Goal: Task Accomplishment & Management: Complete application form

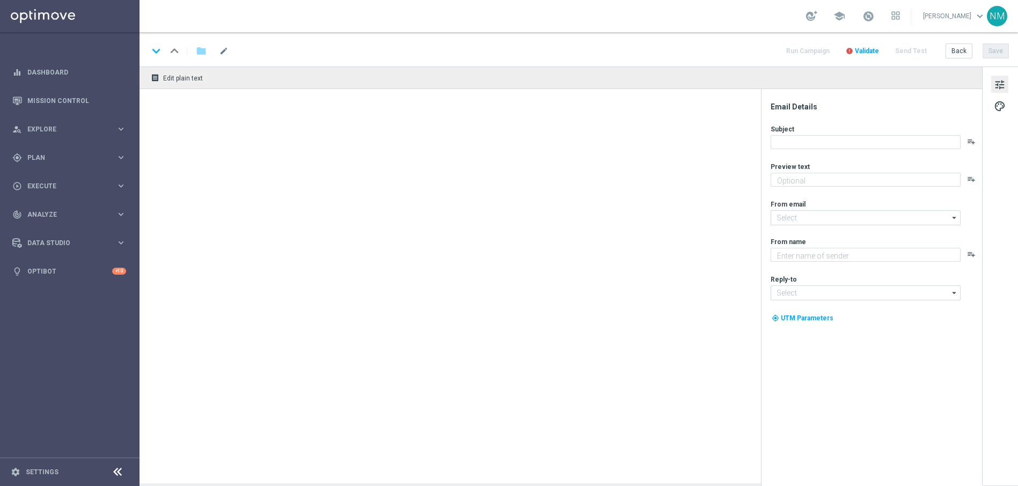
type textarea "Unlock your free spins!"
type textarea "Lottoland"
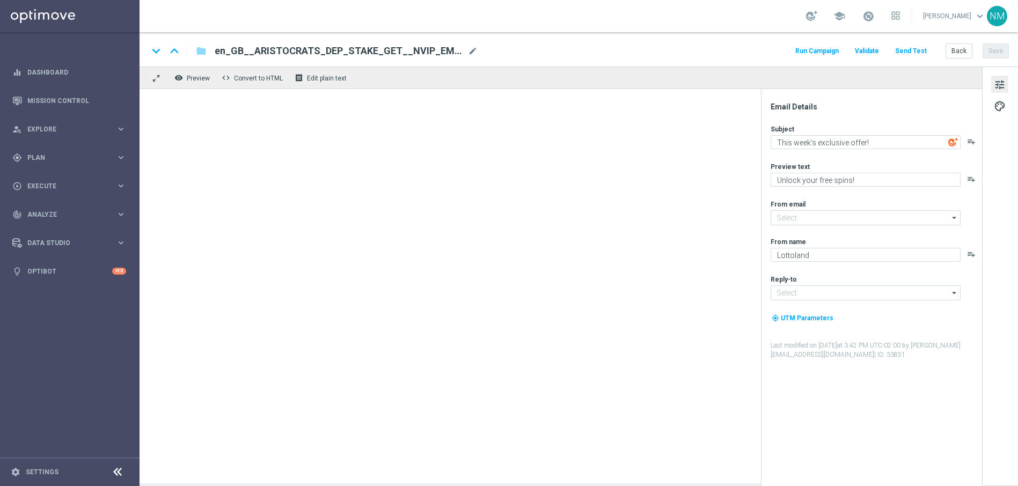
type input "[EMAIL_ADDRESS][DOMAIN_NAME]"
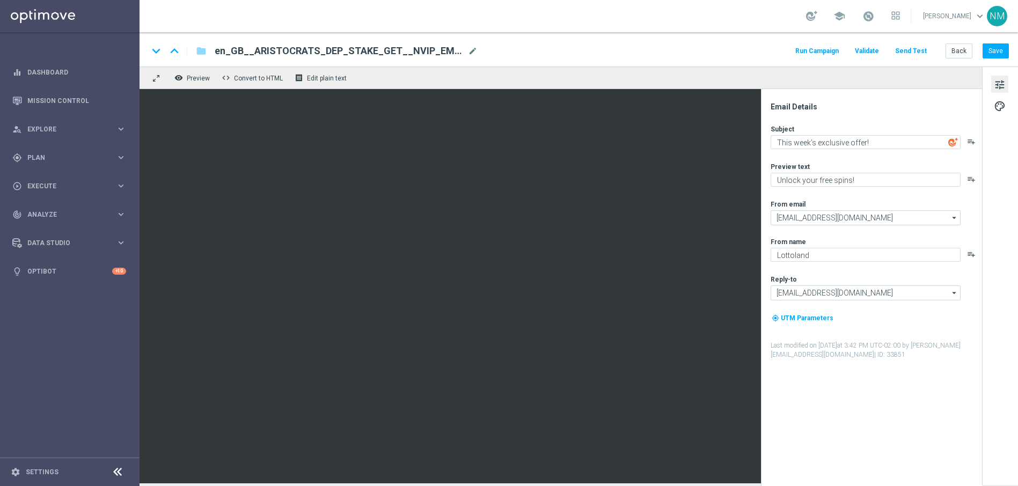
click at [918, 50] on button "Send Test" at bounding box center [910, 51] width 35 height 14
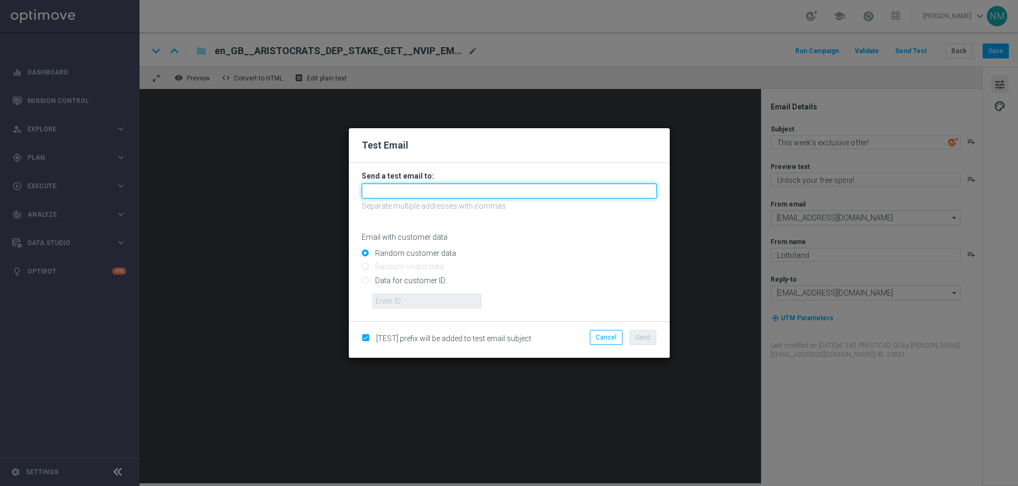
click at [489, 188] on input "text" at bounding box center [509, 190] width 295 height 15
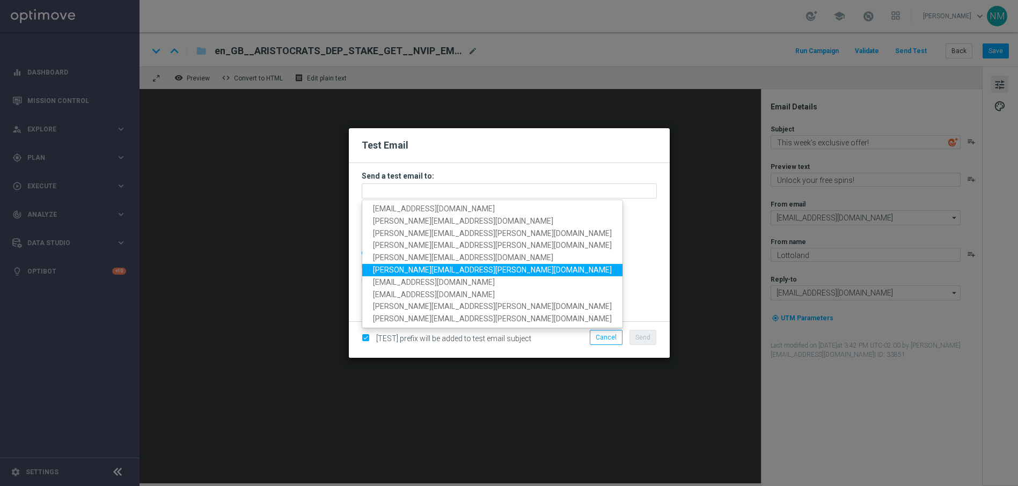
click at [396, 272] on span "ricky.hubbard@lottoland.com" at bounding box center [492, 270] width 239 height 9
type input "ricky.hubbard@lottoland.com"
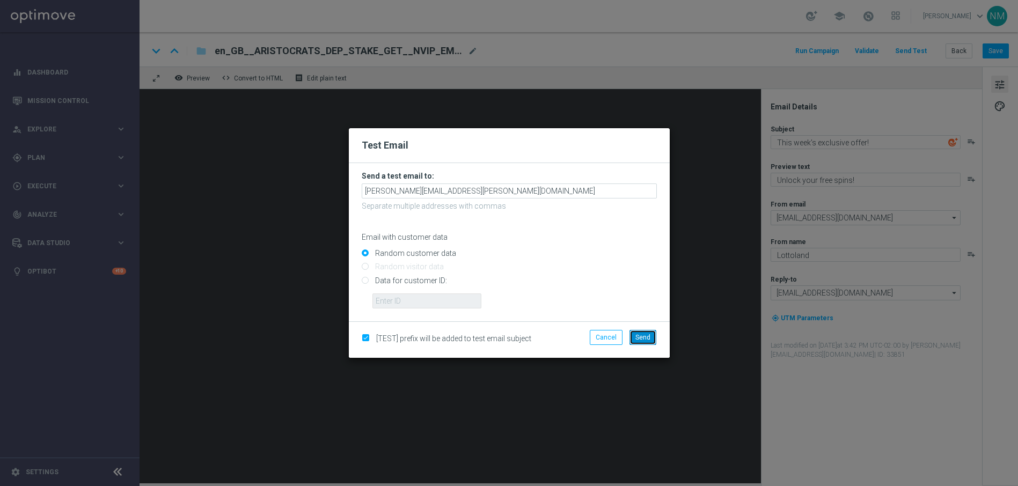
click at [649, 334] on span "Send" at bounding box center [642, 338] width 15 height 8
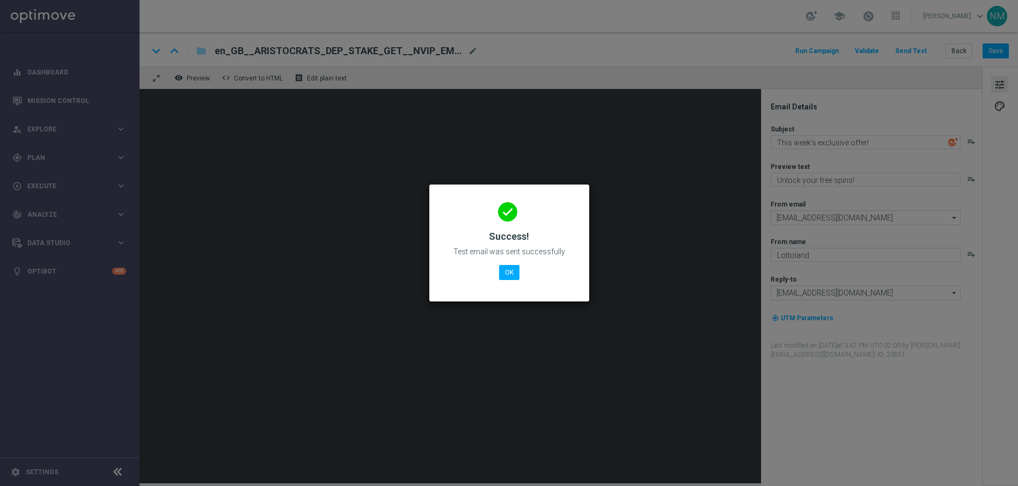
click at [560, 203] on div "done Success! Test email was sent successfully OK" at bounding box center [509, 241] width 134 height 93
click at [510, 266] on button "OK" at bounding box center [509, 272] width 20 height 15
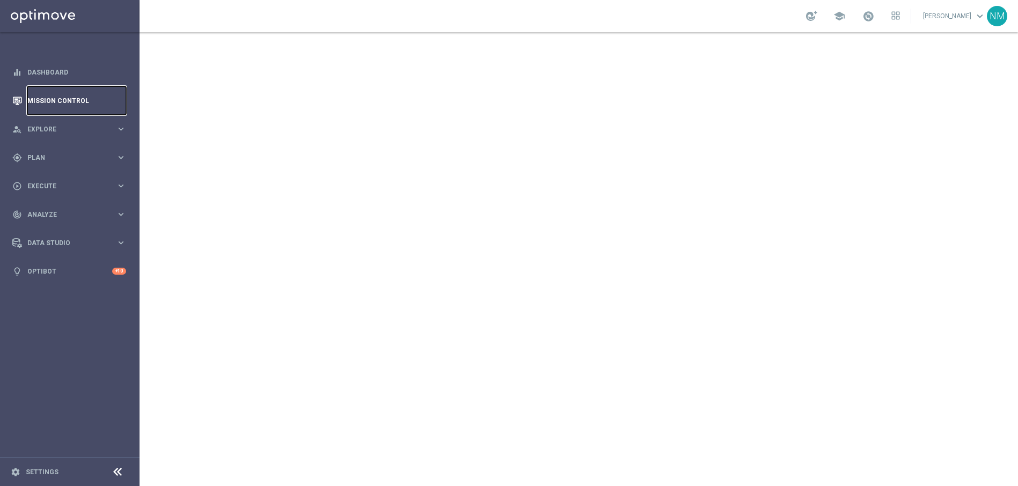
click at [92, 98] on link "Mission Control" at bounding box center [76, 100] width 99 height 28
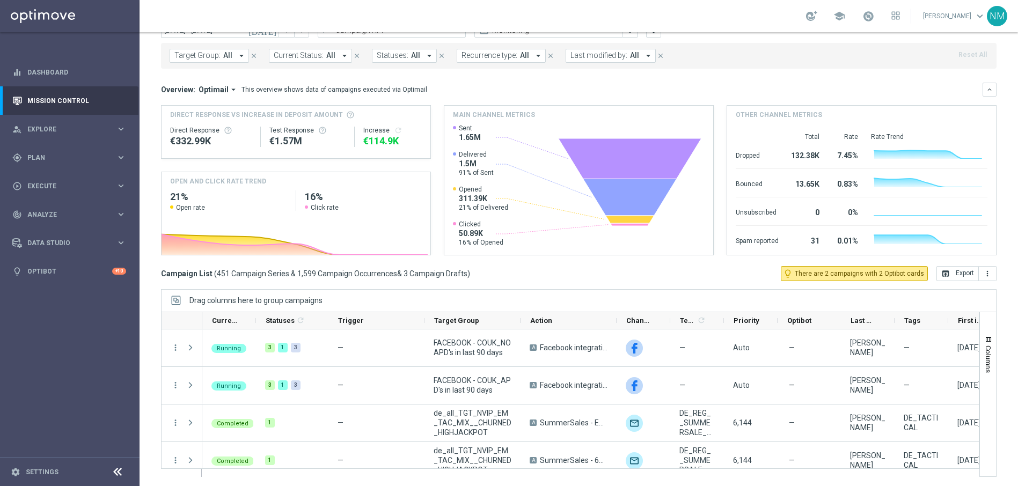
scroll to position [50, 0]
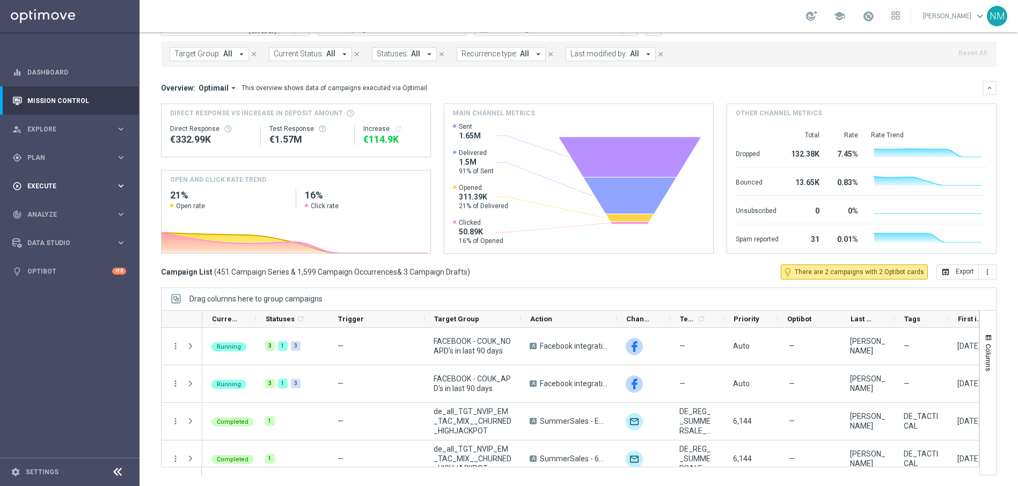
click at [70, 190] on div "play_circle_outline Execute" at bounding box center [64, 186] width 104 height 10
click at [72, 212] on link "Campaign Builder" at bounding box center [70, 208] width 84 height 9
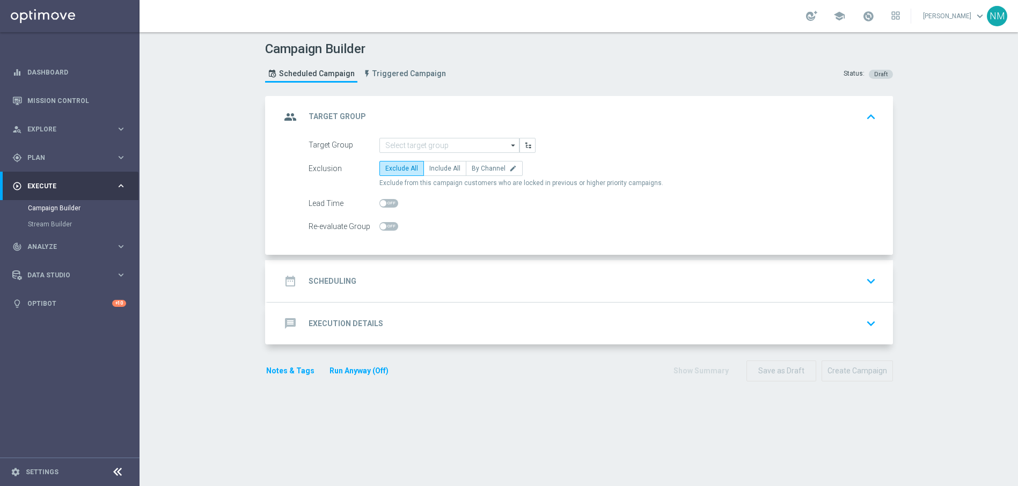
click at [510, 145] on icon "arrow_drop_down" at bounding box center [513, 145] width 11 height 14
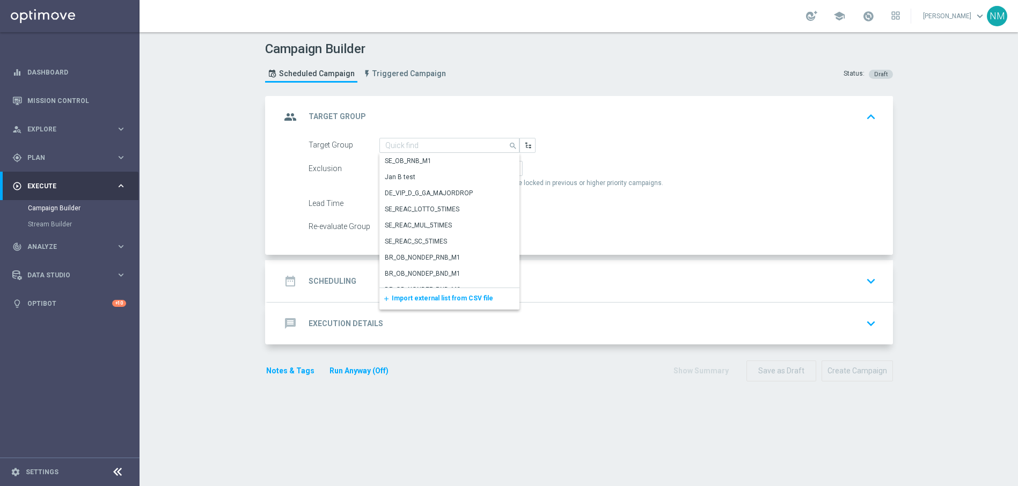
click at [451, 296] on span "Import external list from CSV file" at bounding box center [442, 298] width 101 height 8
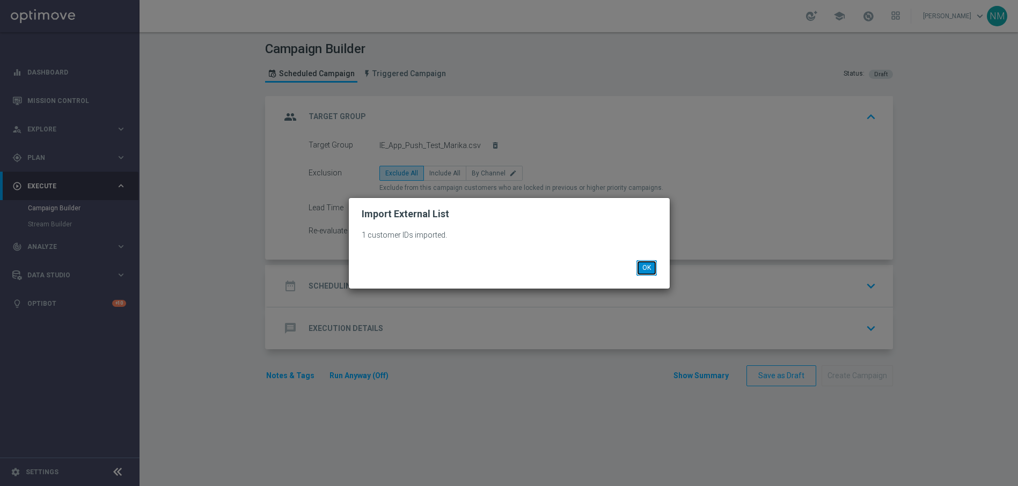
click at [644, 270] on button "OK" at bounding box center [646, 267] width 20 height 15
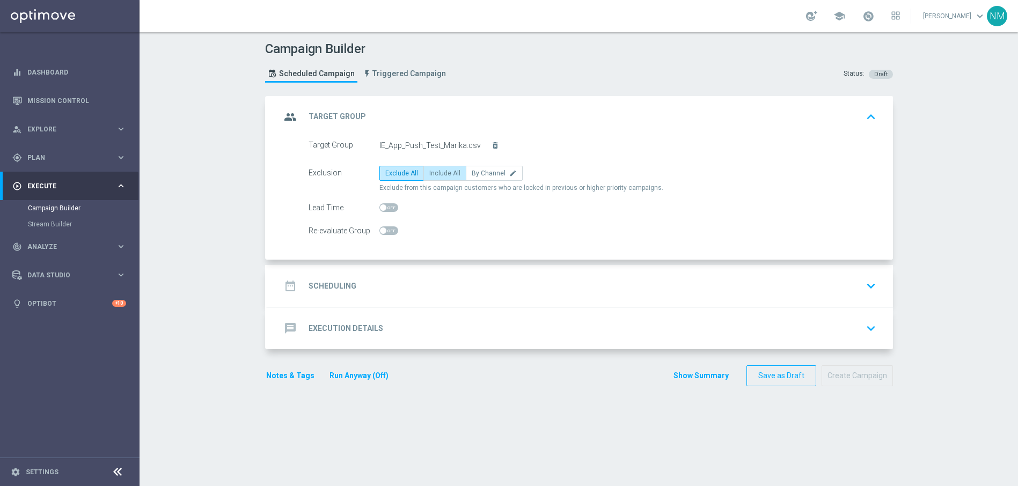
click at [438, 178] on label "Include All" at bounding box center [444, 173] width 43 height 15
click at [436, 178] on input "Include All" at bounding box center [432, 175] width 7 height 7
radio input "true"
click at [412, 300] on div "date_range Scheduling keyboard_arrow_down" at bounding box center [580, 286] width 625 height 42
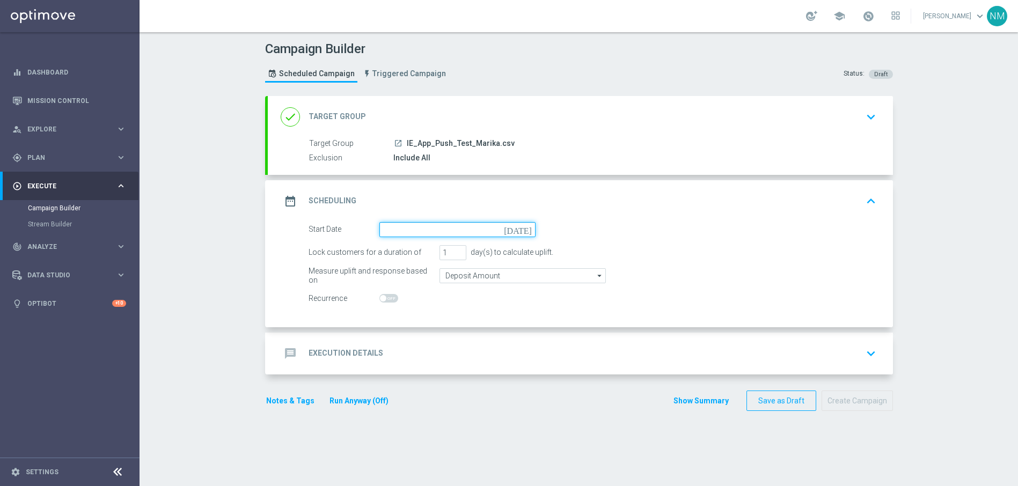
click at [404, 231] on input at bounding box center [457, 229] width 156 height 15
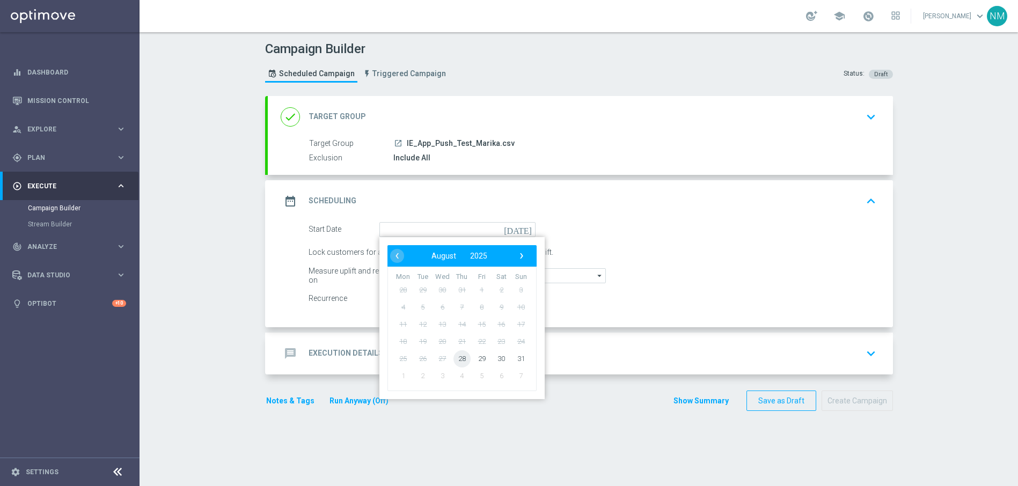
click at [457, 361] on span "28" at bounding box center [461, 358] width 17 height 17
type input "28 Aug 2025"
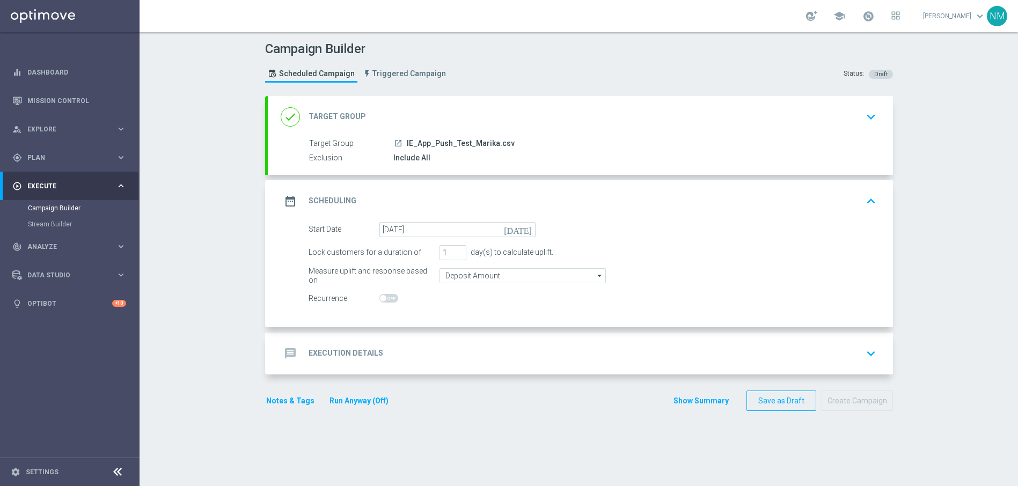
click at [399, 355] on div "message Execution Details keyboard_arrow_down" at bounding box center [580, 353] width 599 height 20
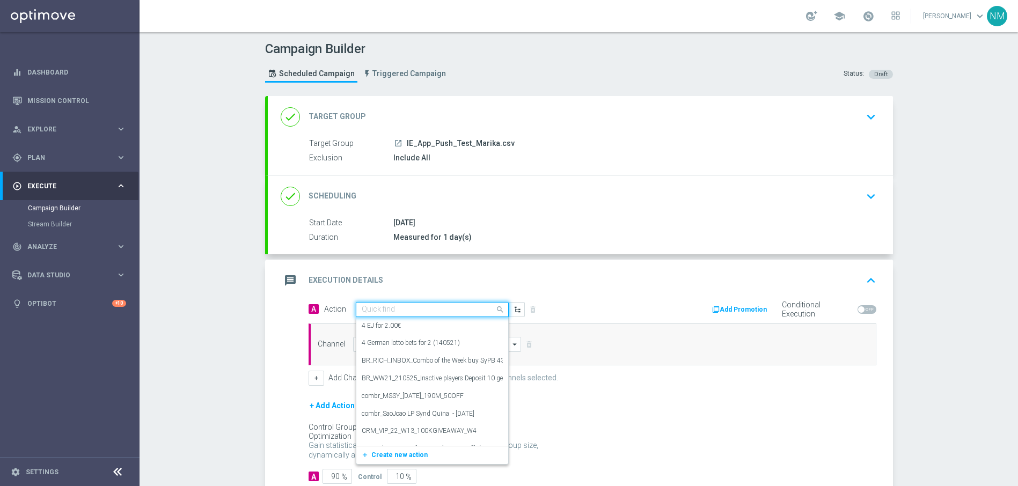
click at [365, 310] on input "text" at bounding box center [422, 309] width 120 height 9
paste input "en_IE__EXCL_GAME_BIGH_FISHING_NNET_FORTUNE__NVIP_APP_TAC_GM"
type input "en_IE__EXCL_GAME_BIGH_FISHING_NNET_FORTUNE__NVIP_APP_TAC_GM"
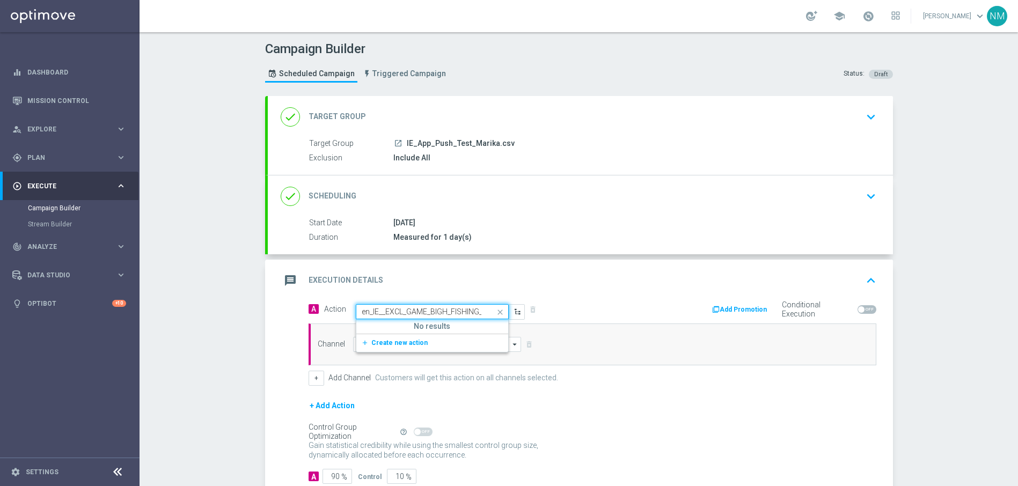
scroll to position [0, 129]
click at [402, 345] on span "Create new action" at bounding box center [399, 343] width 56 height 8
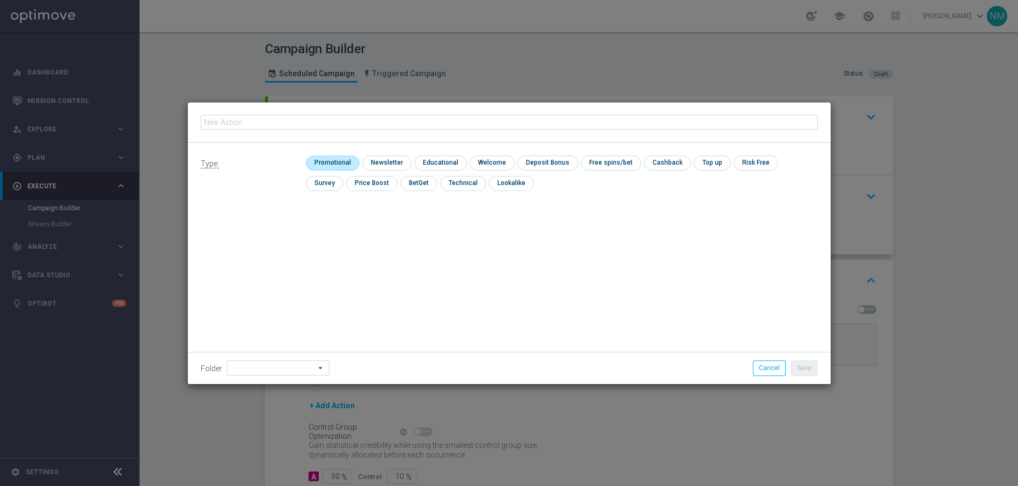
type input "en_IE__EXCL_GAME_BIGH_FISHING_NNET_FORTUNE__NVIP_APP_TAC_GM"
click at [335, 163] on input "checkbox" at bounding box center [331, 163] width 51 height 14
checkbox input "true"
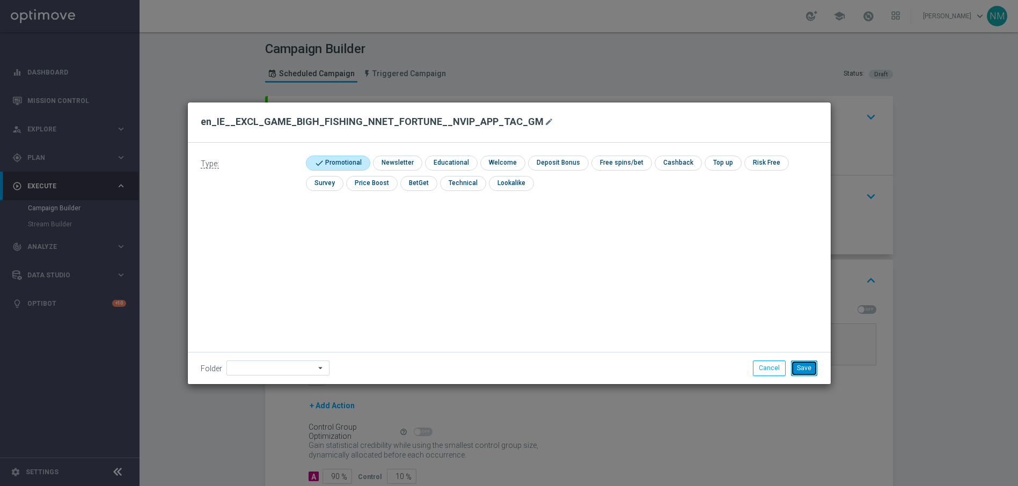
click at [807, 360] on button "Save" at bounding box center [804, 367] width 26 height 15
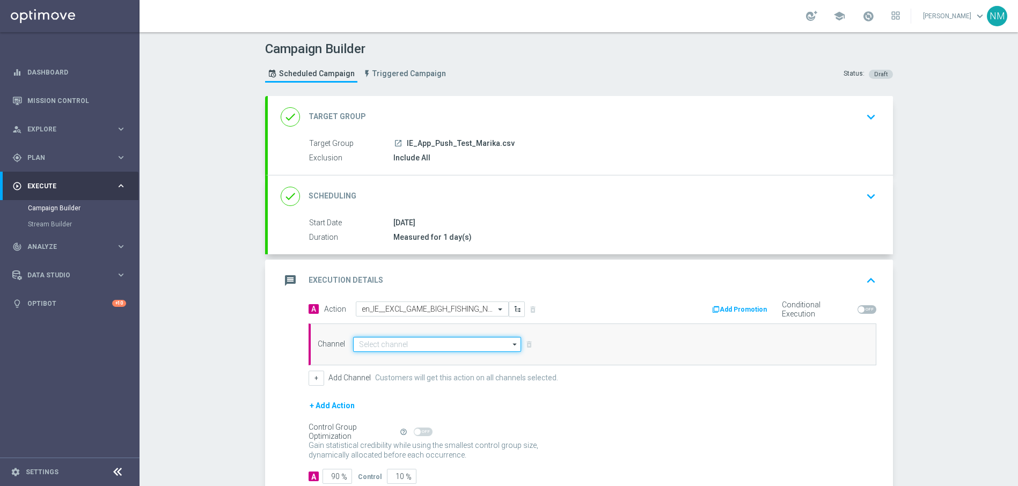
click at [437, 342] on input at bounding box center [437, 344] width 168 height 15
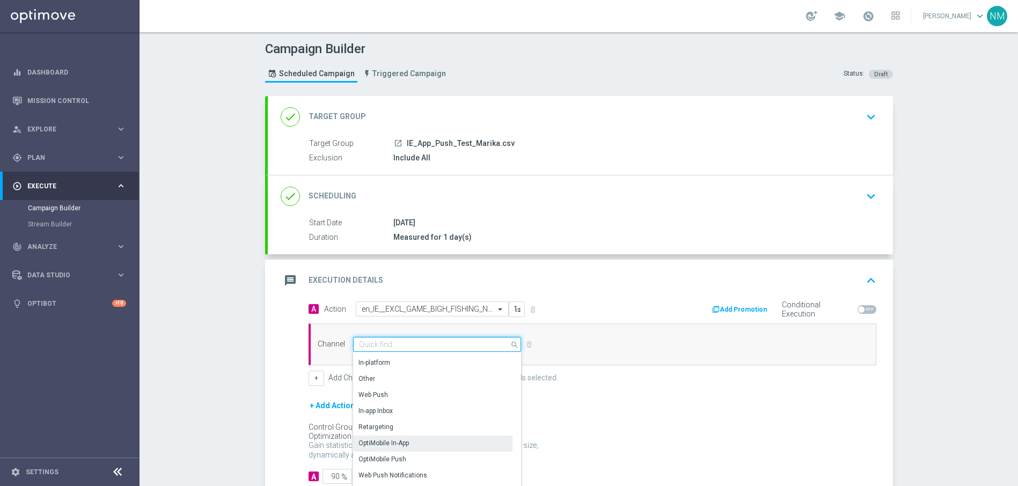
scroll to position [284, 0]
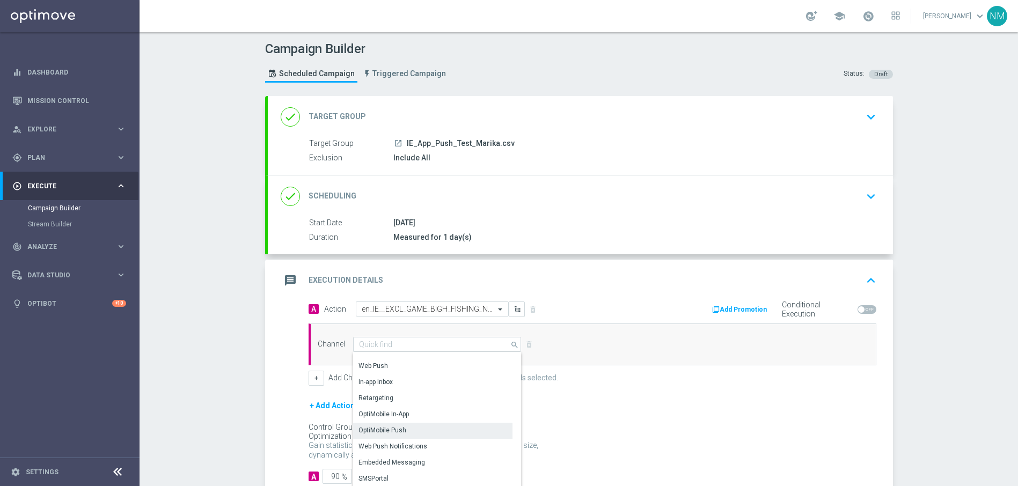
click at [414, 426] on div "OptiMobile Push" at bounding box center [433, 430] width 160 height 15
type input "OptiMobile Push"
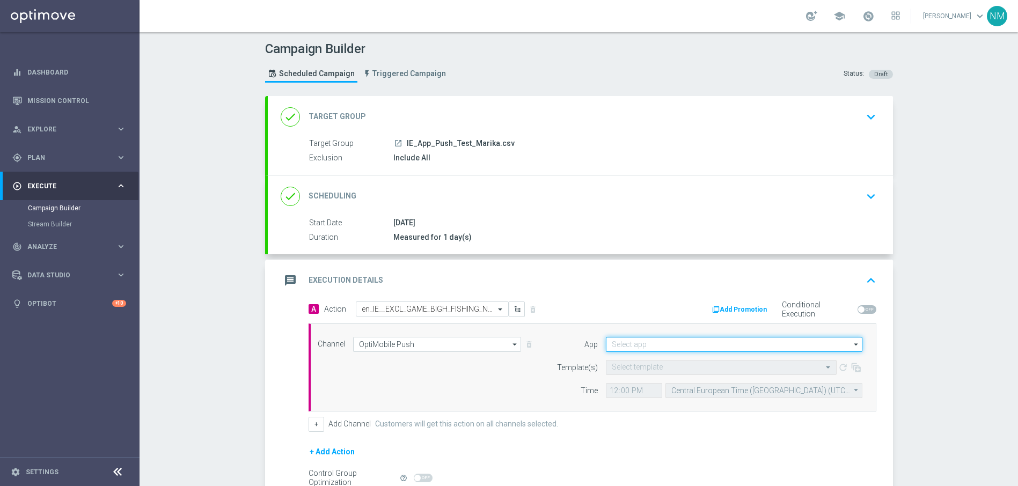
click at [681, 342] on input at bounding box center [734, 344] width 256 height 15
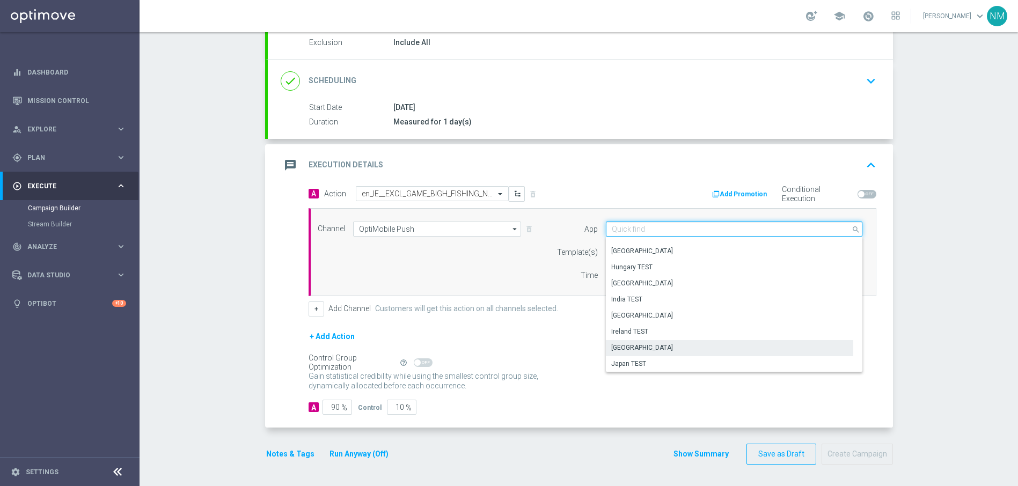
scroll to position [151, 0]
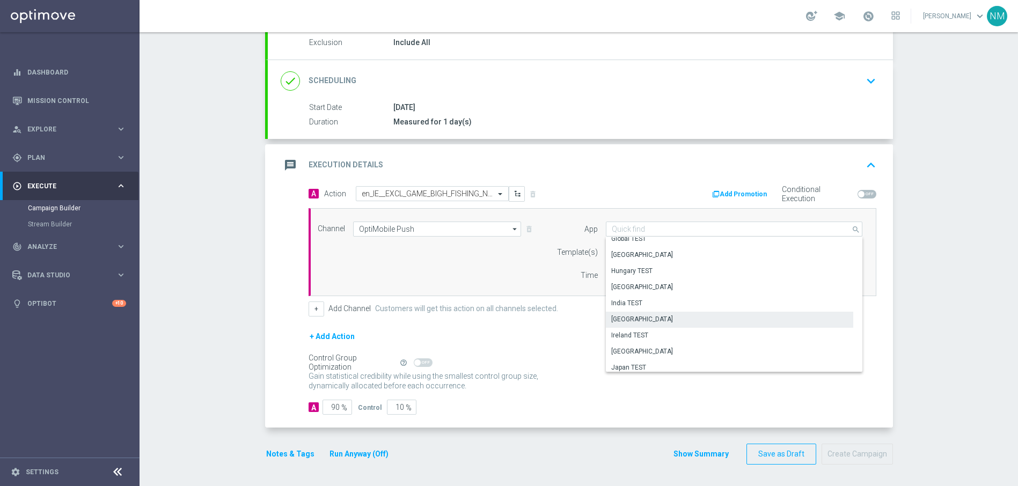
click at [634, 313] on div "[GEOGRAPHIC_DATA]" at bounding box center [729, 319] width 247 height 15
type input "[GEOGRAPHIC_DATA]"
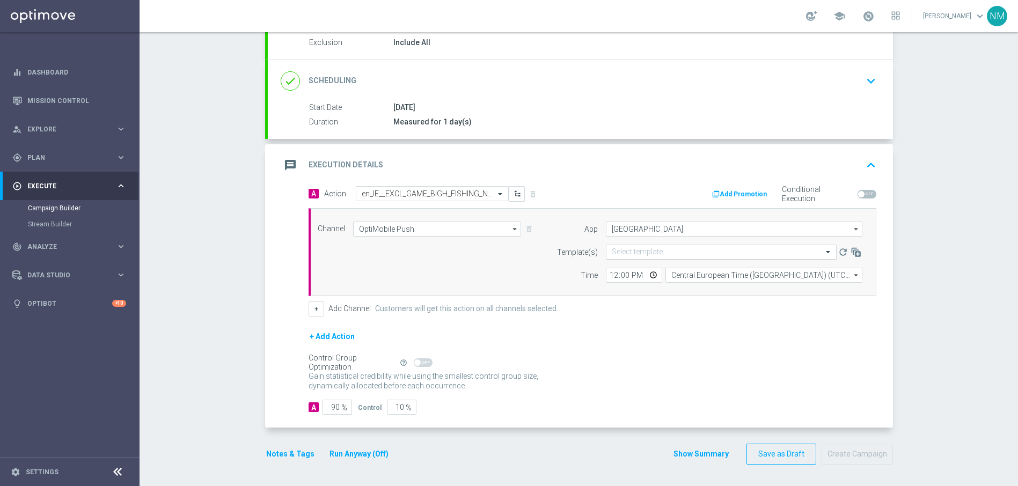
click at [673, 253] on input "text" at bounding box center [709, 252] width 197 height 9
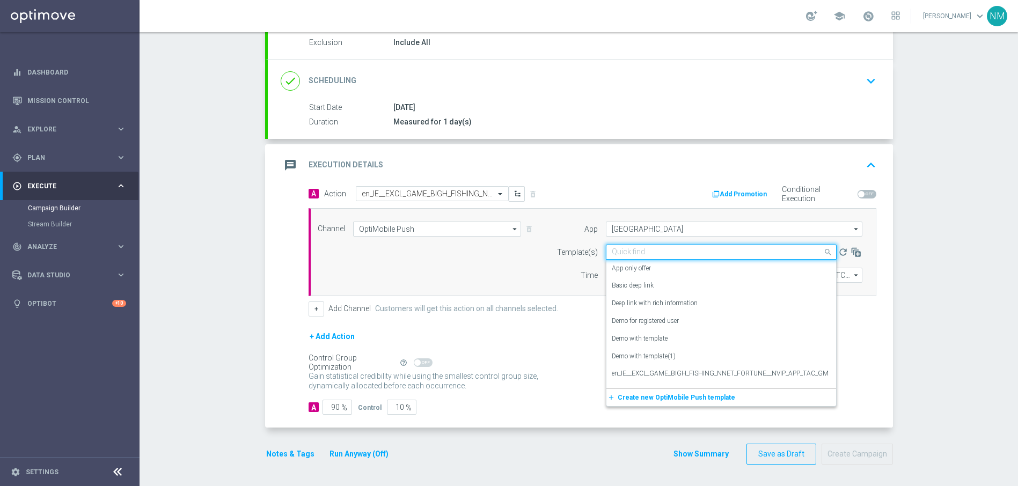
paste input "en_IE__EXCL_GAME_BIGH_FISHING_NNET_FORTUNE__NVIP_APP_TAC_GM"
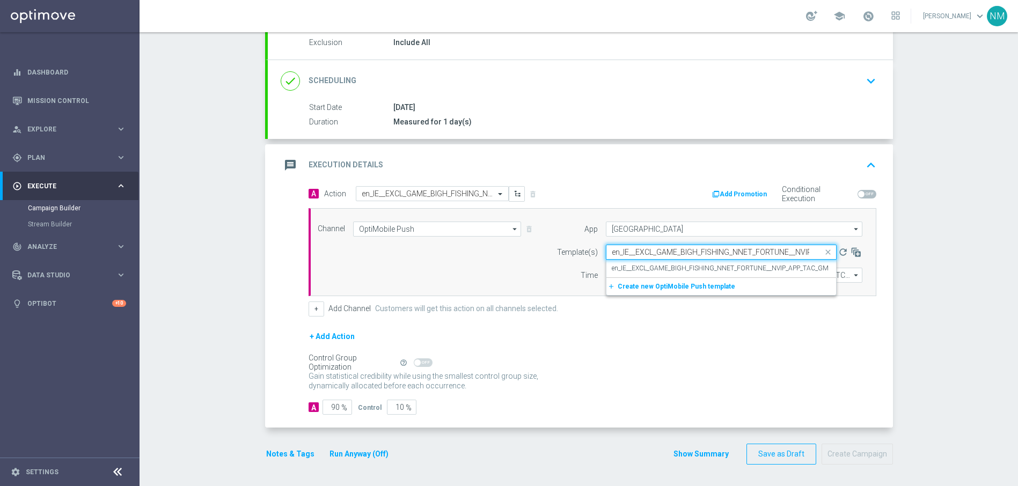
scroll to position [0, 51]
click at [670, 269] on label "en_IE__EXCL_GAME_BIGH_FISHING_NNET_FORTUNE__NVIP_APP_TAC_GM" at bounding box center [719, 268] width 217 height 9
type input "en_IE__EXCL_GAME_BIGH_FISHING_NNET_FORTUNE__NVIP_APP_TAC_GM"
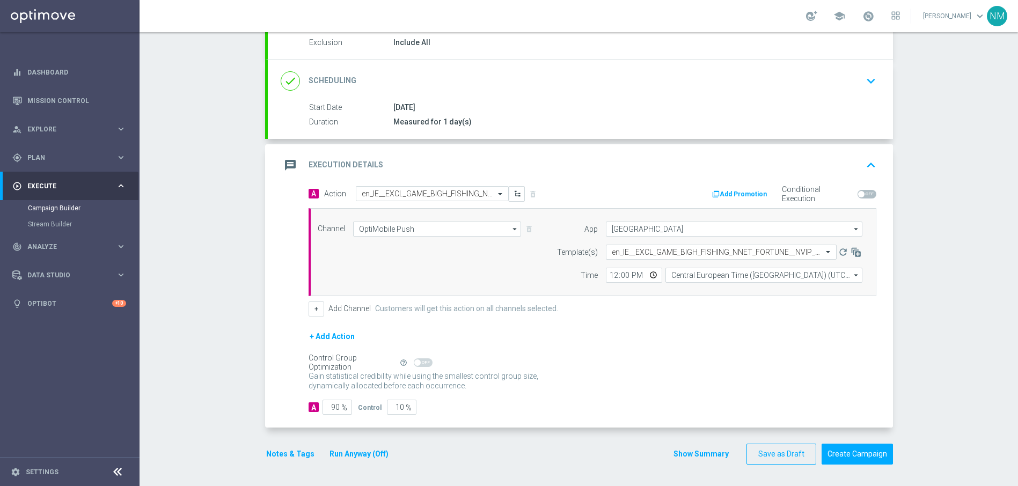
scroll to position [0, 0]
click at [647, 276] on input "12:00" at bounding box center [634, 275] width 56 height 15
type input "10:00"
click at [717, 304] on div "+ Add Channel Customers will get this action on all channels selected." at bounding box center [592, 308] width 568 height 15
click at [330, 406] on input "90" at bounding box center [337, 407] width 30 height 15
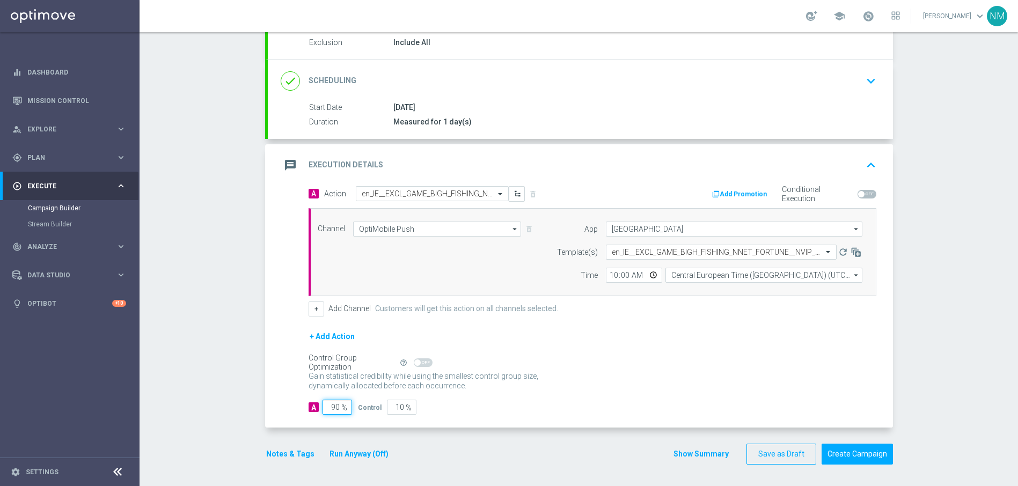
type input "0"
type input "100"
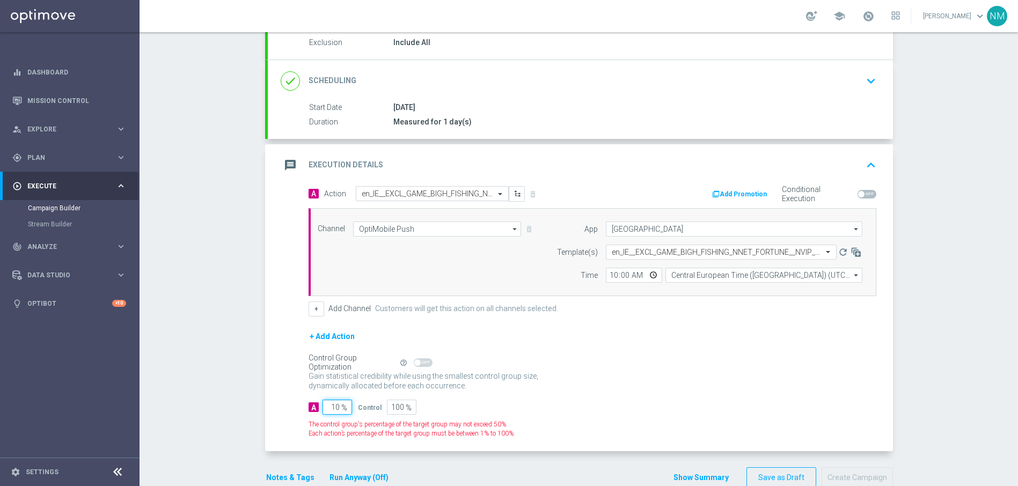
type input "100"
type input "0"
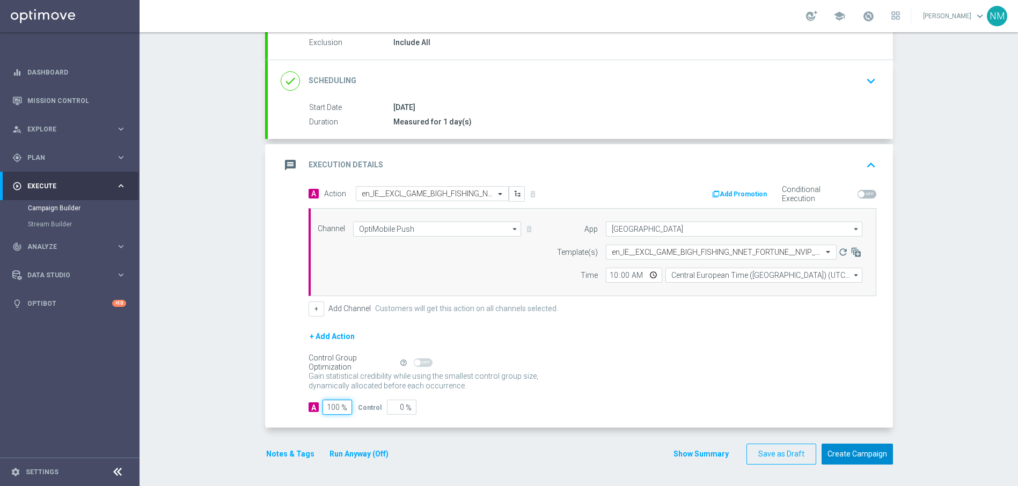
type input "100"
click at [866, 451] on button "Create Campaign" at bounding box center [856, 454] width 71 height 21
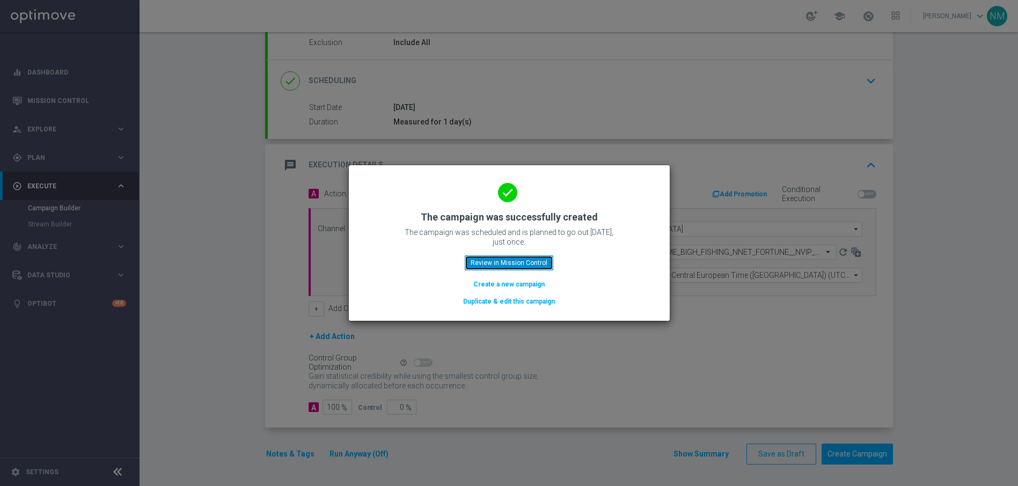
click at [521, 266] on button "Review in Mission Control" at bounding box center [509, 262] width 89 height 15
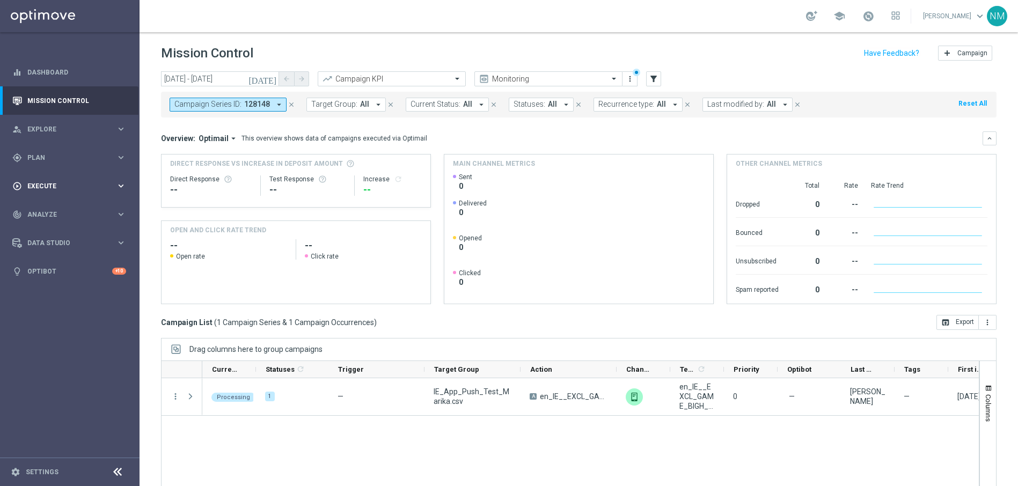
click at [74, 187] on span "Execute" at bounding box center [71, 186] width 89 height 6
click at [73, 204] on link "Campaign Builder" at bounding box center [70, 208] width 84 height 9
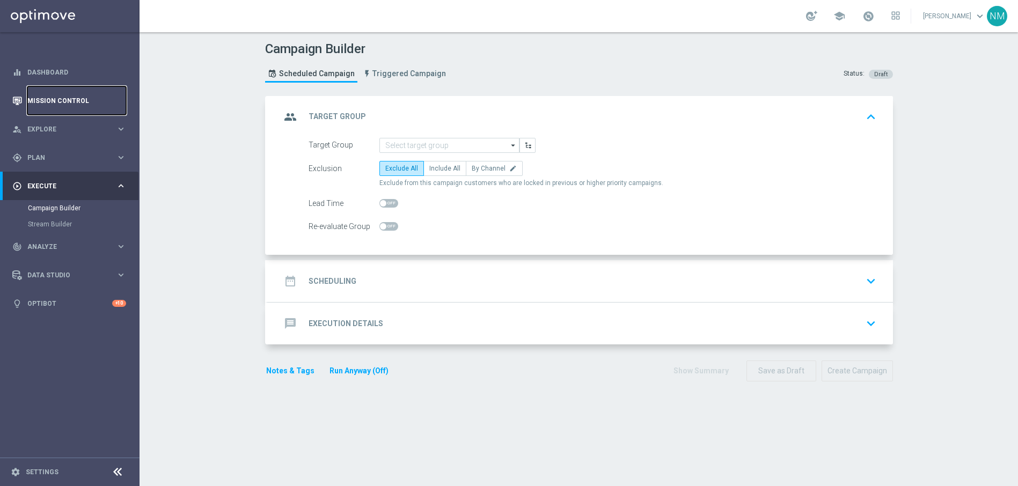
click at [76, 112] on link "Mission Control" at bounding box center [76, 100] width 99 height 28
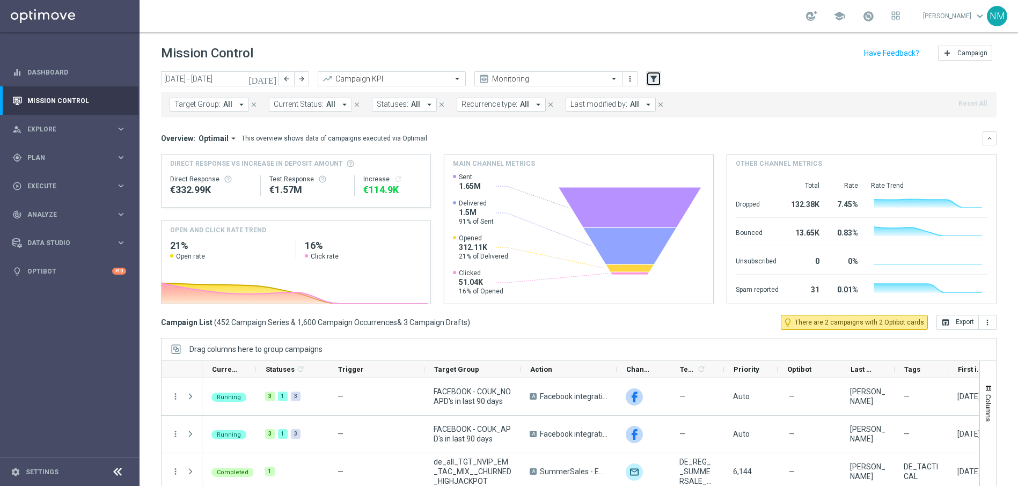
click at [652, 78] on icon "filter_alt" at bounding box center [654, 79] width 10 height 10
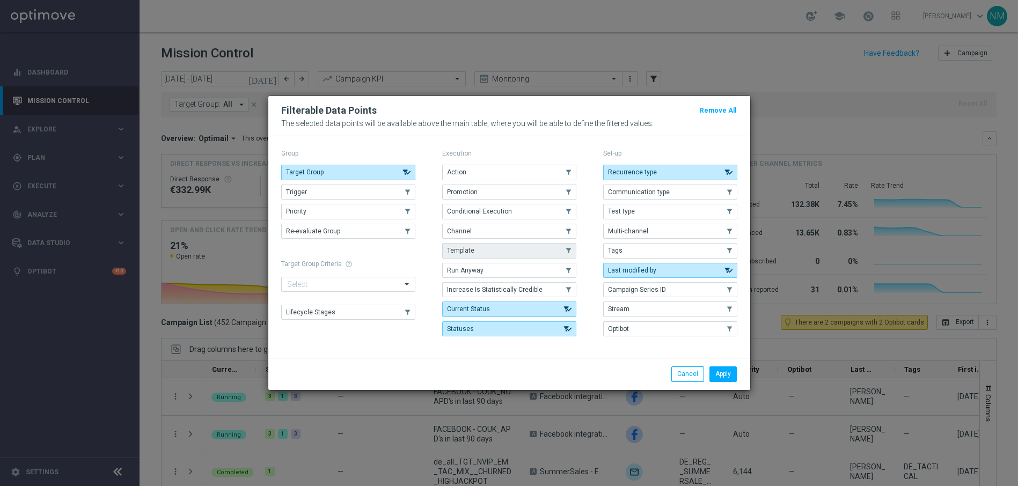
click at [478, 248] on button "Template" at bounding box center [509, 250] width 134 height 15
click at [730, 378] on button "Apply" at bounding box center [722, 373] width 27 height 15
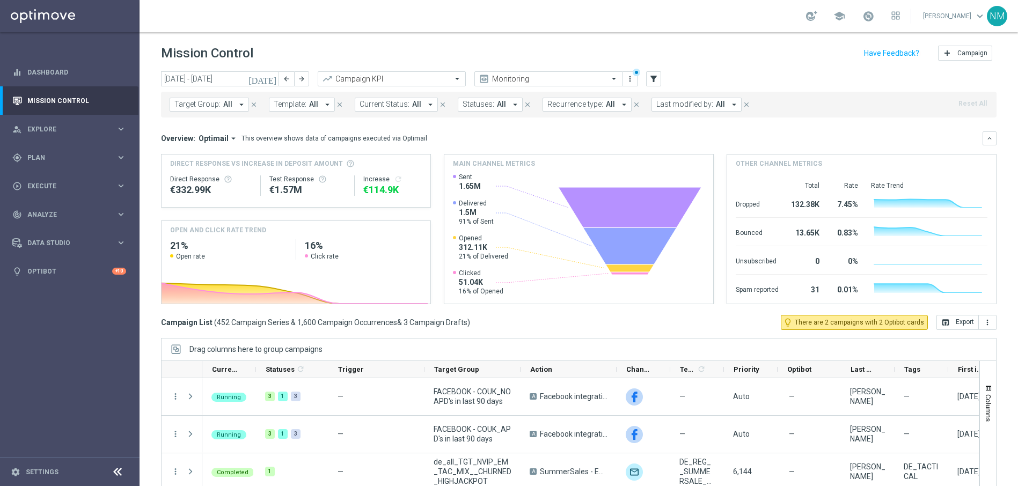
click at [309, 107] on span "All" at bounding box center [313, 104] width 9 height 9
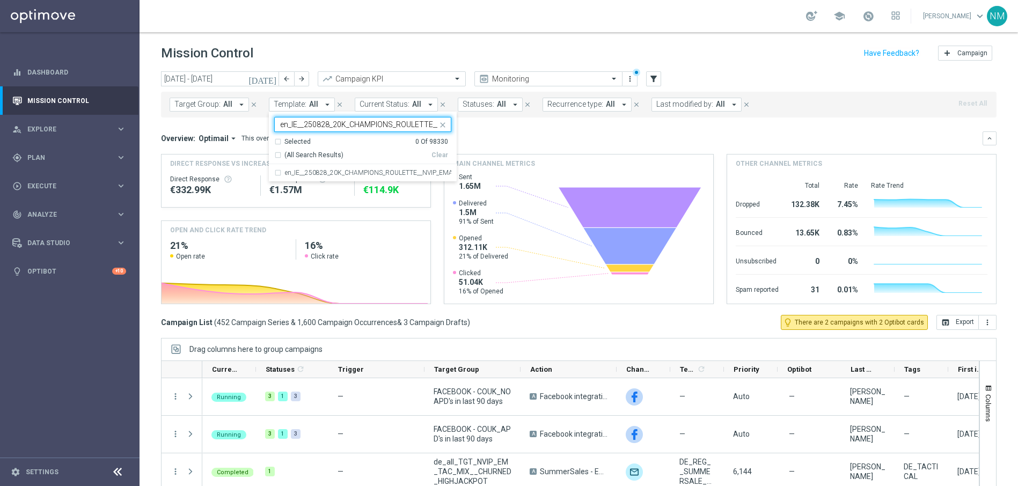
scroll to position [0, 68]
click at [326, 175] on label "en_IE__250828_20K_CHAMPIONS_ROULETTE__NVIP_EMA_TAC_GM" at bounding box center [368, 173] width 166 height 6
type input "en_IE__250828_20K_CHAMPIONS_ROULETTE__NVIP_EMA_TAC_GM"
click at [534, 136] on div "Overview: Optimail arrow_drop_down This overview shows data of campaigns execut…" at bounding box center [571, 139] width 821 height 10
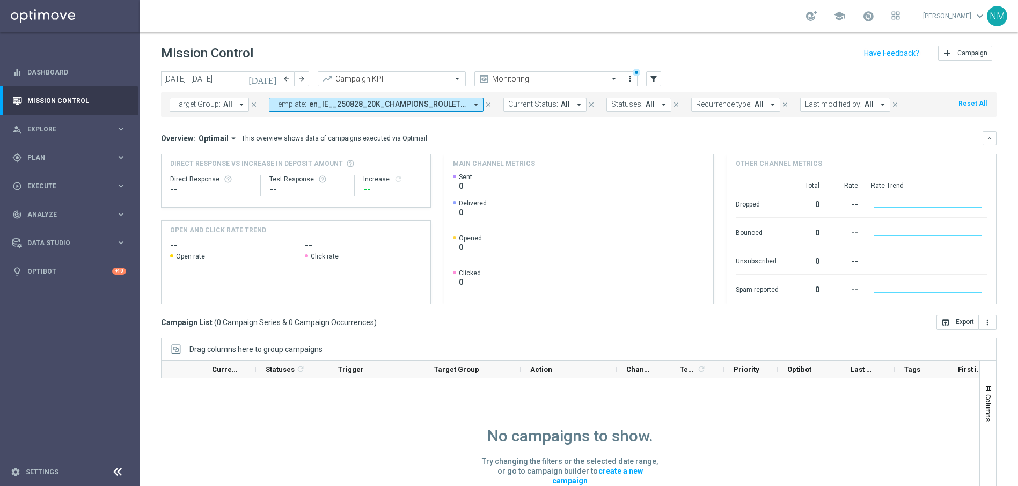
click at [398, 100] on span "en_IE__250828_20K_CHAMPIONS_ROULETTE__NVIP_EMA_TAC_GM" at bounding box center [388, 104] width 158 height 9
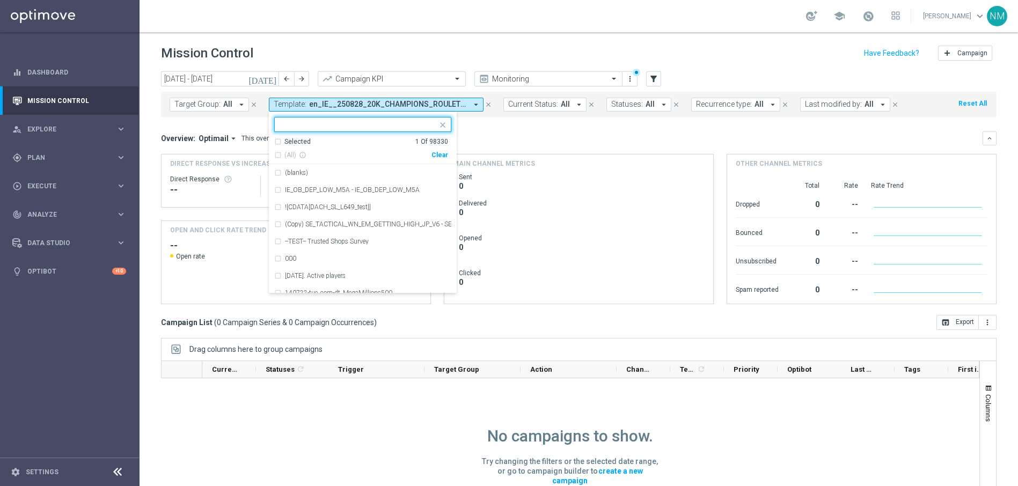
click at [0, 0] on div "Clear" at bounding box center [0, 0] width 0 height 0
click at [408, 122] on input "text" at bounding box center [358, 124] width 157 height 9
paste input "en_GB__250828_20K_CHAMPIONS_ROULETTE__NVIP_EMA_TAC_GM"
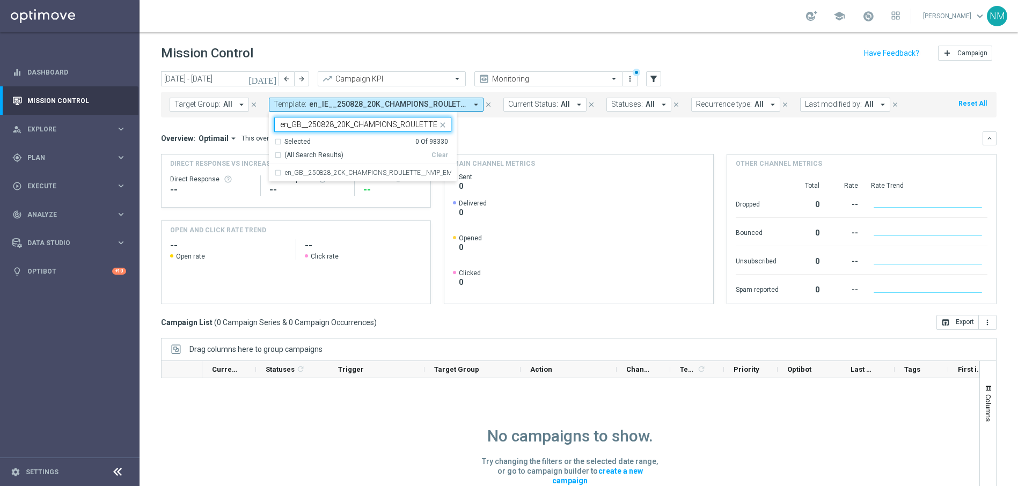
scroll to position [0, 71]
click at [423, 165] on div "en_GB__250828_20K_CHAMPIONS_ROULETTE__NVIP_EMA_TAC_GM" at bounding box center [362, 172] width 177 height 17
type input "en_GB__250828_20K_CHAMPIONS_ROULETTE__NVIP_EMA_TAC_GM"
click at [562, 148] on div "Overview: Optimail arrow_drop_down This overview shows data of campaigns execut…" at bounding box center [578, 217] width 835 height 173
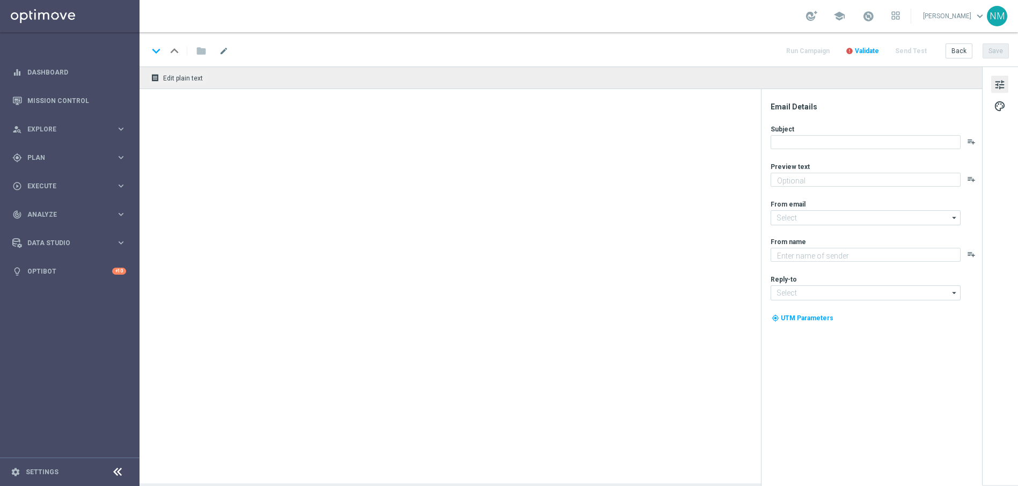
type textarea "The roulette wheel is calling! Ready to win €1,000 instantly with your very nex…"
type textarea "Lottoland"
type input "mail@crm.lottoland.com"
type input "support@lottoland.co.uk"
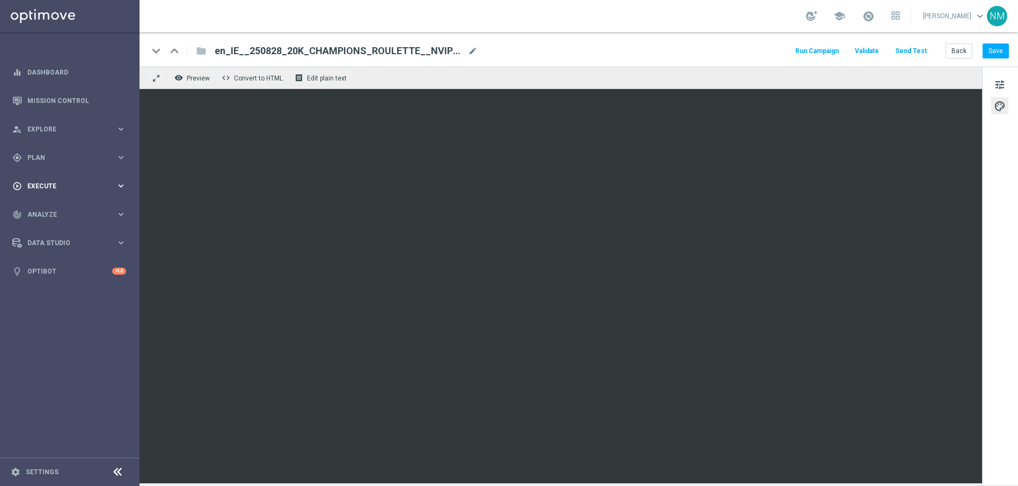
click at [71, 181] on div "play_circle_outline Execute" at bounding box center [64, 186] width 104 height 10
click at [60, 209] on link "Campaign Builder" at bounding box center [70, 208] width 84 height 9
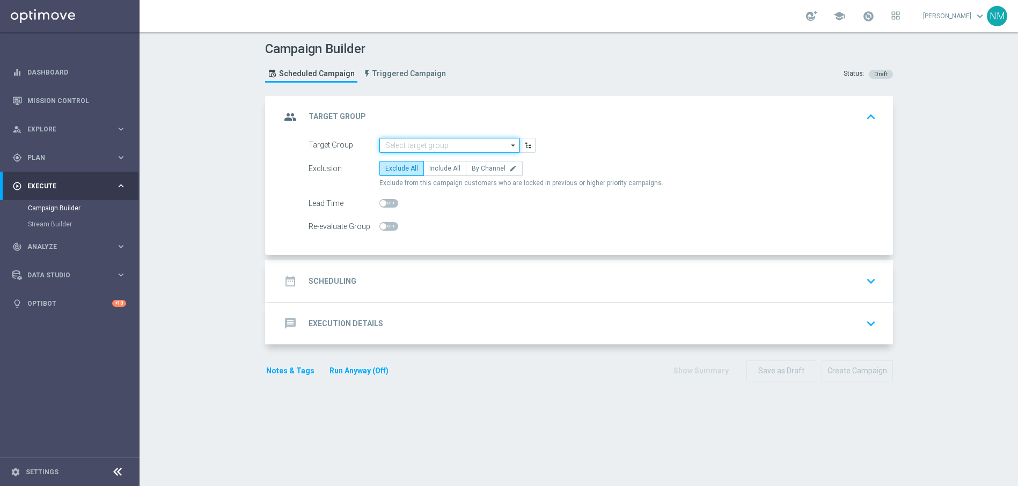
click at [411, 147] on input at bounding box center [449, 145] width 140 height 15
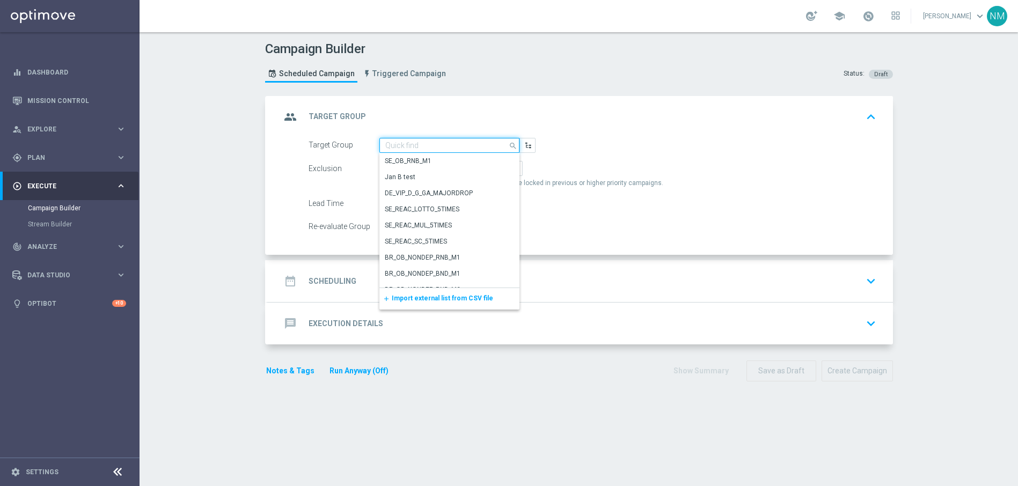
paste input "EMAIL - IE_OPT | ALL | No Dorm"
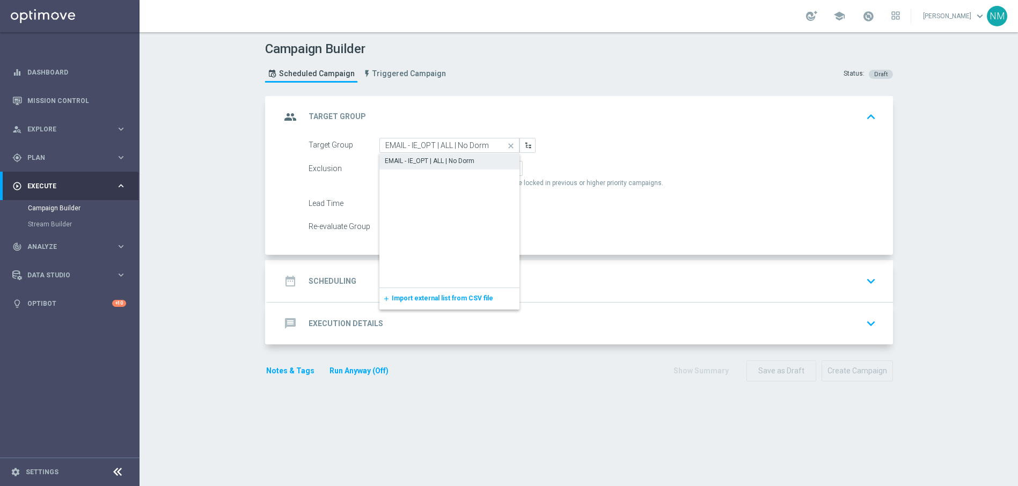
click at [419, 157] on div "EMAIL - IE_OPT | ALL | No Dorm" at bounding box center [430, 161] width 90 height 10
type input "EMAIL - IE_OPT | ALL | No Dorm"
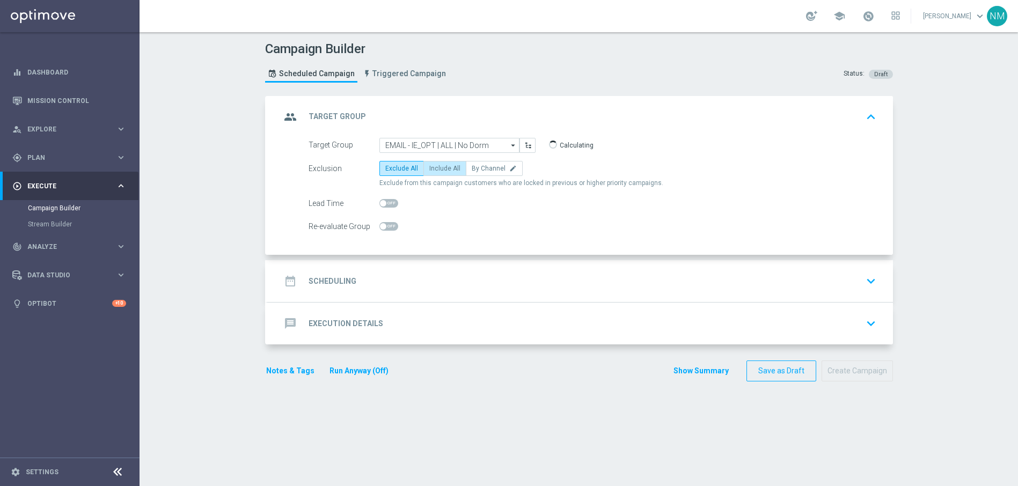
click at [432, 171] on span "Include All" at bounding box center [444, 169] width 31 height 8
click at [432, 171] on input "Include All" at bounding box center [432, 170] width 7 height 7
radio input "true"
click at [390, 275] on div "date_range Scheduling keyboard_arrow_down" at bounding box center [580, 281] width 599 height 20
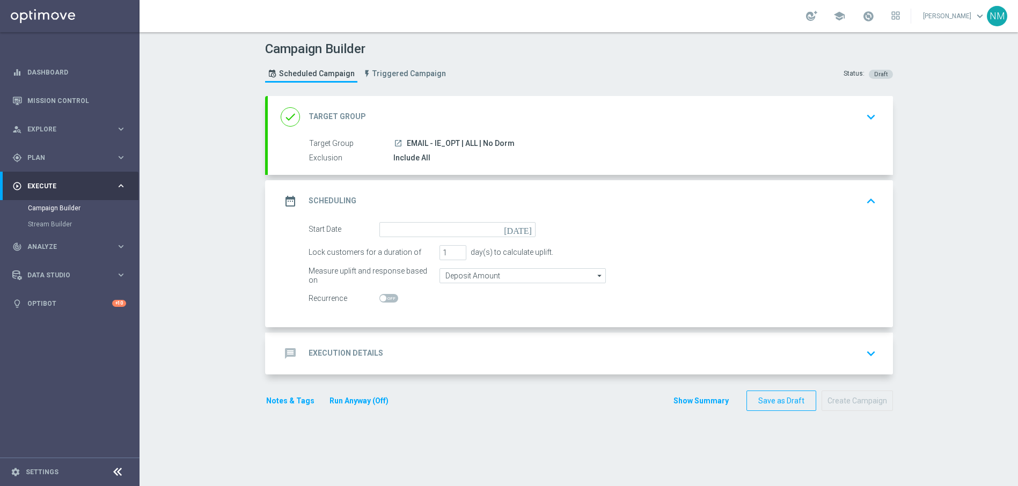
drag, startPoint x: 446, startPoint y: 239, endPoint x: 445, endPoint y: 231, distance: 7.7
click at [446, 239] on form "Start Date today Lock customers for a duration of 1 day(s) to calculate uplift.…" at bounding box center [592, 264] width 568 height 84
click at [445, 231] on input at bounding box center [457, 229] width 156 height 15
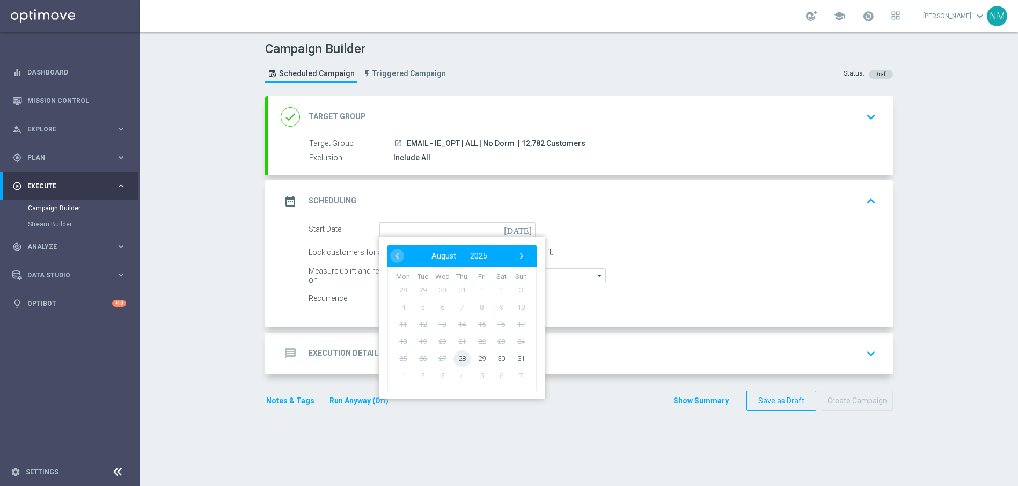
click at [463, 357] on span "28" at bounding box center [461, 358] width 17 height 17
type input "28 Aug 2025"
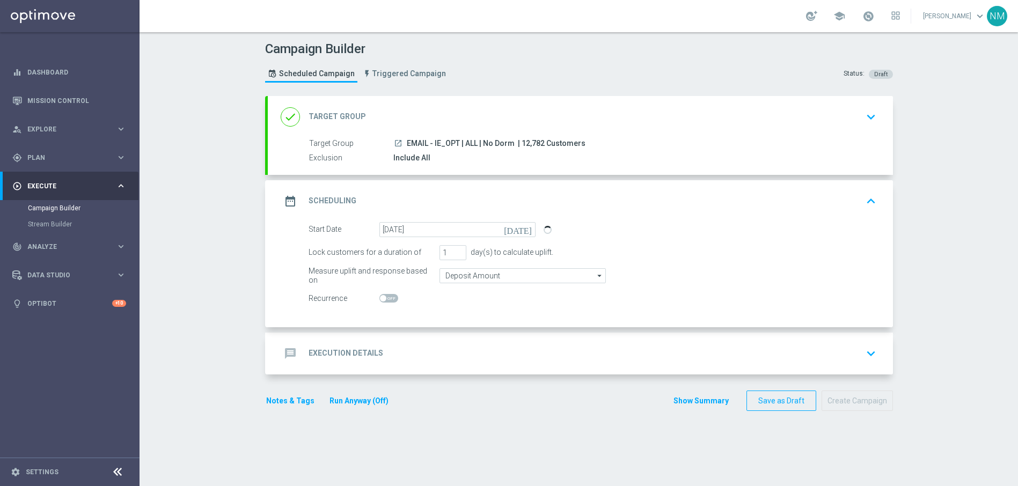
click at [373, 347] on div "message Execution Details" at bounding box center [332, 353] width 102 height 19
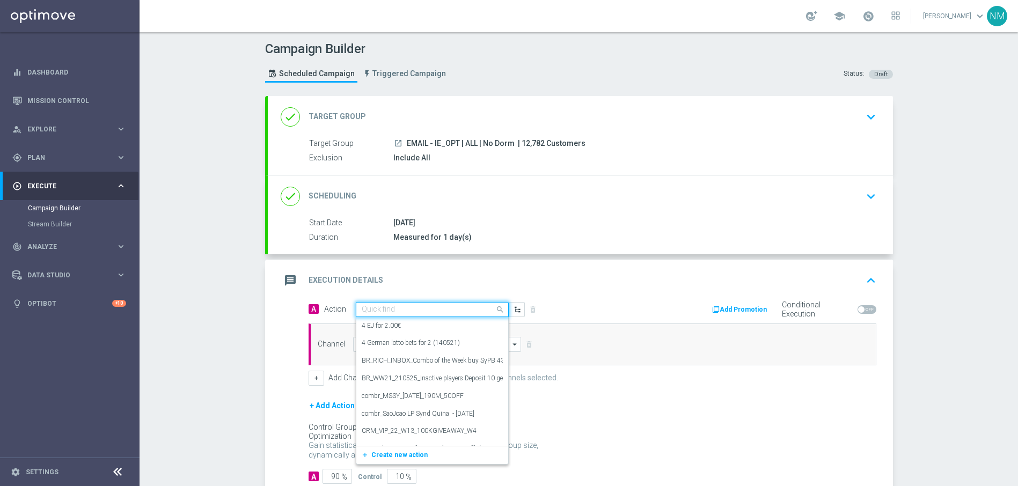
click at [402, 309] on input "text" at bounding box center [422, 309] width 120 height 9
paste input "en_IE__250828_20K_CHAMPIONS_ROULETTE__NVIP_EMA_TAC_GM"
type input "en_IE__250828_20K_CHAMPIONS_ROULETTE__NVIP_EMA_TAC_GM"
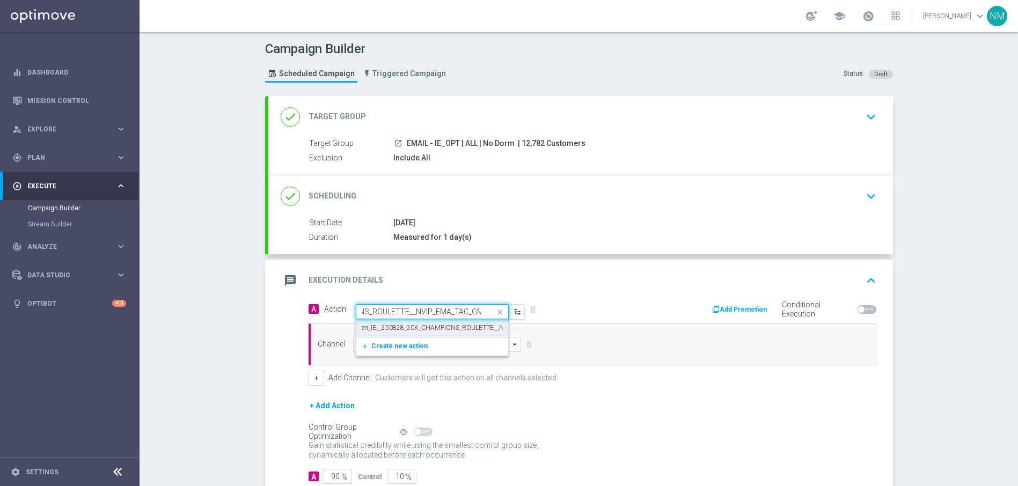
click at [439, 330] on label "en_IE__250828_20K_CHAMPIONS_ROULETTE__NVIP_EMA_TAC_GM" at bounding box center [460, 327] width 196 height 9
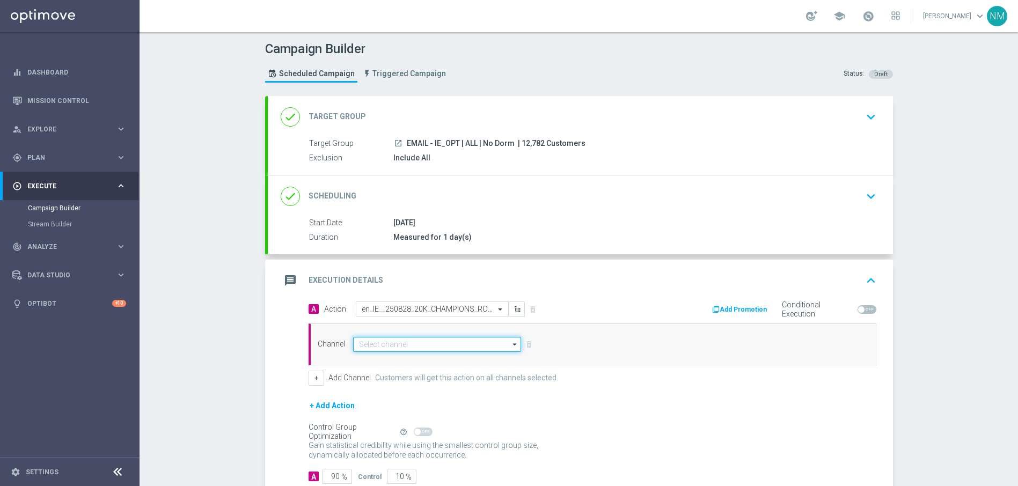
click at [423, 344] on input at bounding box center [437, 344] width 168 height 15
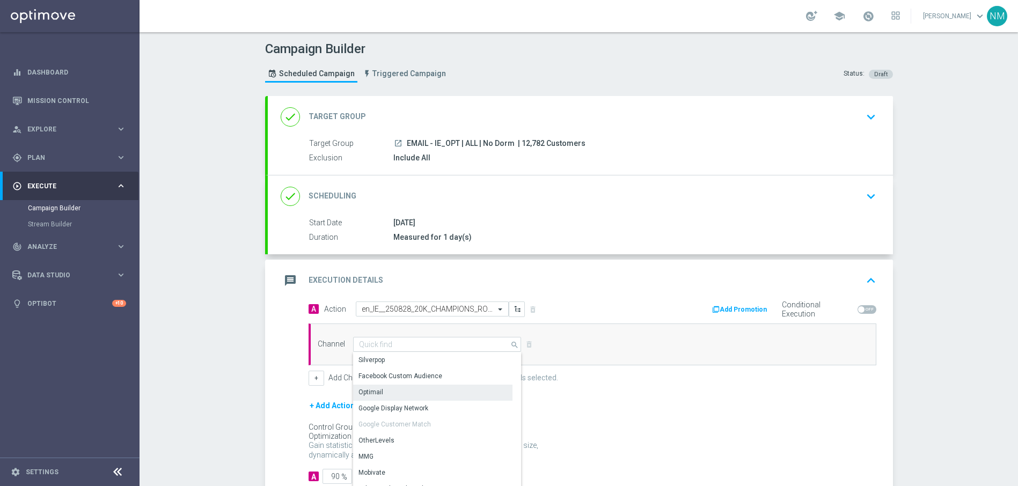
click at [430, 390] on div "Optimail" at bounding box center [433, 392] width 160 height 15
type input "Optimail"
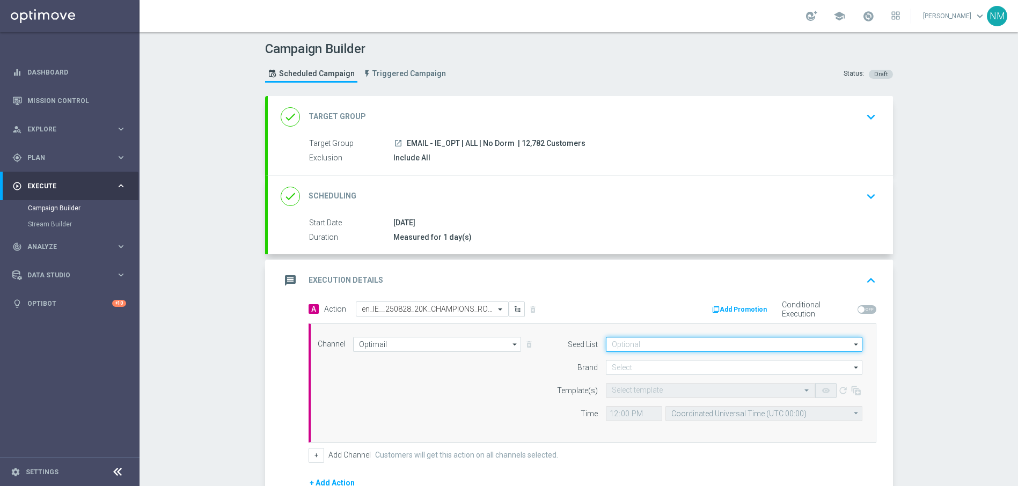
click at [664, 347] on input at bounding box center [734, 344] width 256 height 15
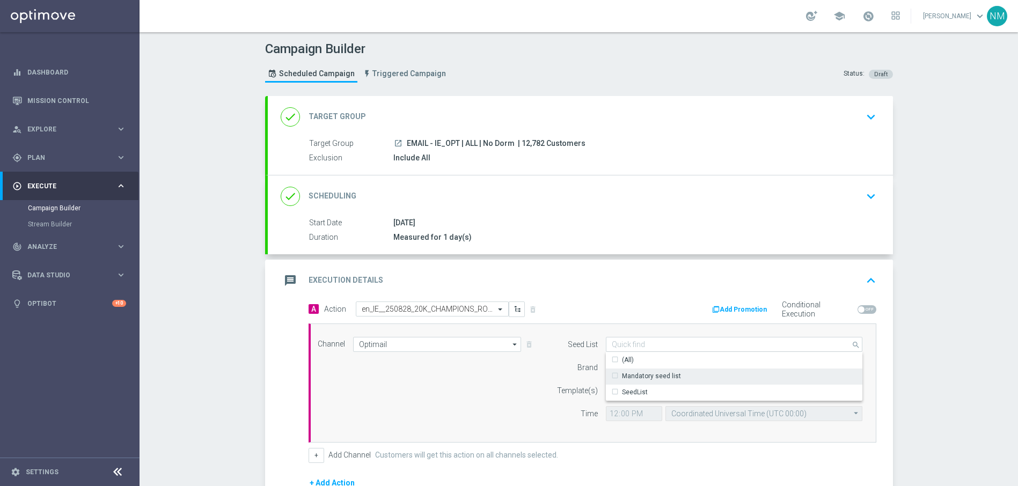
click at [649, 374] on div "Mandatory seed list" at bounding box center [651, 376] width 59 height 10
click at [560, 378] on form "Seed List Mandatory seed list search Show Selected 0 of 2 (All)" at bounding box center [706, 379] width 311 height 84
type input "Mandatory seed list"
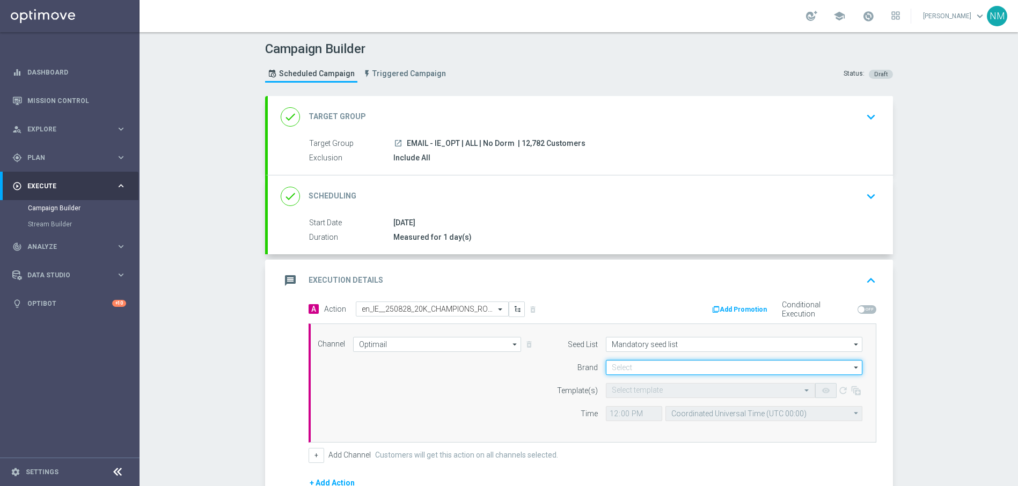
click at [618, 367] on input at bounding box center [734, 367] width 256 height 15
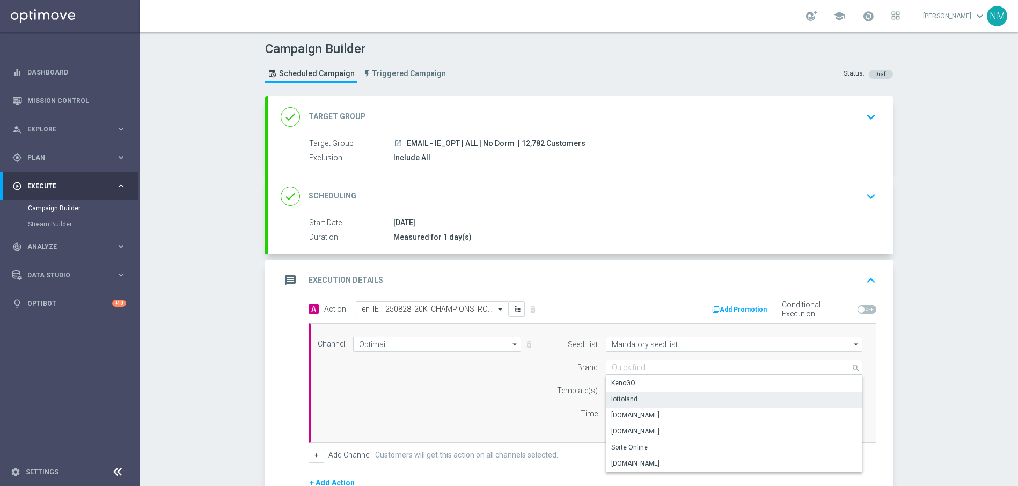
click at [622, 401] on div "lottoland" at bounding box center [624, 399] width 26 height 10
type input "lottoland"
click at [629, 395] on div "Select template" at bounding box center [710, 390] width 209 height 15
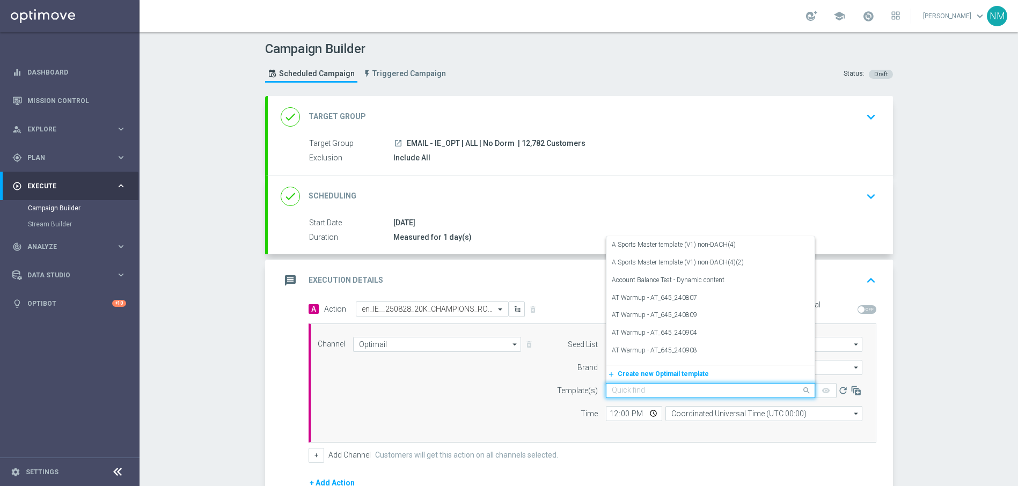
paste input "en_IE__250828_20K_CHAMPIONS_ROULETTE__NVIP_EMA_TAC_GM"
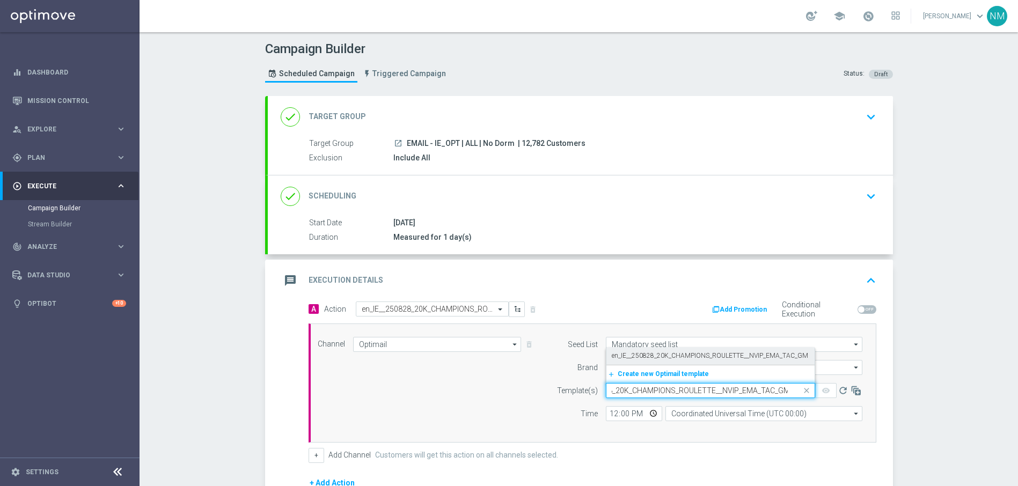
click at [643, 356] on label "en_IE__250828_20K_CHAMPIONS_ROULETTE__NVIP_EMA_TAC_GM" at bounding box center [709, 355] width 196 height 9
type input "en_IE__250828_20K_CHAMPIONS_ROULETTE__NVIP_EMA_TAC_GM"
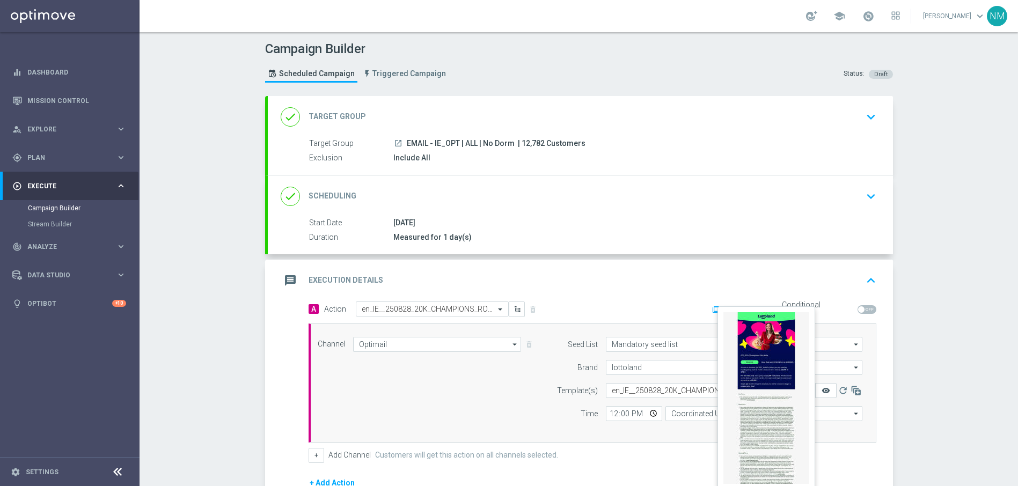
click at [821, 391] on icon "remove_red_eye" at bounding box center [825, 390] width 9 height 9
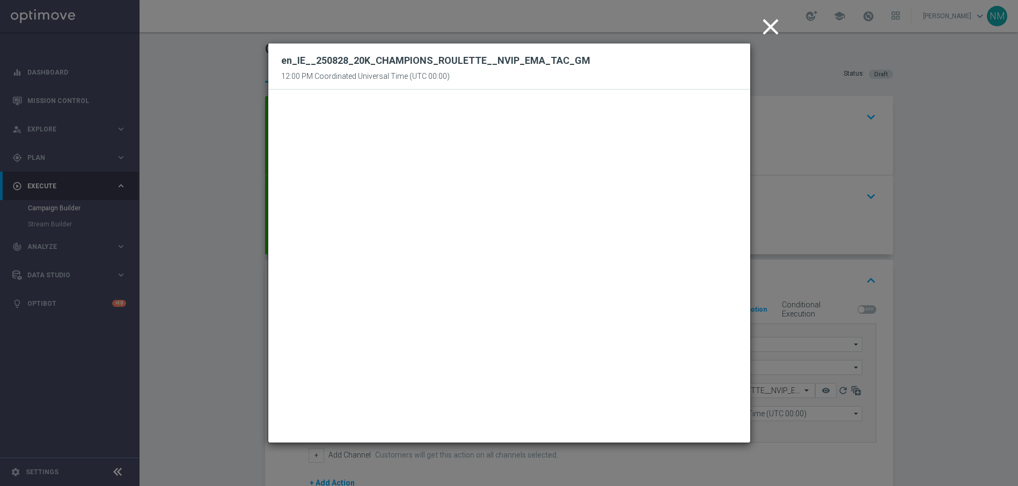
click at [769, 26] on icon "close" at bounding box center [770, 26] width 27 height 27
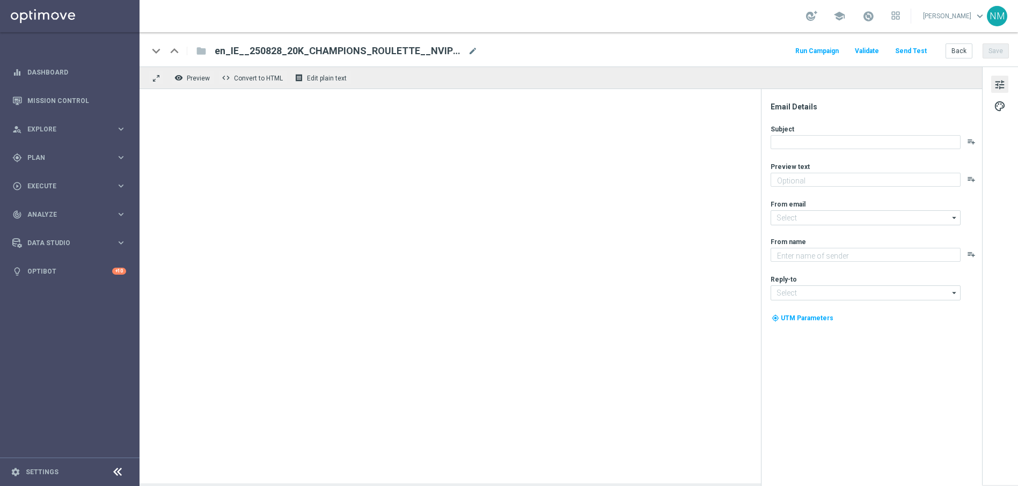
type textarea "The roulette wheel is calling! Ready to win €1,000 instantly with your very nex…"
type textarea "Lottoland"
type input "mail@crm.lottoland.com"
type input "support@lottoland.co.uk"
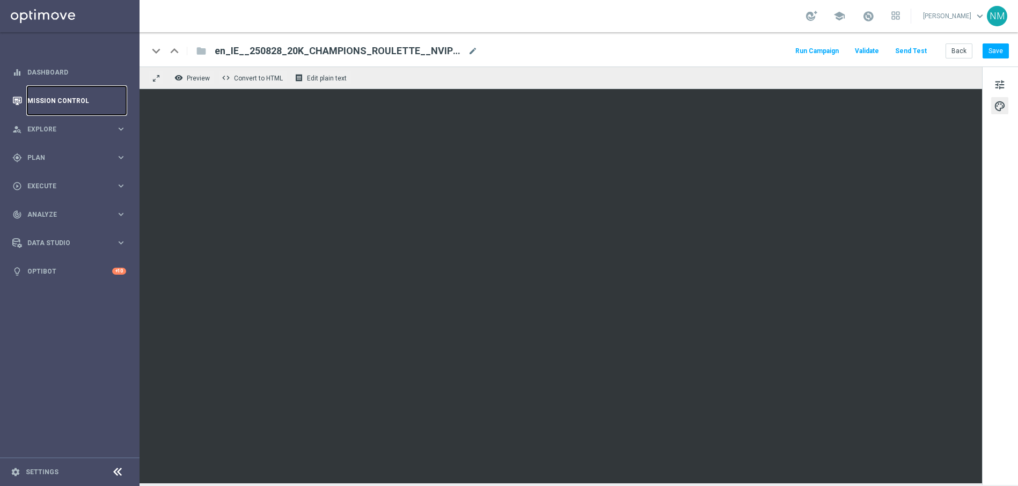
click at [94, 101] on link "Mission Control" at bounding box center [76, 100] width 99 height 28
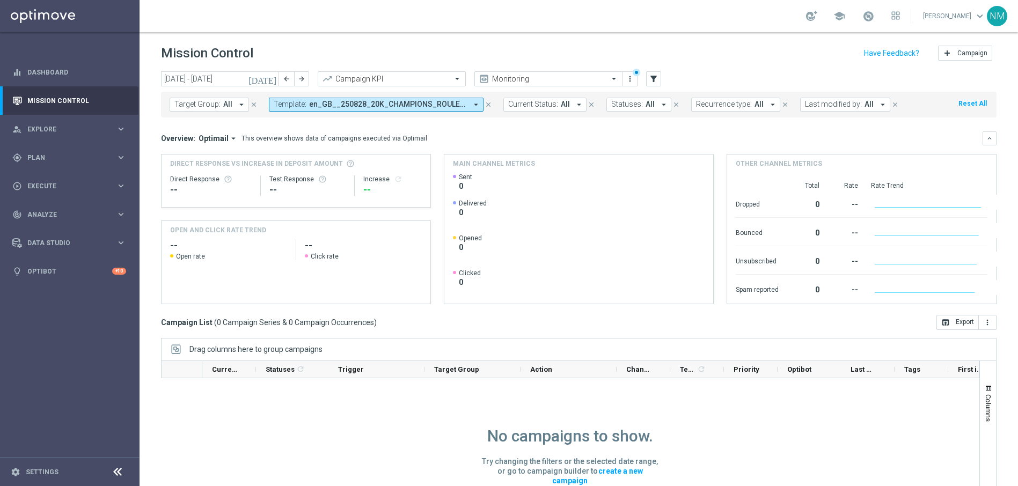
click at [381, 106] on span "en_GB__250828_20K_CHAMPIONS_ROULETTE__NVIP_EMA_TAC_GM" at bounding box center [388, 104] width 158 height 9
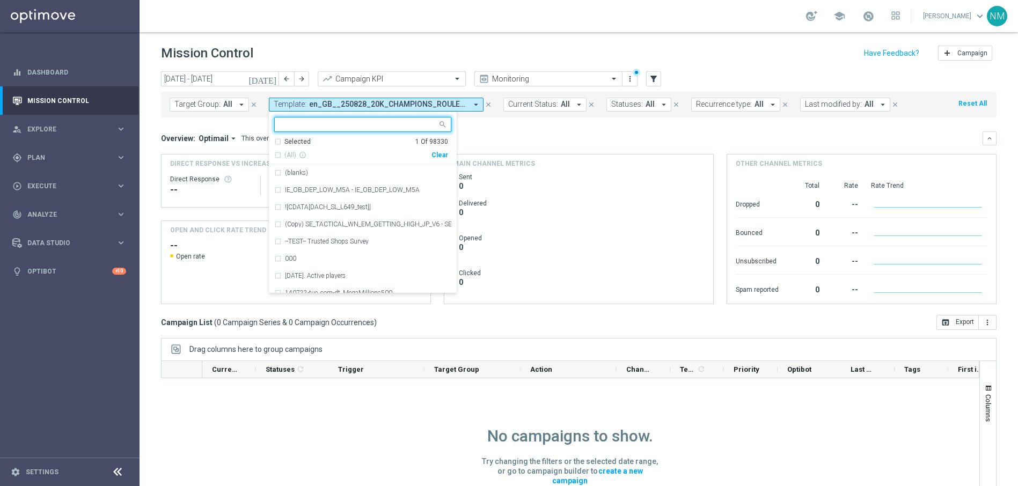
click at [0, 0] on div "Clear" at bounding box center [0, 0] width 0 height 0
click at [402, 123] on input "text" at bounding box center [358, 124] width 157 height 9
paste input "en_IE__EXCL_GAME_BIGH_FISHING_NNET_FORTUNE__NVIP_APP_TAC_GM"
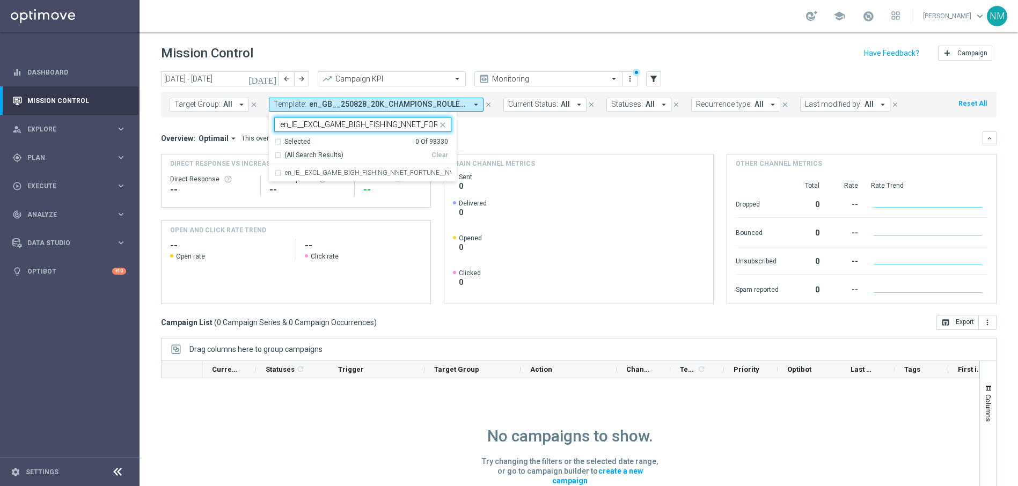
scroll to position [0, 91]
click at [388, 167] on div "en_IE__EXCL_GAME_BIGH_FISHING_NNET_FORTUNE__NVIP_APP_TAC_GM" at bounding box center [362, 172] width 177 height 17
type input "en_IE__EXCL_GAME_BIGH_FISHING_NNET_FORTUNE__NVIP_APP_TAC_GM"
click at [499, 120] on mini-dashboard "Overview: Optimail arrow_drop_down This overview shows data of campaigns execut…" at bounding box center [578, 215] width 835 height 197
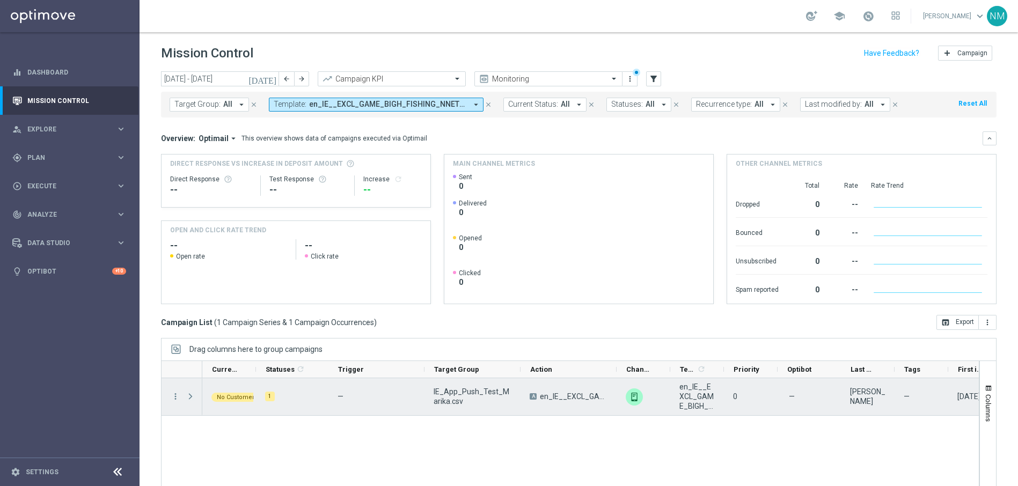
click at [192, 395] on span at bounding box center [191, 396] width 10 height 9
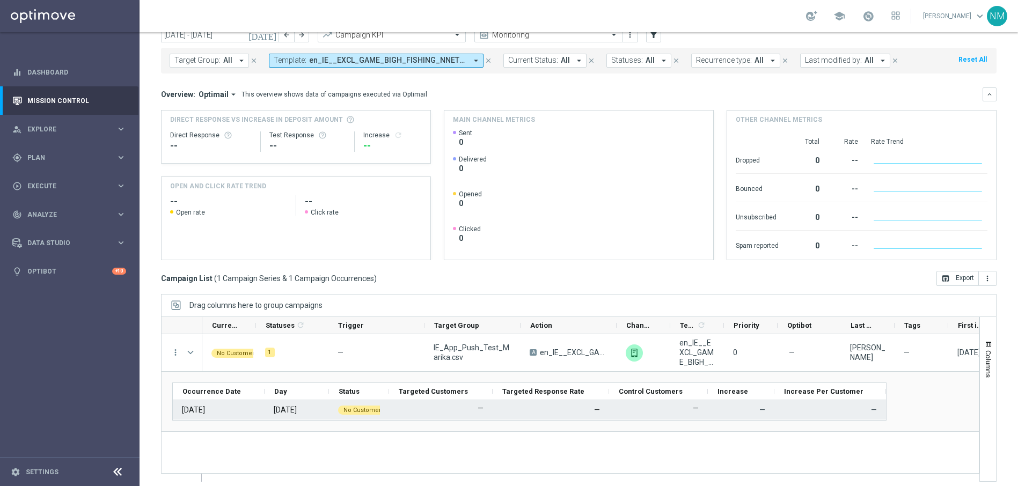
scroll to position [50, 0]
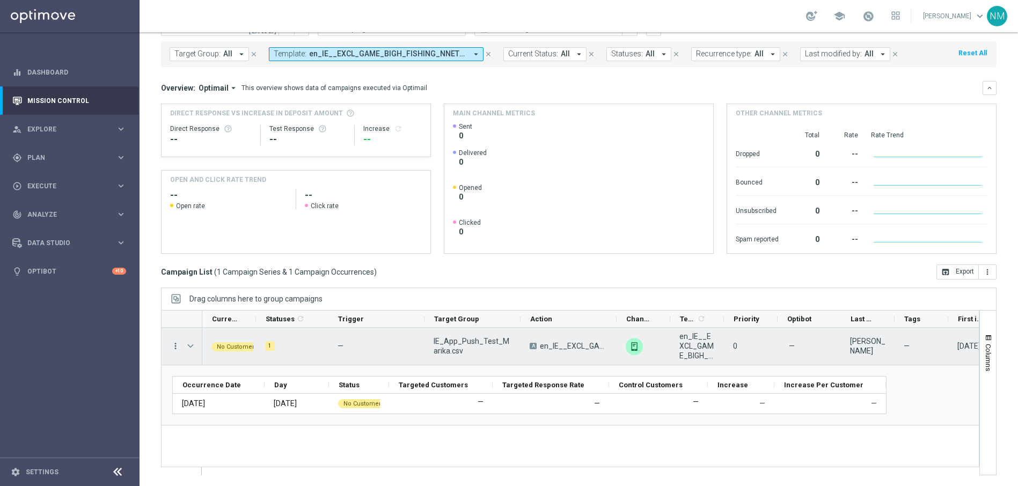
click at [175, 346] on icon "more_vert" at bounding box center [176, 346] width 10 height 10
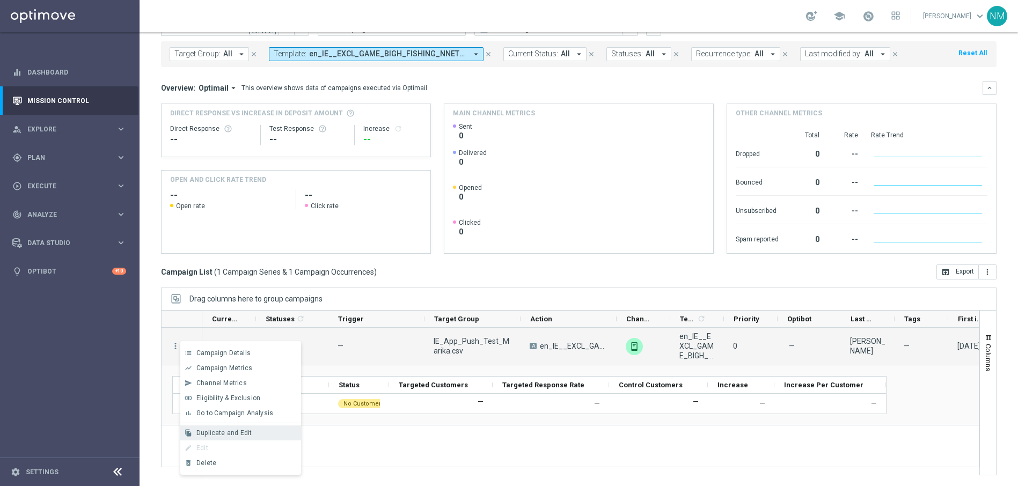
click at [233, 434] on span "Duplicate and Edit" at bounding box center [223, 433] width 55 height 8
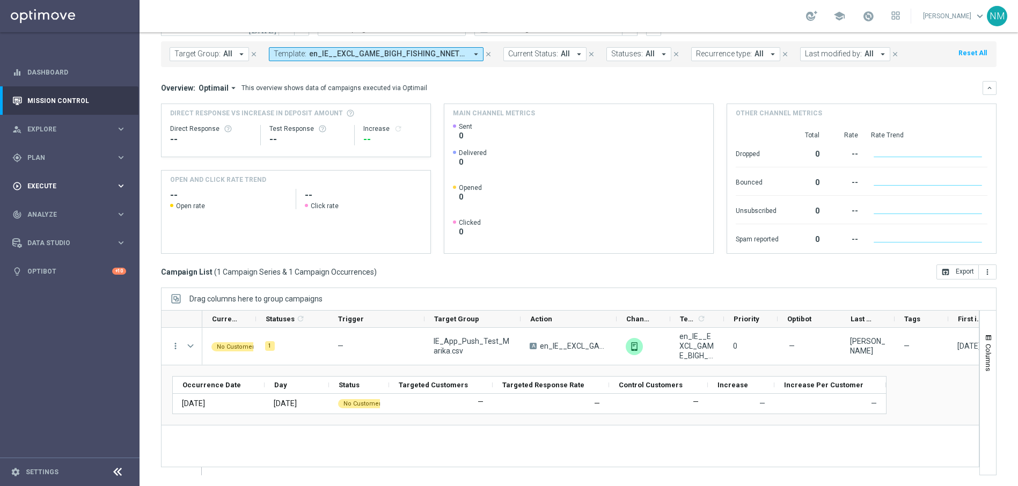
click at [56, 186] on span "Execute" at bounding box center [71, 186] width 89 height 6
click at [50, 210] on link "Campaign Builder" at bounding box center [70, 208] width 84 height 9
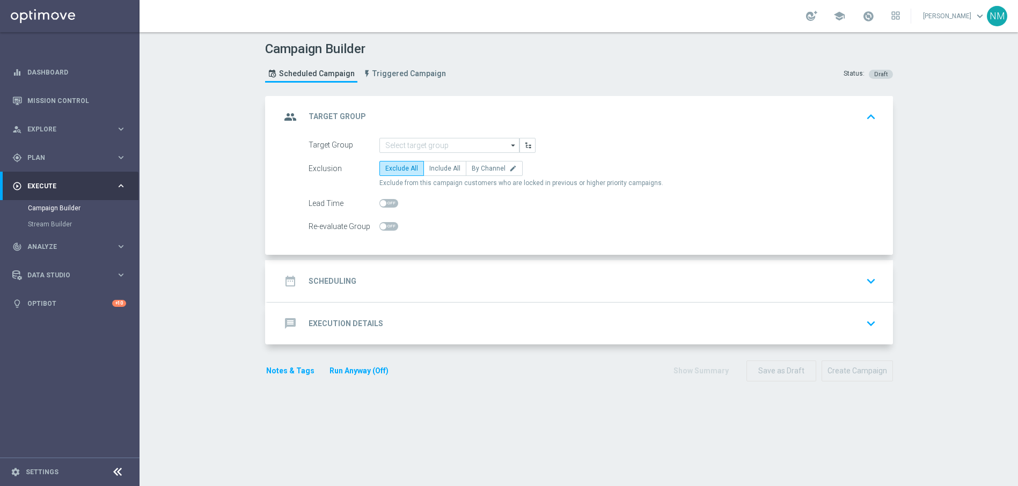
click at [399, 153] on form "Target Group arrow_drop_down Drag here to set row groups Drag here to set colum…" at bounding box center [592, 186] width 568 height 97
click at [400, 149] on input at bounding box center [449, 145] width 140 height 15
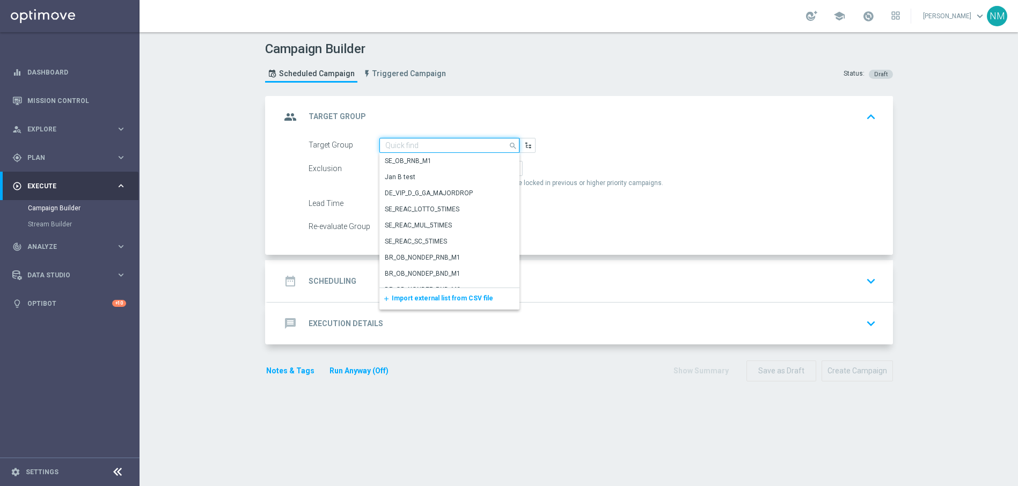
paste input "PUSH - IE_OPT | ALL"
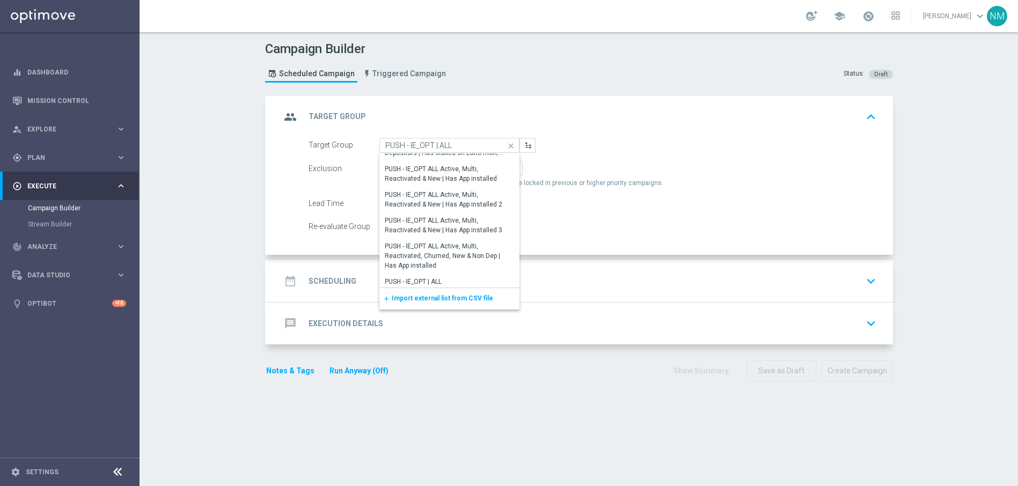
scroll to position [1144, 0]
click at [445, 277] on div "PUSH - IE_OPT | ALL" at bounding box center [444, 278] width 131 height 15
type input "PUSH - IE_OPT | ALL"
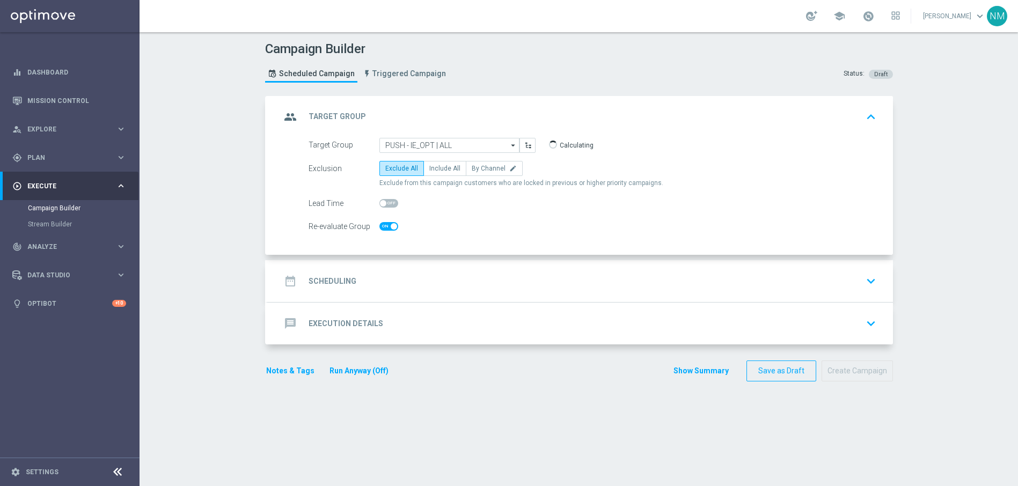
checkbox input "true"
click at [440, 169] on span "Include All" at bounding box center [444, 169] width 31 height 8
click at [436, 169] on input "Include All" at bounding box center [432, 170] width 7 height 7
radio input "true"
click at [410, 277] on div "date_range Scheduling keyboard_arrow_down" at bounding box center [580, 281] width 599 height 20
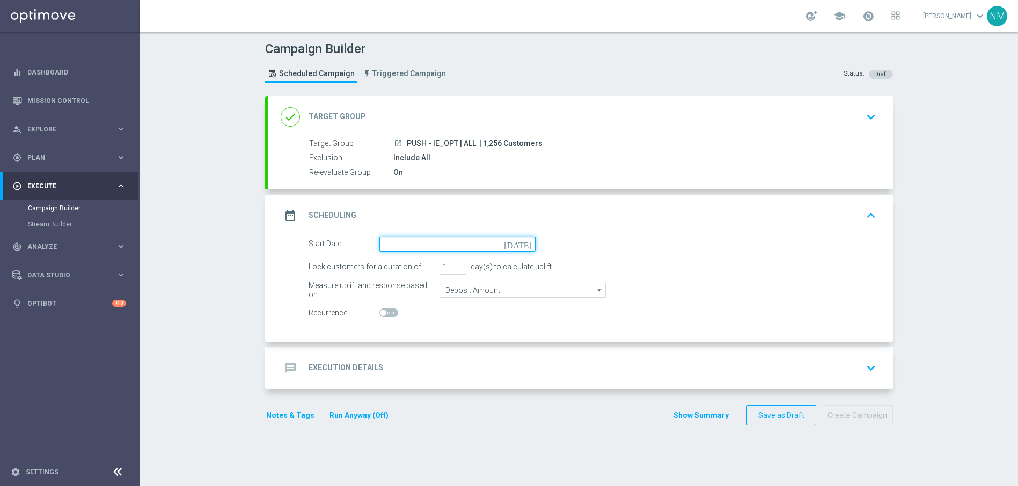
click at [399, 244] on input at bounding box center [457, 244] width 156 height 15
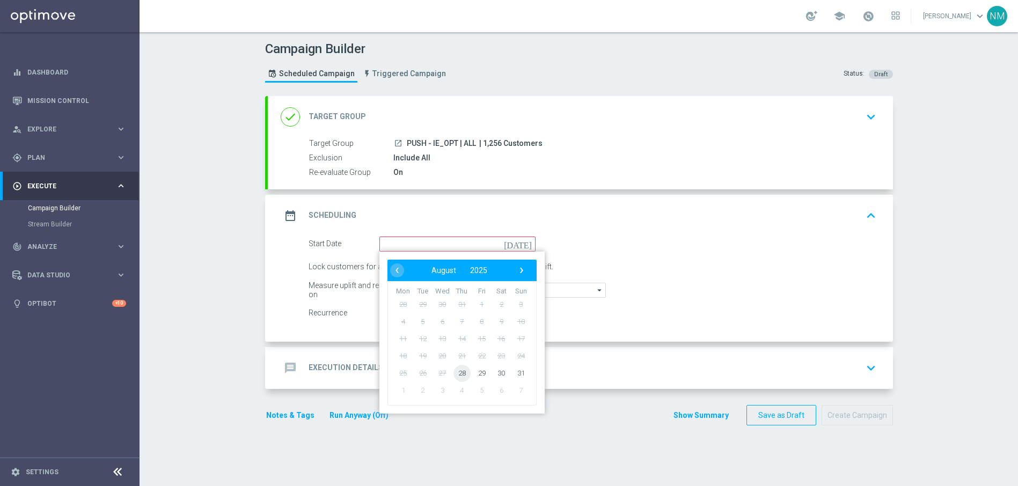
click at [455, 372] on span "28" at bounding box center [461, 372] width 17 height 17
type input "28 Aug 2025"
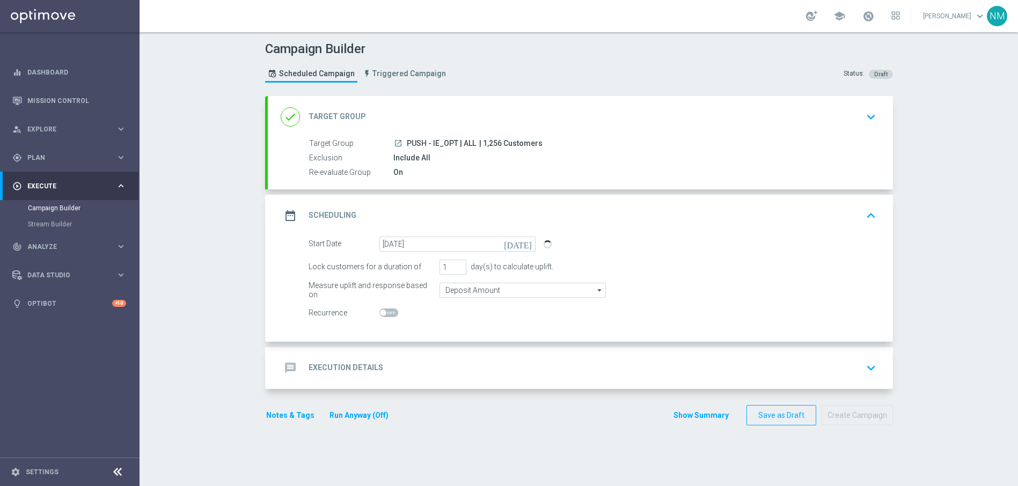
click at [373, 370] on h2 "Execution Details" at bounding box center [345, 368] width 75 height 10
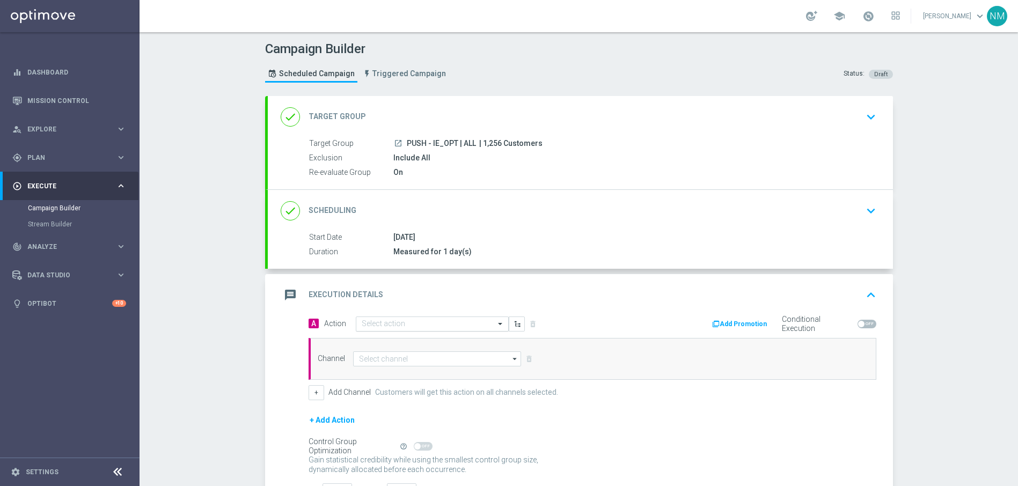
click at [397, 321] on input "text" at bounding box center [422, 324] width 120 height 9
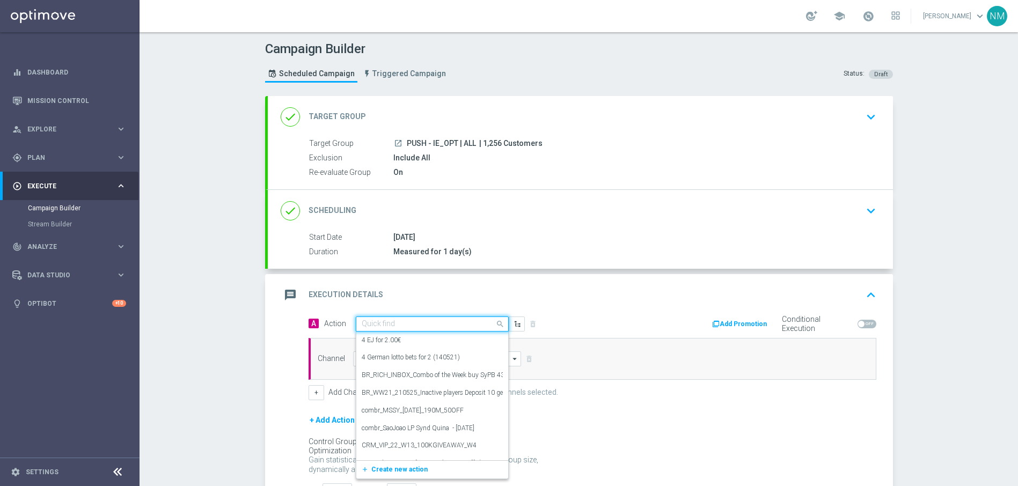
paste input "en_IE__EXCL_GAME_BIGH_FISHING_NNET_FORTUNE__NVIP_APP_TAC_GM"
type input "en_IE__EXCL_GAME_BIGH_FISHING_NNET_FORTUNE__NVIP_APP_TAC_GM"
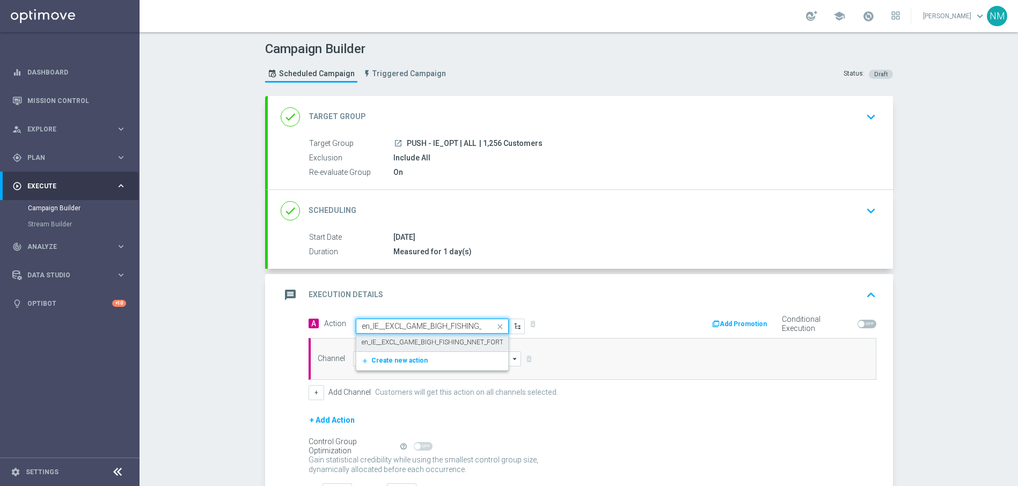
scroll to position [0, 129]
click at [402, 344] on label "en_IE__EXCL_GAME_BIGH_FISHING_NNET_FORTUNE__NVIP_APP_TAC_GM" at bounding box center [470, 342] width 217 height 9
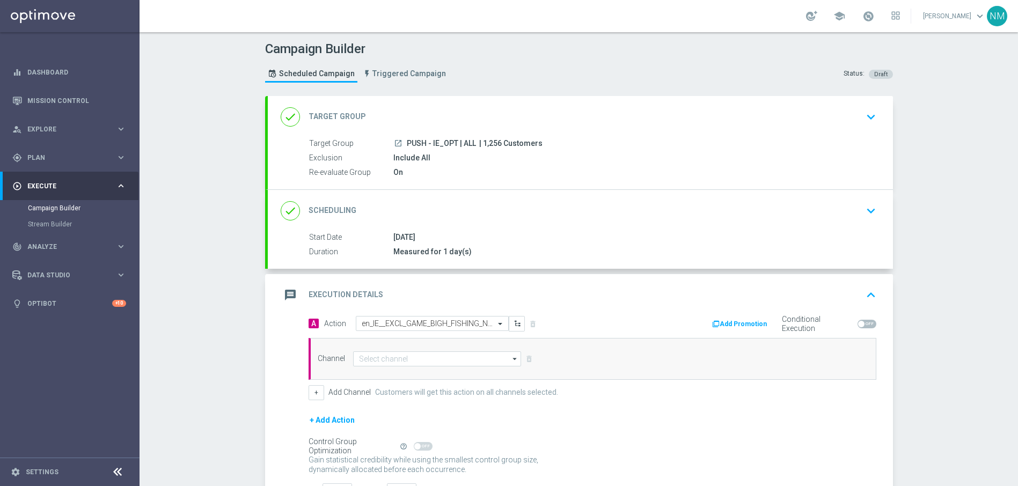
scroll to position [0, 0]
click at [390, 356] on input at bounding box center [437, 358] width 168 height 15
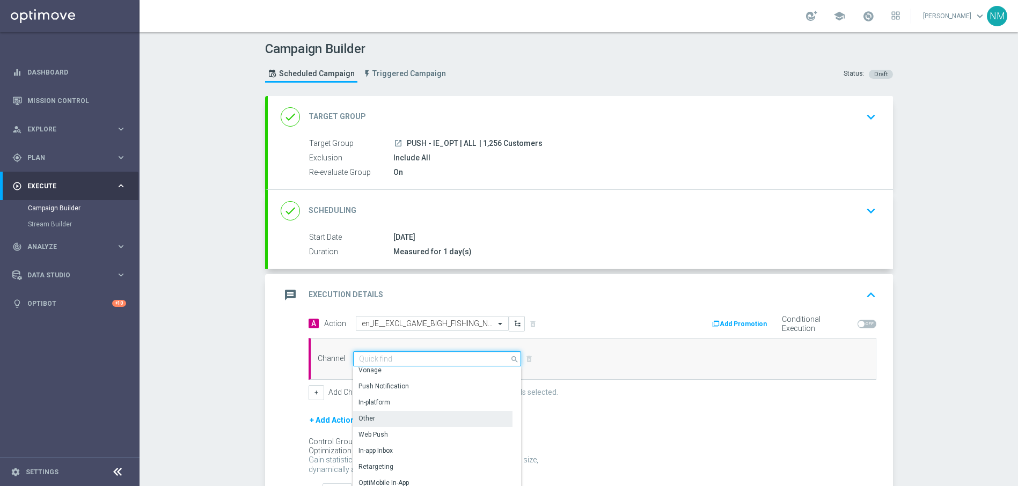
scroll to position [284, 0]
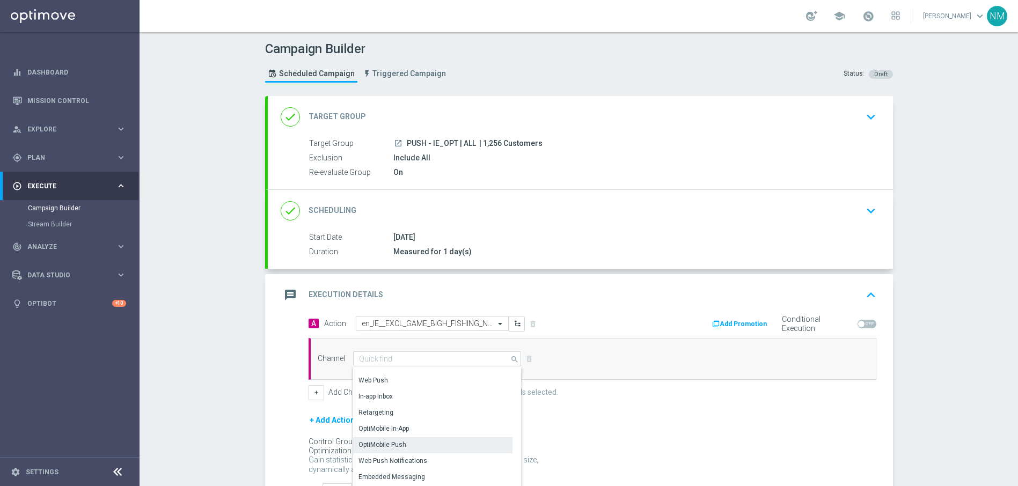
click at [423, 439] on div "OptiMobile Push" at bounding box center [433, 444] width 160 height 15
type input "OptiMobile Push"
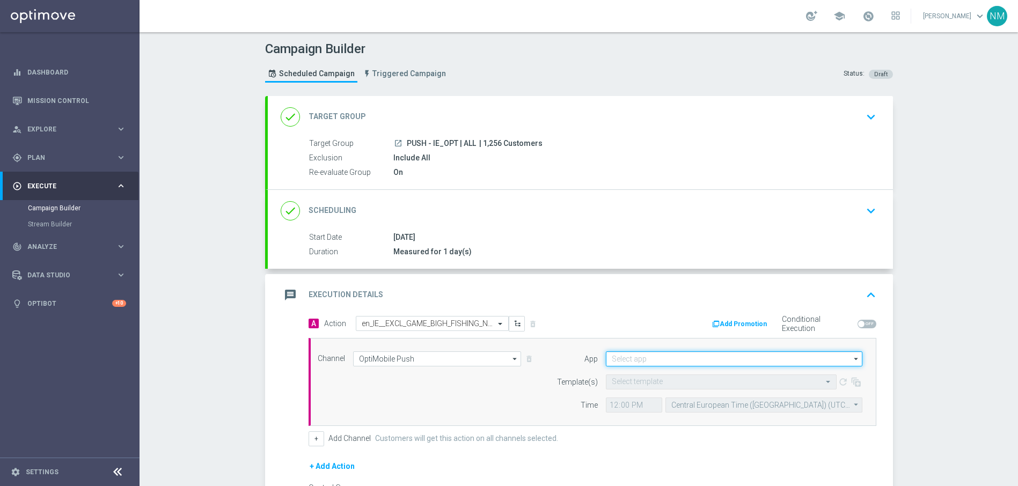
click at [703, 356] on input at bounding box center [734, 358] width 256 height 15
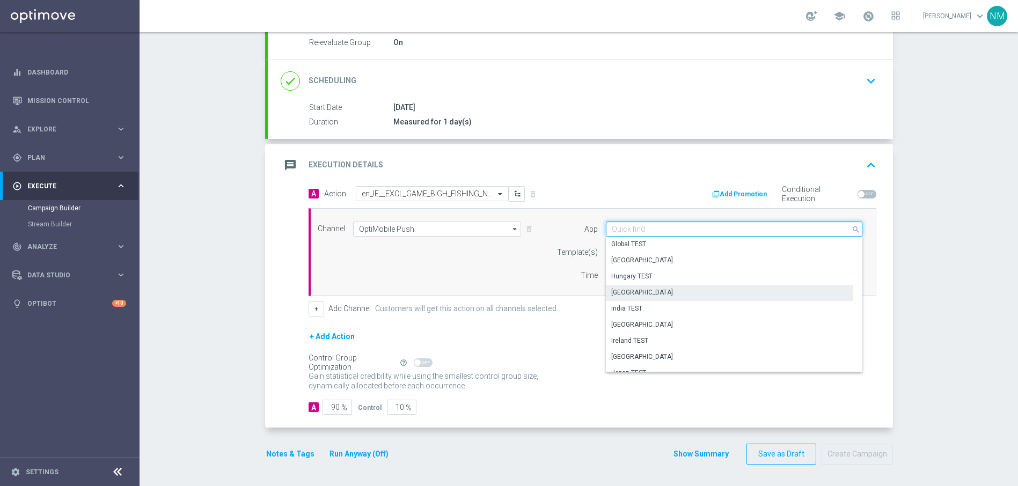
scroll to position [143, 0]
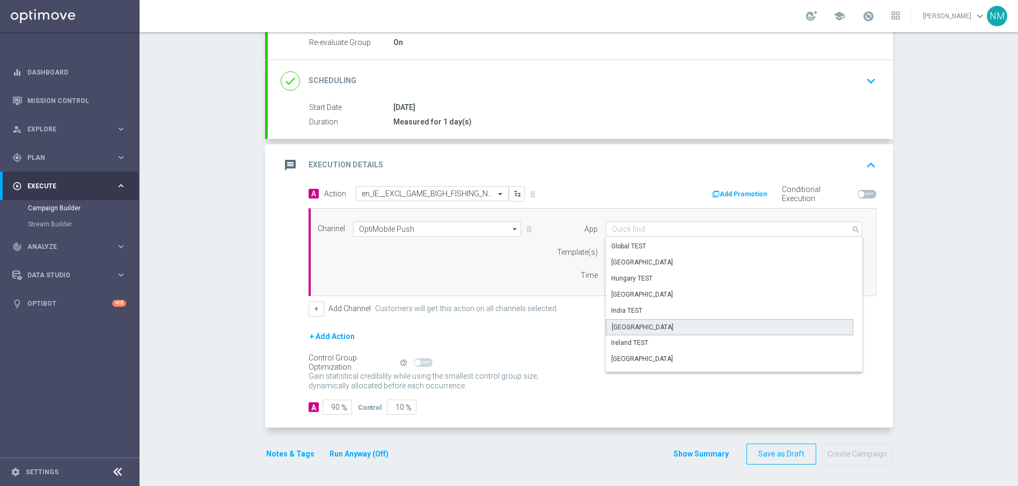
click at [630, 323] on div "[GEOGRAPHIC_DATA]" at bounding box center [729, 327] width 247 height 16
type input "[GEOGRAPHIC_DATA]"
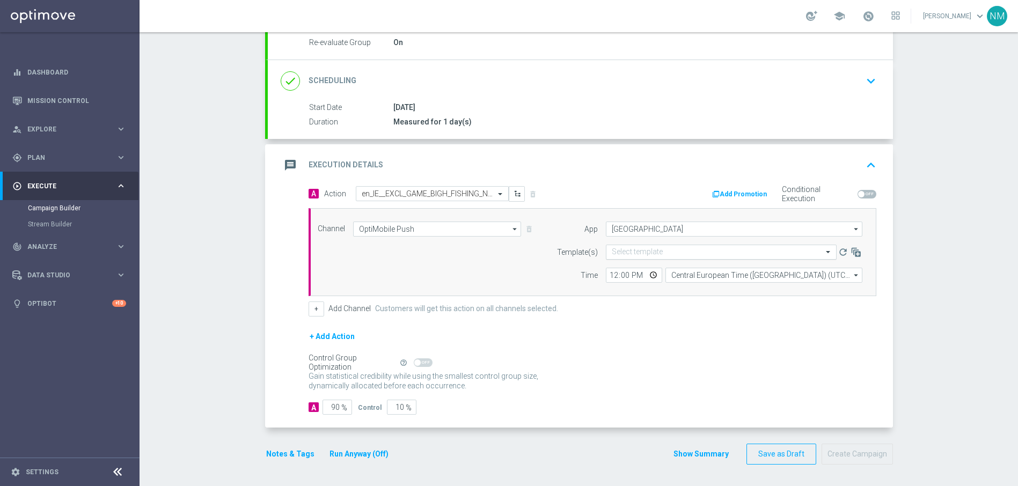
click at [640, 255] on input "text" at bounding box center [709, 252] width 197 height 9
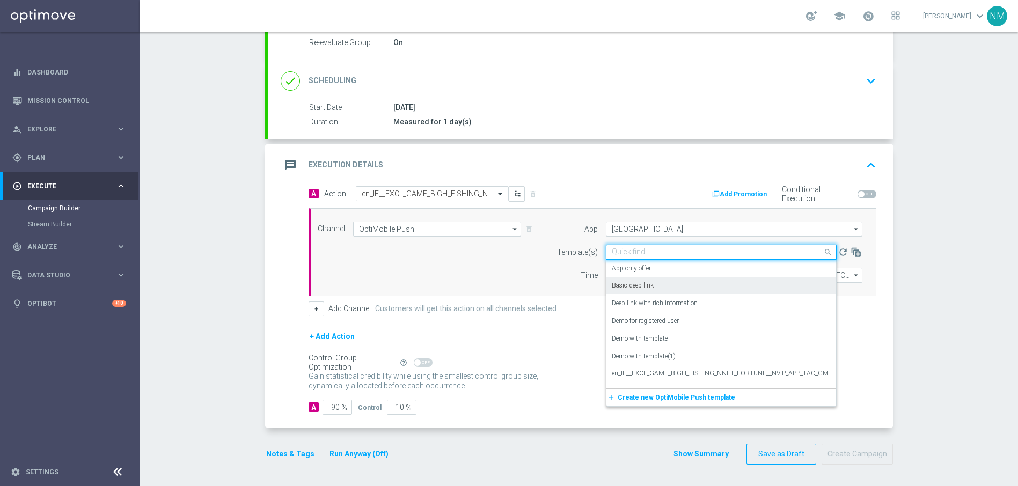
paste input "en_IE__EXCL_GAME_BIGH_FISHING_NNET_FORTUNE__NVIP_APP_TAC_GM"
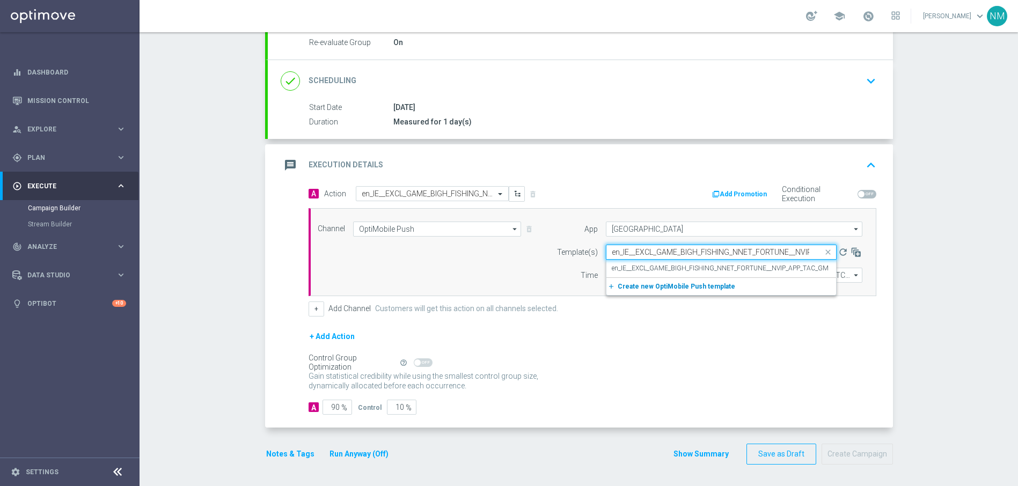
scroll to position [0, 51]
click at [654, 268] on label "en_IE__EXCL_GAME_BIGH_FISHING_NNET_FORTUNE__NVIP_APP_TAC_GM" at bounding box center [719, 268] width 217 height 9
type input "en_IE__EXCL_GAME_BIGH_FISHING_NNET_FORTUNE__NVIP_APP_TAC_GM"
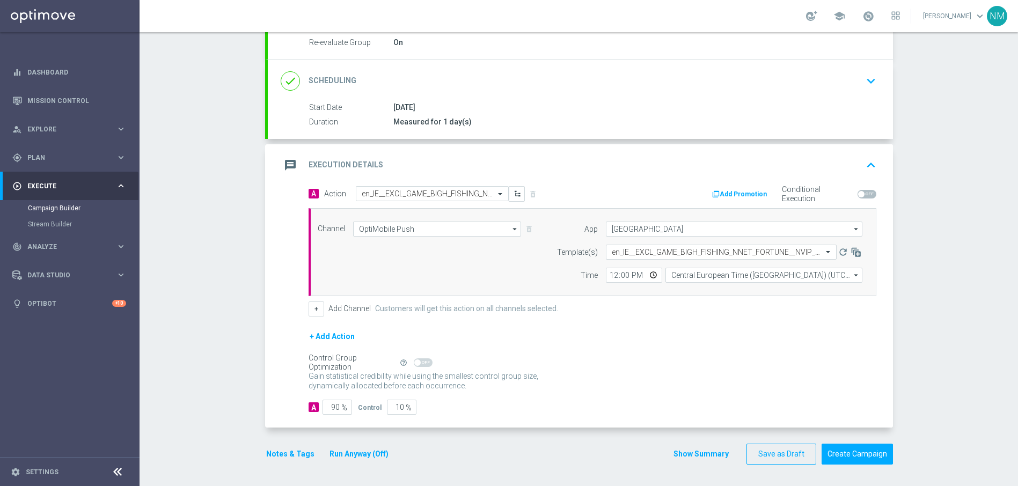
scroll to position [0, 0]
click at [648, 275] on input "12:00" at bounding box center [634, 275] width 56 height 15
type input "13:00"
click at [714, 310] on div "+ Add Channel Customers will get this action on all channels selected." at bounding box center [592, 308] width 568 height 15
click at [705, 275] on input "Central European Time ([GEOGRAPHIC_DATA]) (UTC +02:00)" at bounding box center [763, 275] width 197 height 15
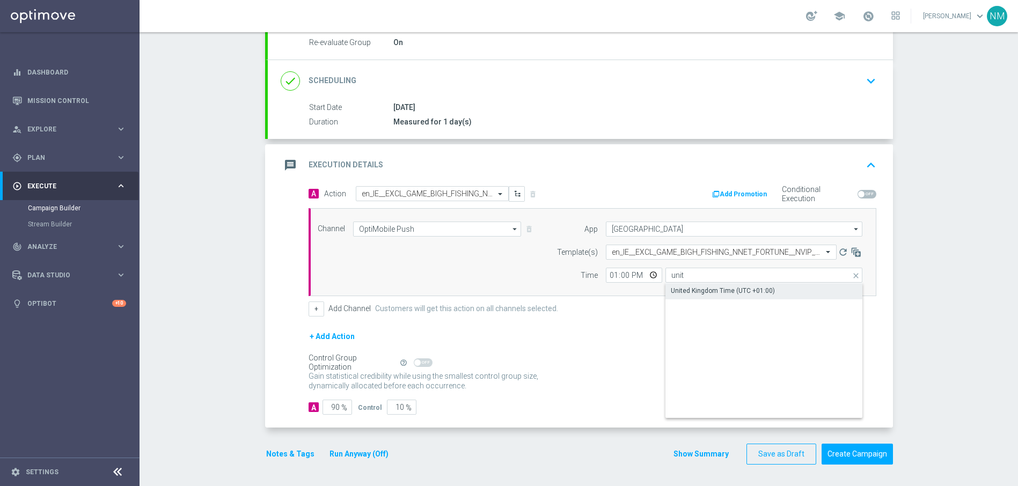
click at [711, 291] on div "United Kingdom Time (UTC +01:00)" at bounding box center [723, 291] width 104 height 10
type input "United Kingdom Time (UTC +01:00)"
click at [331, 407] on input "90" at bounding box center [337, 407] width 30 height 15
type input "0"
type input "100"
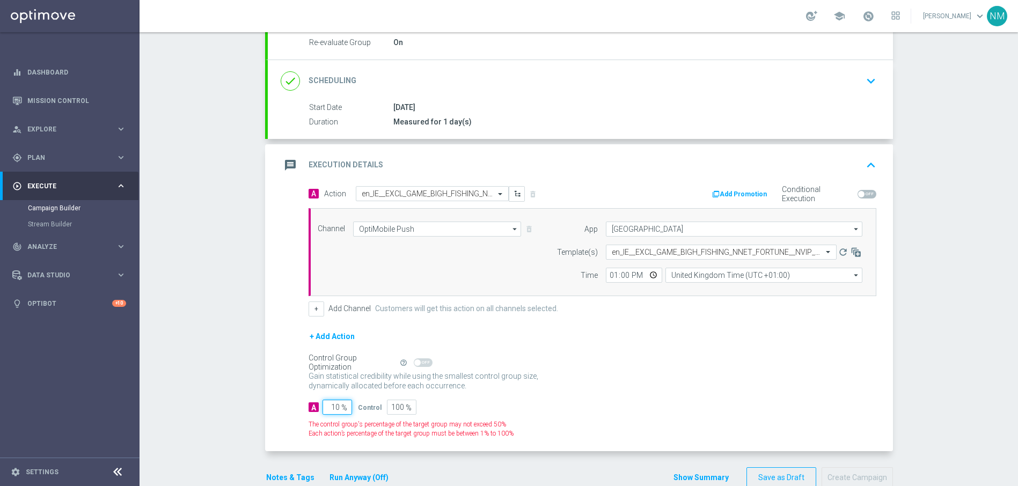
type input "100"
type input "0"
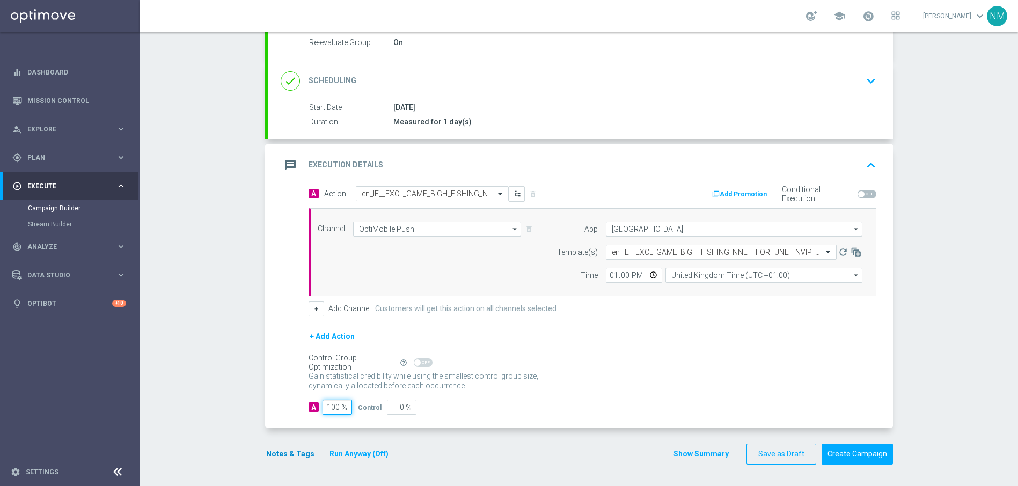
type input "100"
click at [282, 451] on button "Notes & Tags" at bounding box center [290, 453] width 50 height 13
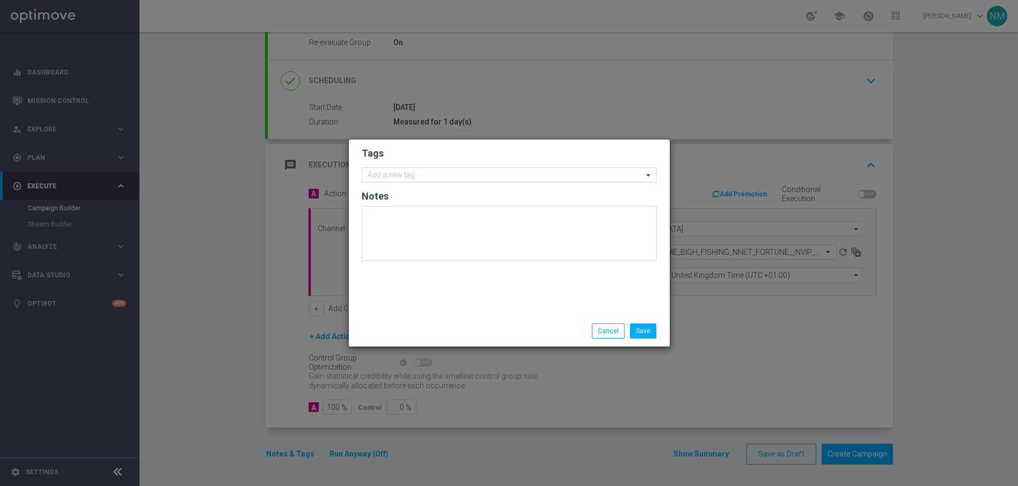
click at [432, 178] on input "text" at bounding box center [504, 175] width 275 height 9
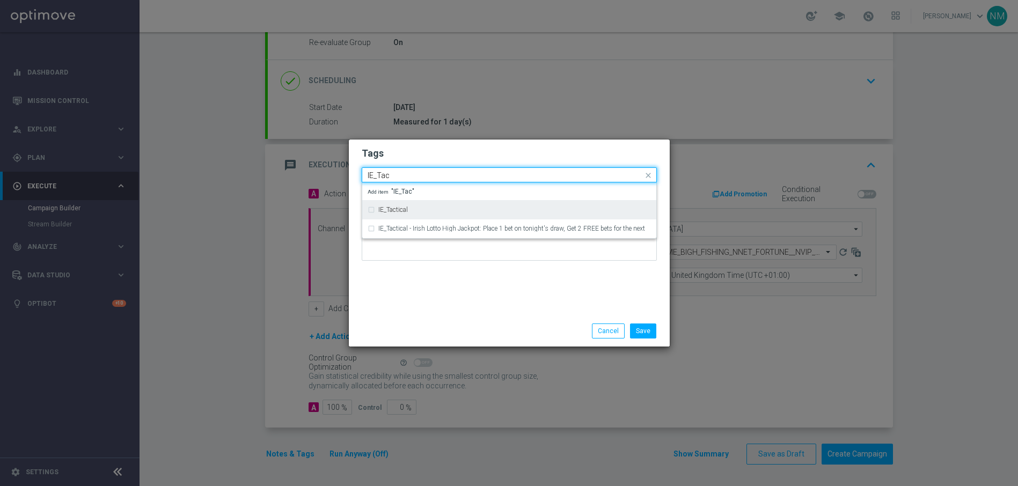
click at [426, 203] on div "IE_Tactical" at bounding box center [508, 209] width 283 height 17
type input "IE_Tac"
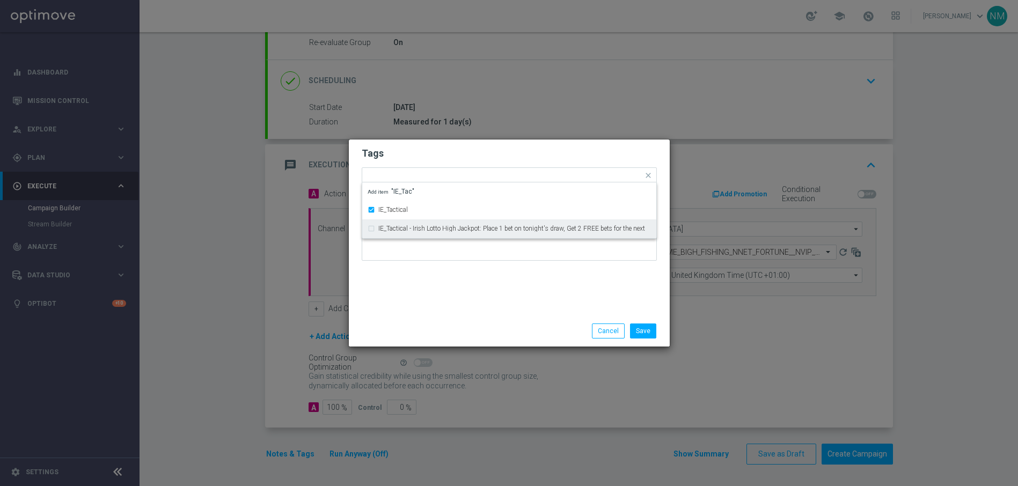
click at [547, 292] on div "Tags Quick find × IE_Tactical IE_Tactical IE_Tactical - Irish Lotto High Jackpo…" at bounding box center [509, 227] width 321 height 176
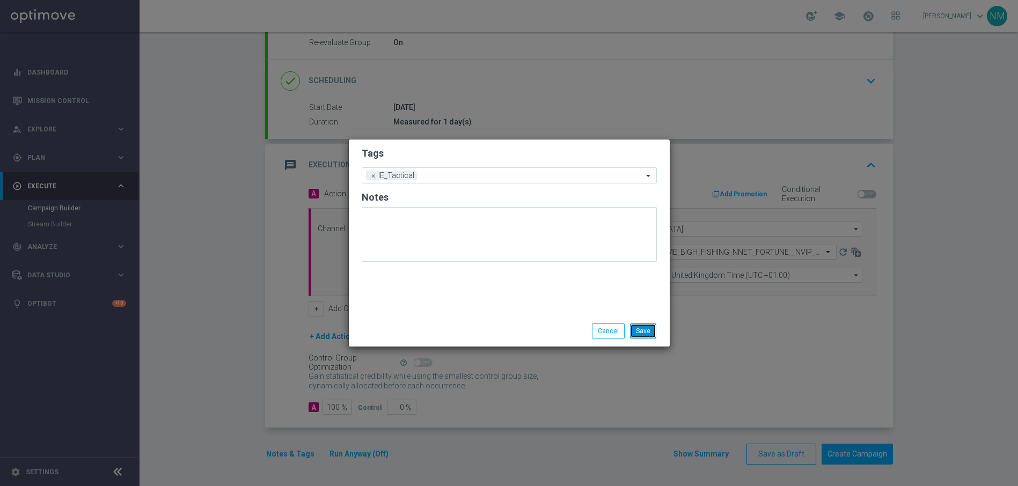
click at [652, 328] on button "Save" at bounding box center [643, 330] width 26 height 15
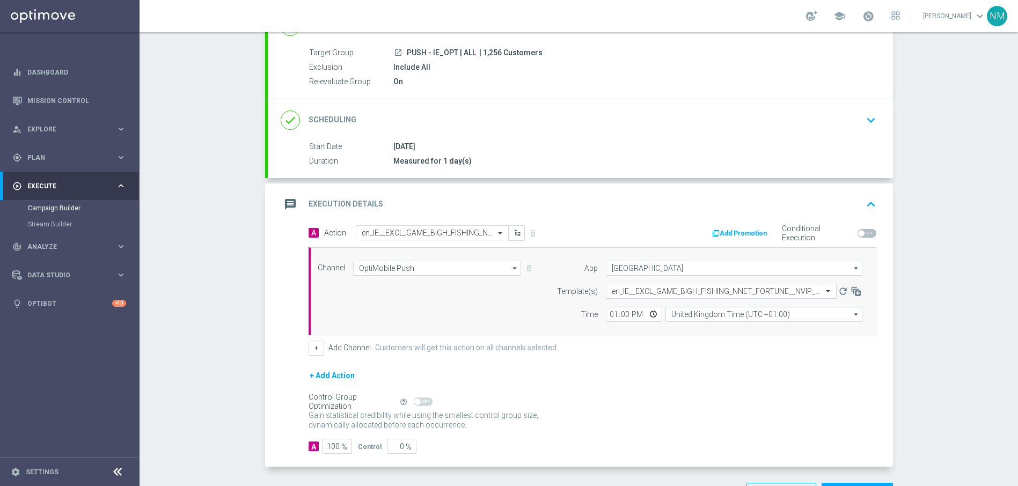
scroll to position [130, 0]
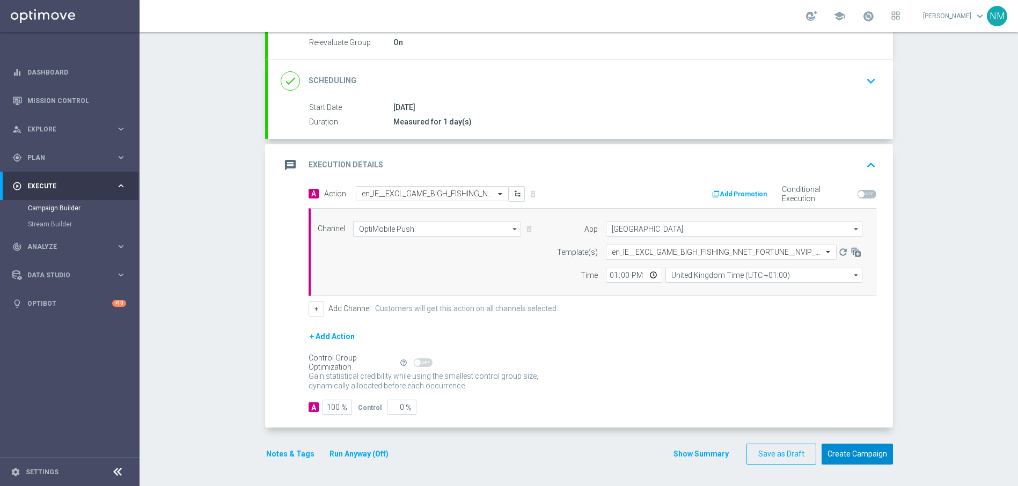
click at [866, 459] on button "Create Campaign" at bounding box center [856, 454] width 71 height 21
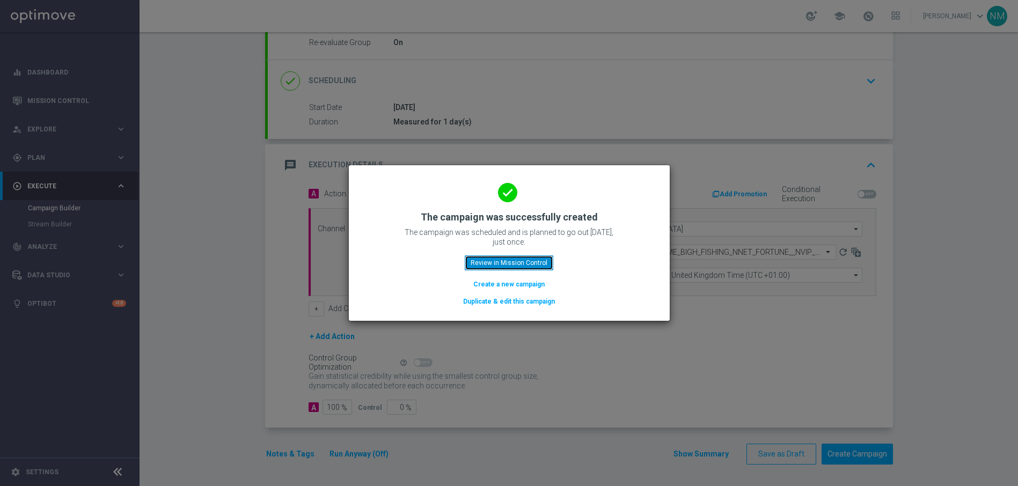
click at [484, 264] on button "Review in Mission Control" at bounding box center [509, 262] width 89 height 15
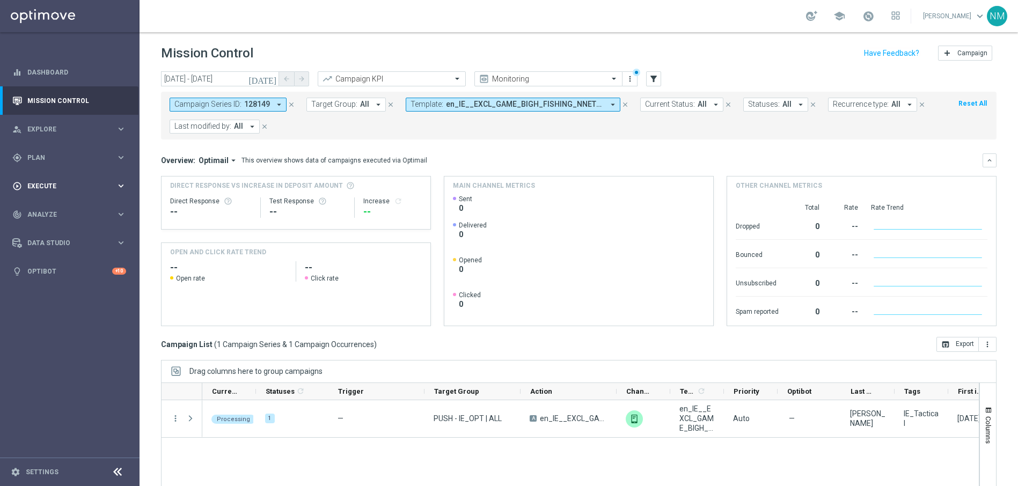
click at [56, 185] on span "Execute" at bounding box center [71, 186] width 89 height 6
click at [59, 207] on link "Campaign Builder" at bounding box center [70, 208] width 84 height 9
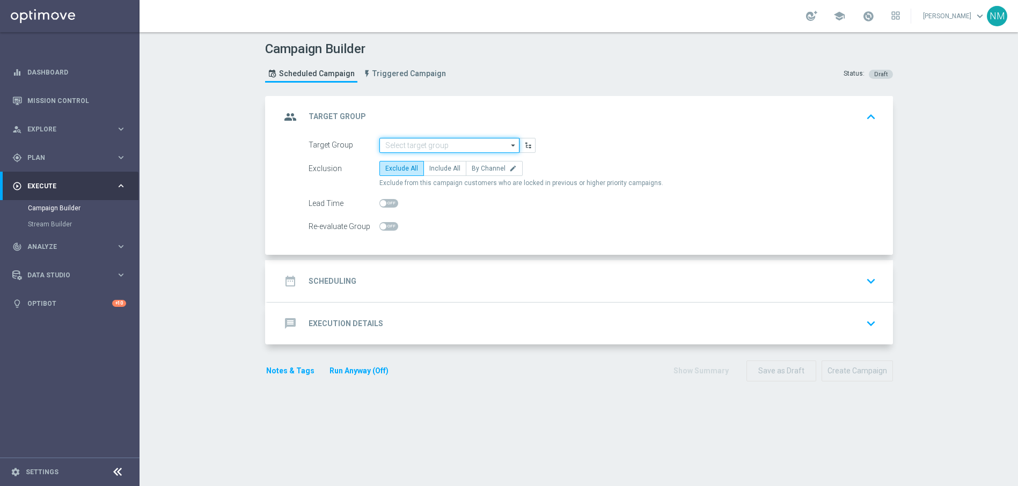
click at [402, 138] on input at bounding box center [449, 145] width 140 height 15
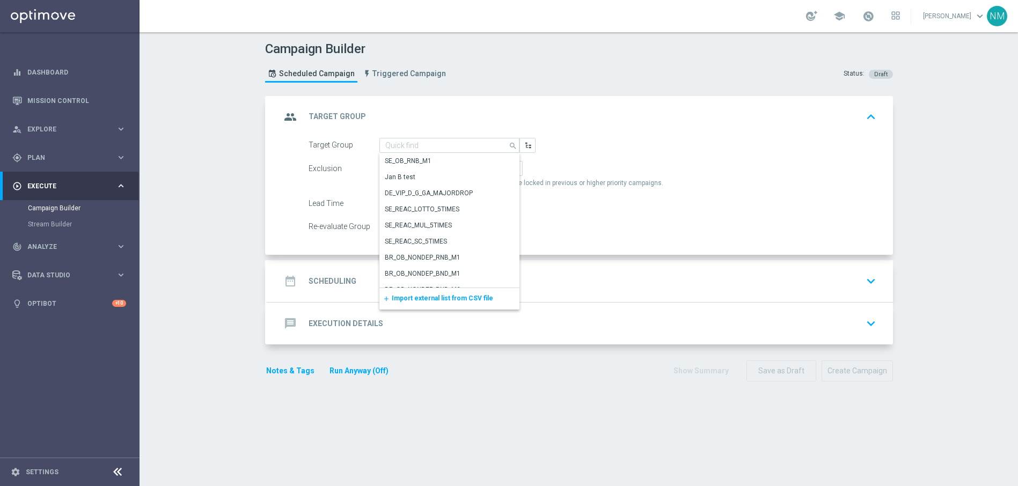
click at [437, 301] on span "Import external list from CSV file" at bounding box center [442, 298] width 101 height 8
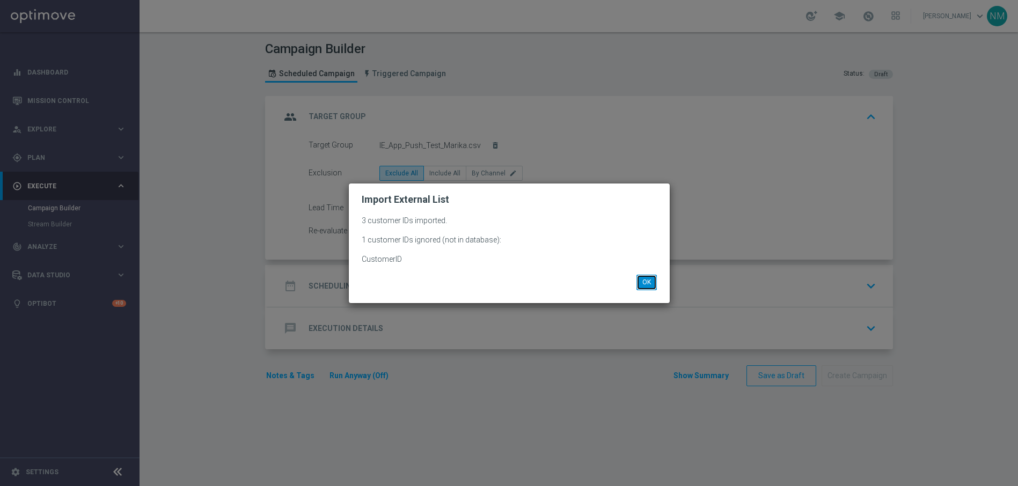
click at [654, 288] on button "OK" at bounding box center [646, 282] width 20 height 15
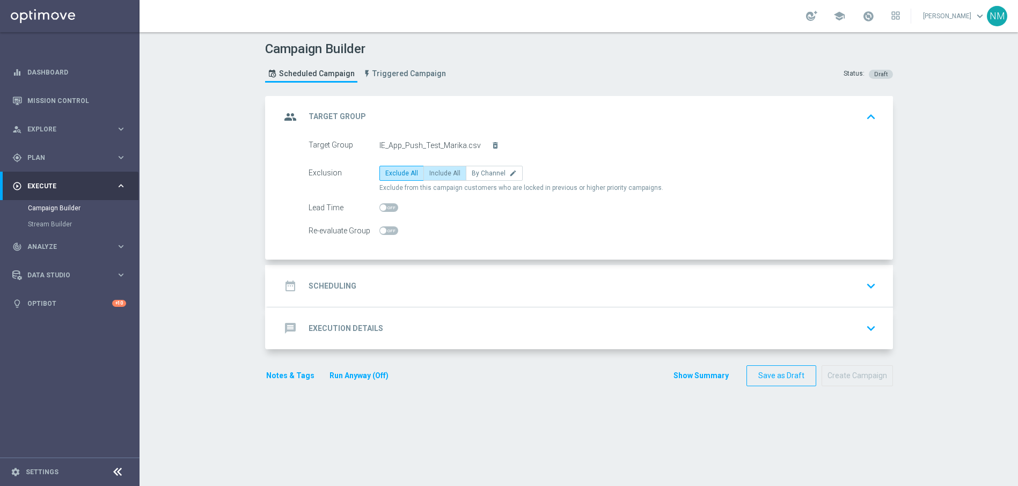
click at [437, 178] on label "Include All" at bounding box center [444, 173] width 43 height 15
click at [436, 178] on input "Include All" at bounding box center [432, 175] width 7 height 7
radio input "true"
click at [408, 290] on div "date_range Scheduling keyboard_arrow_down" at bounding box center [580, 286] width 599 height 20
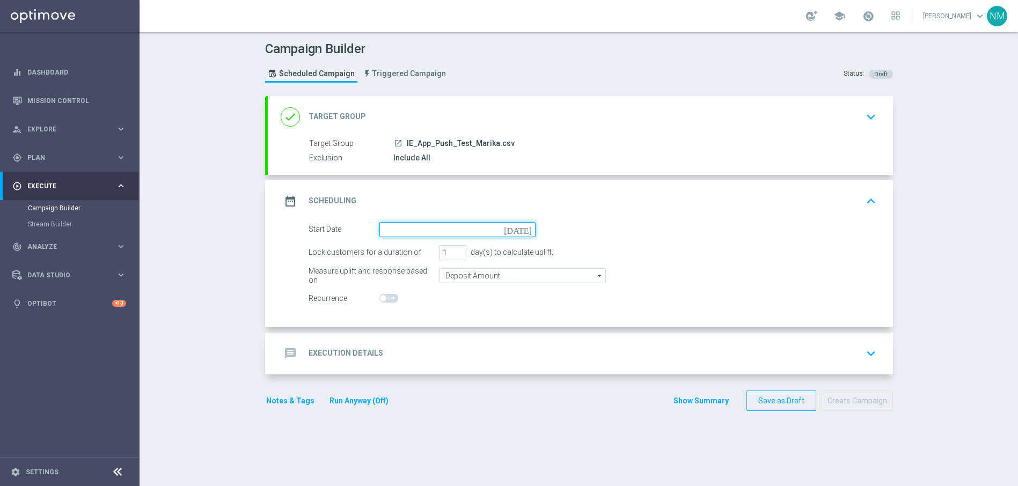
click at [408, 229] on input at bounding box center [457, 229] width 156 height 15
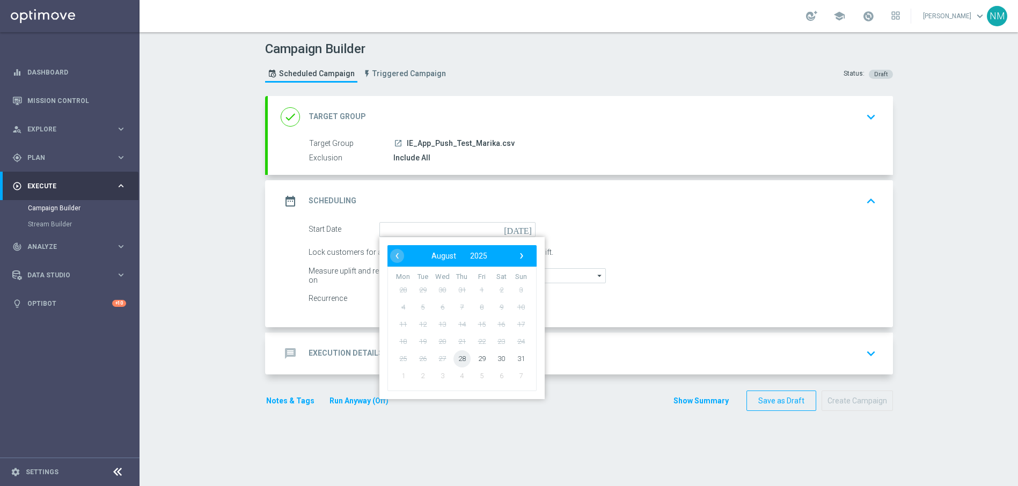
click at [446, 355] on td "27" at bounding box center [442, 358] width 20 height 17
type input "28 Aug 2025"
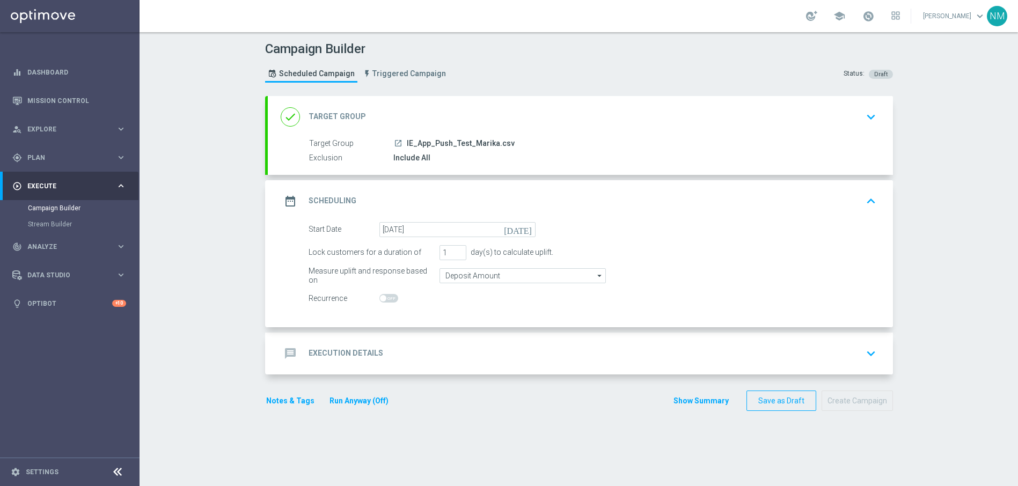
click at [376, 358] on div "message Execution Details keyboard_arrow_down" at bounding box center [580, 353] width 599 height 20
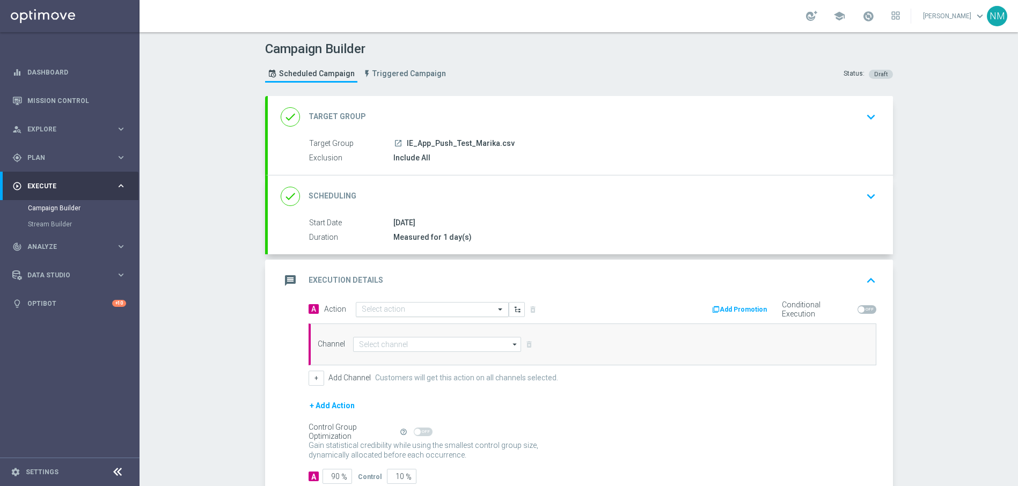
click at [377, 313] on input "text" at bounding box center [422, 309] width 120 height 9
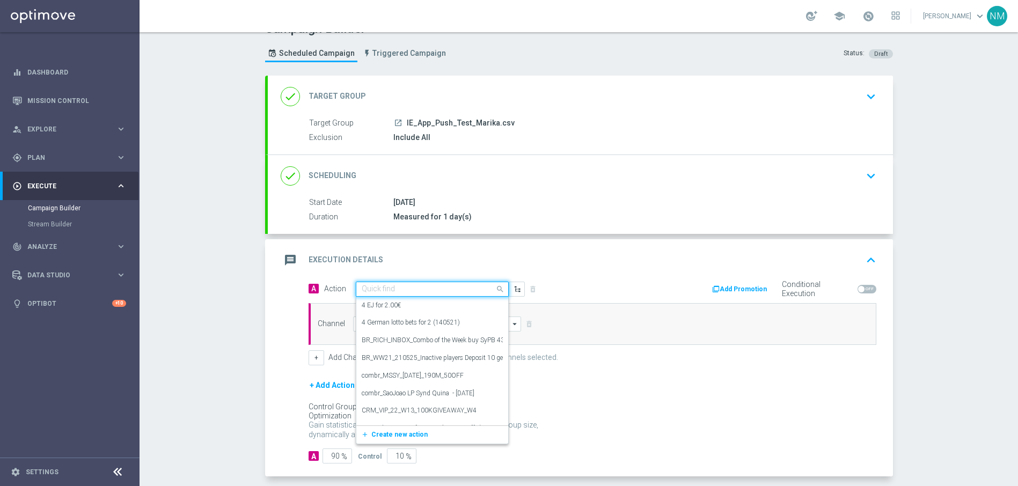
scroll to position [69, 0]
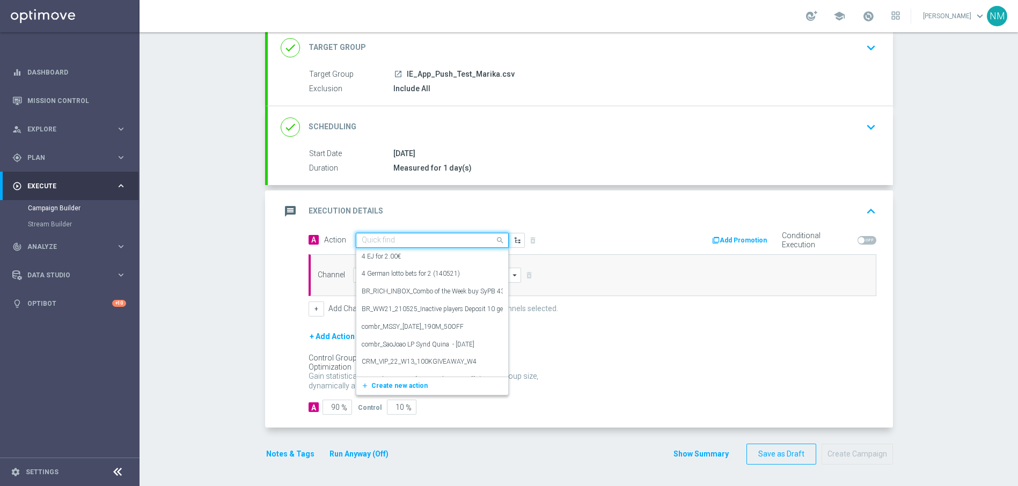
paste input "en_IE__EXCL_GAME_BIGH_FISHING_NNET_FORTUNE__NVIP_APP_TAC_GM"
type input "en_IE__EXCL_GAME_BIGH_FISHING_NNET_FORTUNE__NVIP_APP_TAC_GM"
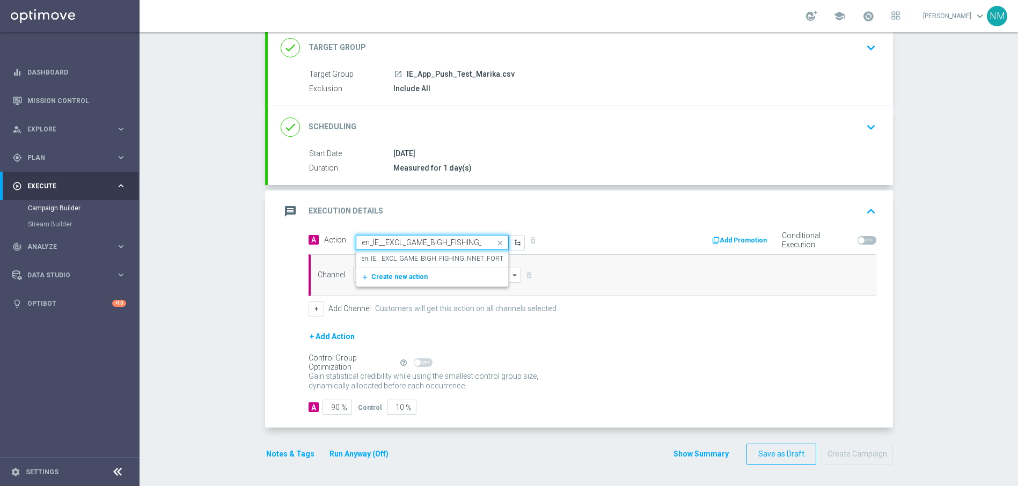
scroll to position [0, 129]
click at [418, 255] on label "en_IE__EXCL_GAME_BIGH_FISHING_NNET_FORTUNE__NVIP_APP_TAC_GM" at bounding box center [470, 258] width 217 height 9
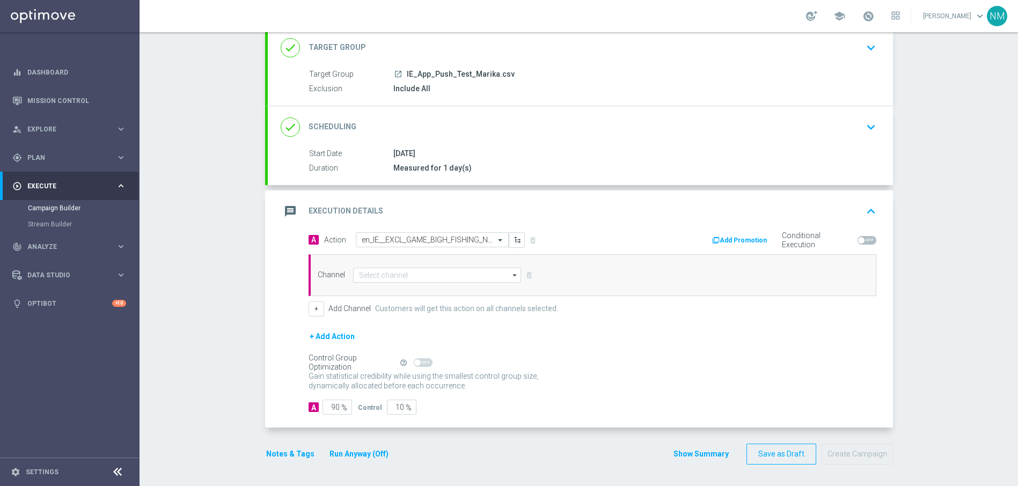
scroll to position [0, 0]
click at [422, 275] on input at bounding box center [437, 275] width 168 height 15
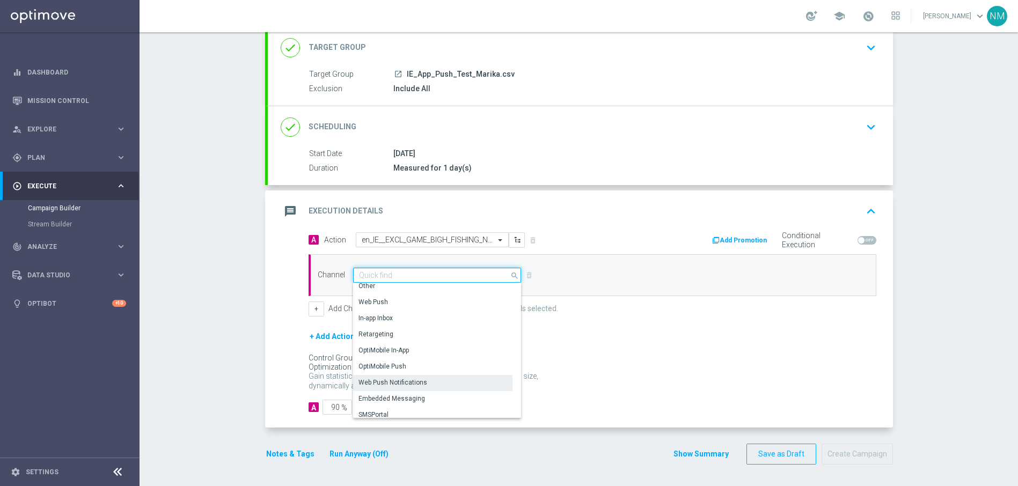
scroll to position [284, 0]
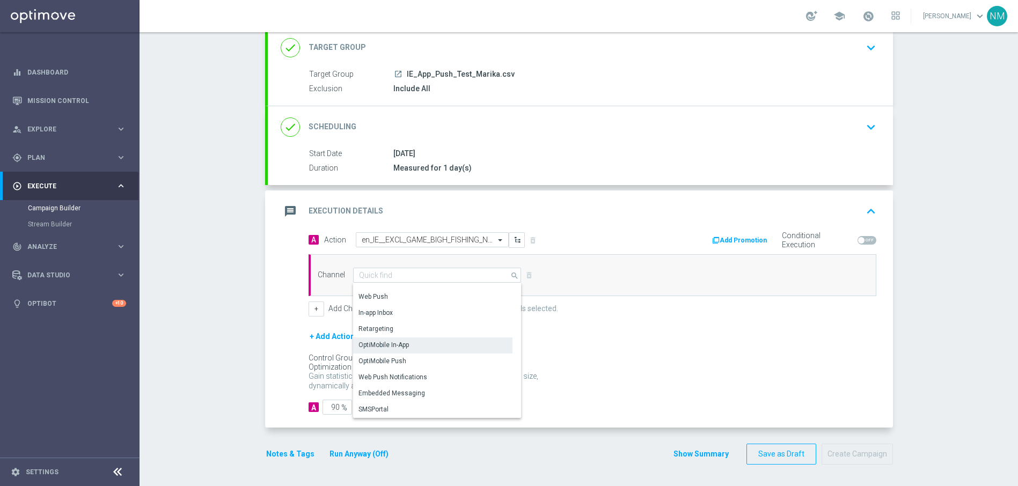
click at [400, 357] on div "OptiMobile Push" at bounding box center [433, 360] width 160 height 15
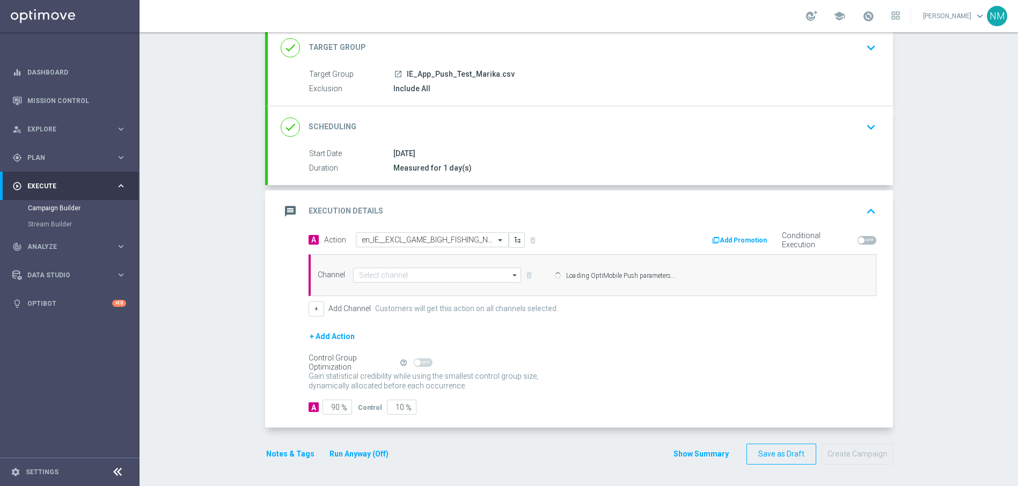
type input "OptiMobile Push"
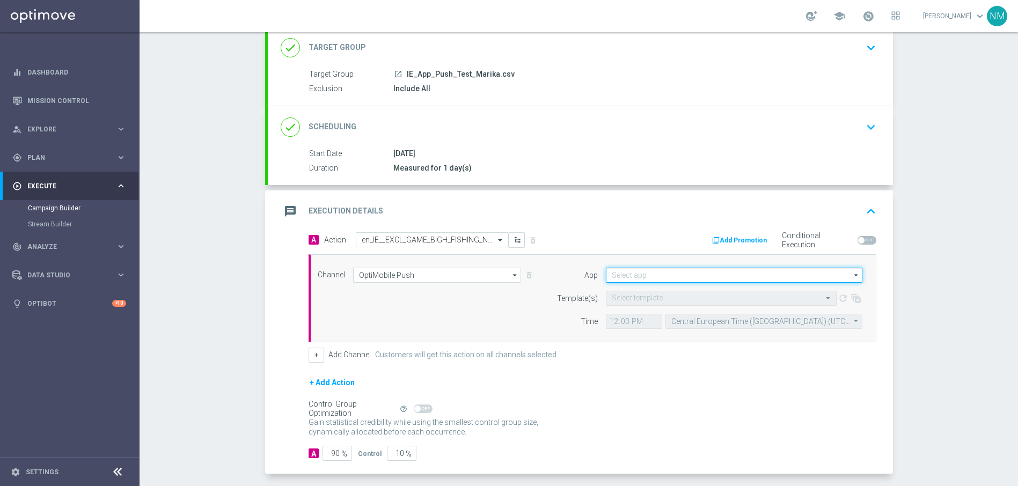
drag, startPoint x: 694, startPoint y: 276, endPoint x: 675, endPoint y: 280, distance: 19.3
click at [694, 276] on input at bounding box center [734, 275] width 256 height 15
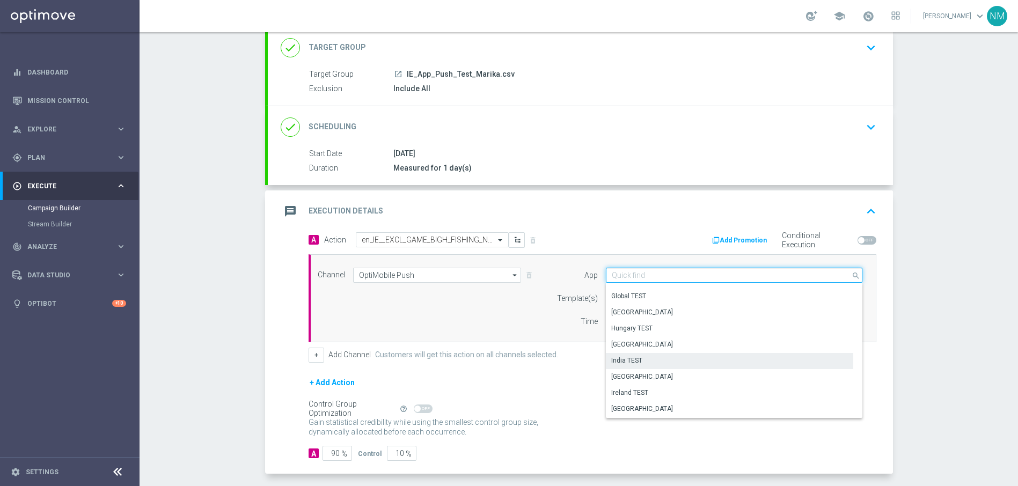
scroll to position [138, 0]
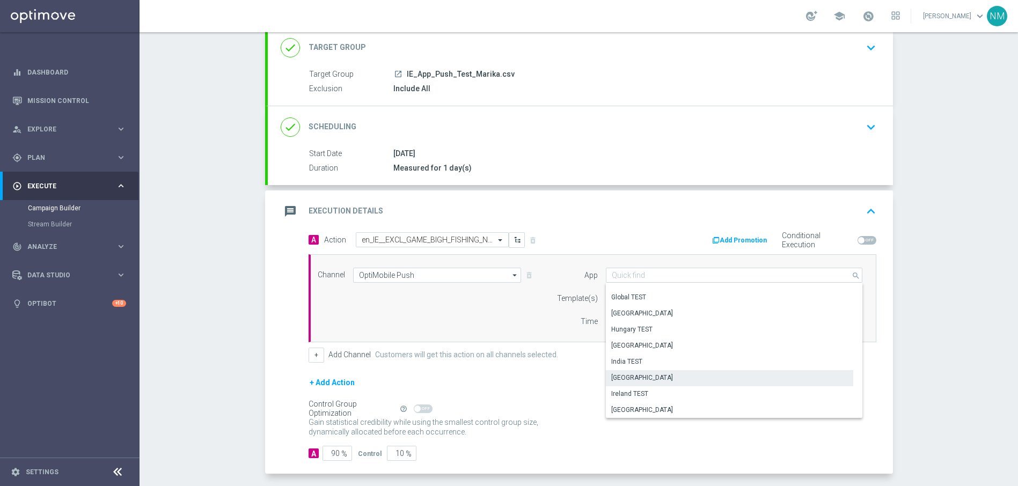
click at [646, 374] on div "[GEOGRAPHIC_DATA]" at bounding box center [729, 377] width 247 height 15
type input "[GEOGRAPHIC_DATA]"
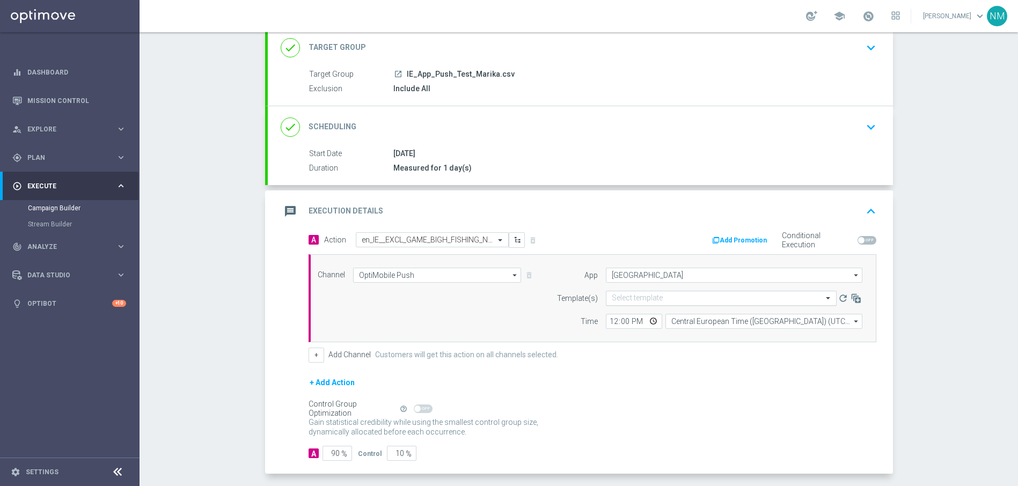
click at [664, 300] on input "text" at bounding box center [709, 298] width 197 height 9
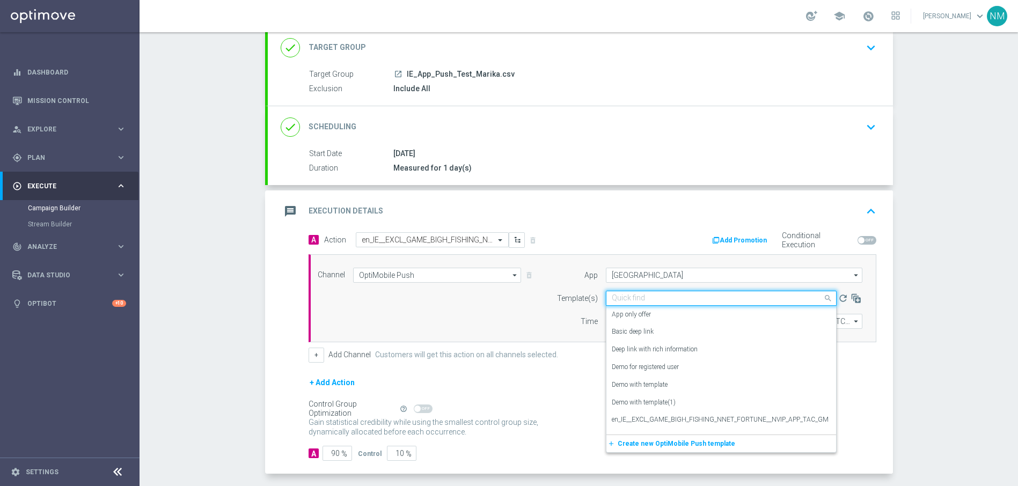
paste input "en_IE__EXCL_GAME_BIGH_FISHING_NNET_FORTUNE__NVIP_APP_TAC_GM"
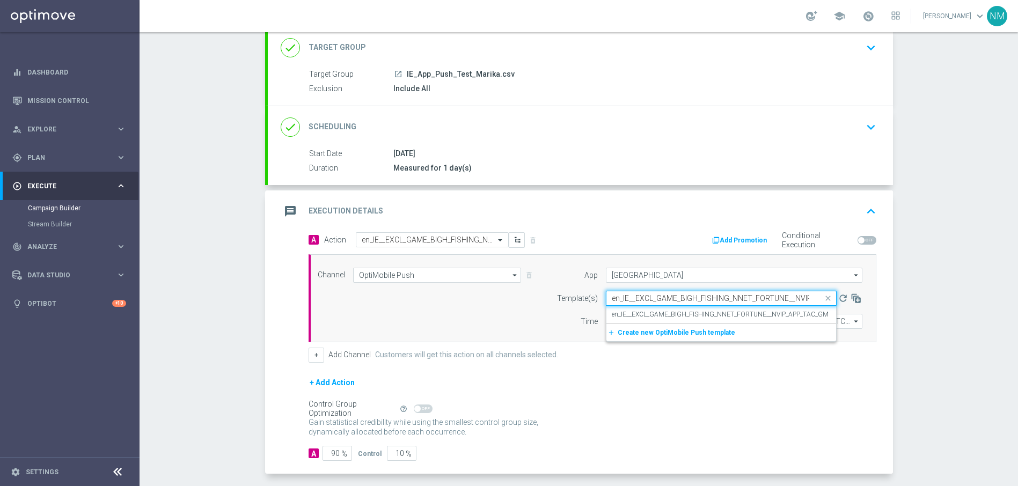
scroll to position [0, 51]
click at [664, 320] on div "en_IE__EXCL_GAME_BIGH_FISHING_NNET_FORTUNE__NVIP_APP_TAC_GM" at bounding box center [720, 315] width 219 height 18
type input "en_IE__EXCL_GAME_BIGH_FISHING_NNET_FORTUNE__NVIP_APP_TAC_GM"
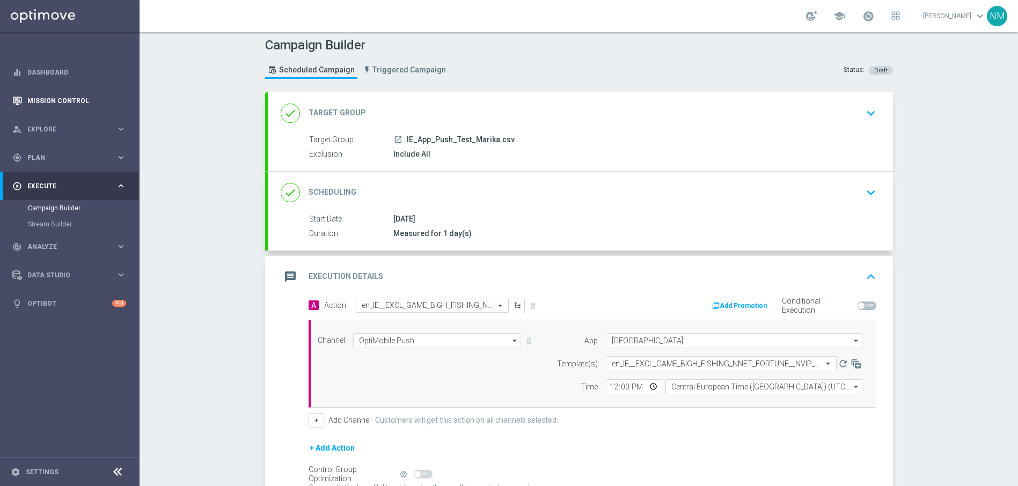
scroll to position [0, 0]
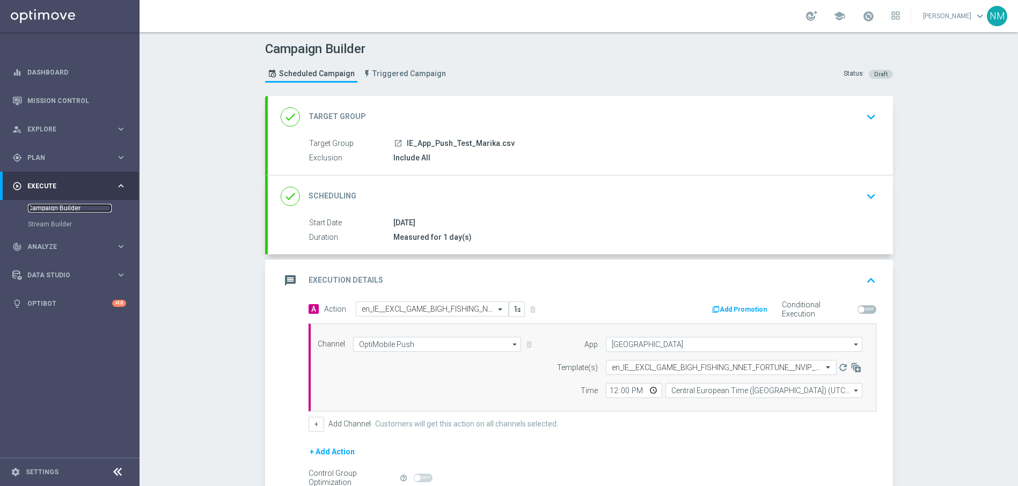
click at [62, 205] on link "Campaign Builder" at bounding box center [70, 208] width 84 height 9
click at [47, 77] on link "Dashboard" at bounding box center [76, 72] width 99 height 28
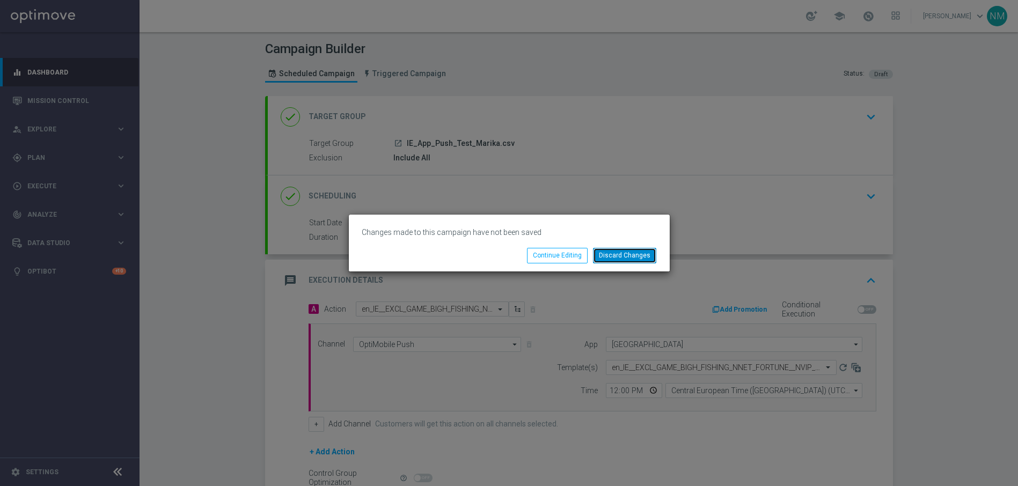
click at [633, 261] on button "Discard Changes" at bounding box center [624, 255] width 63 height 15
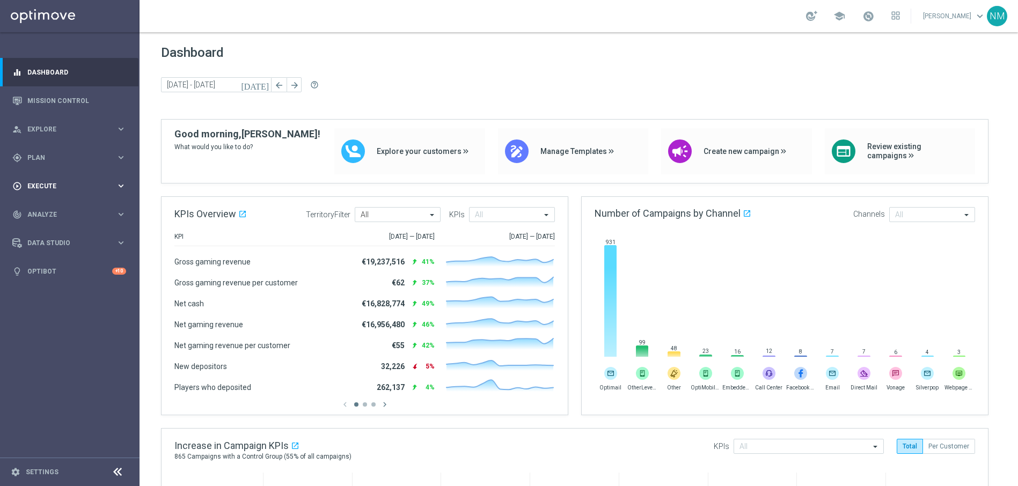
click at [85, 172] on div "play_circle_outline Execute keyboard_arrow_right" at bounding box center [69, 186] width 138 height 28
click at [87, 207] on link "Campaign Builder" at bounding box center [70, 208] width 84 height 9
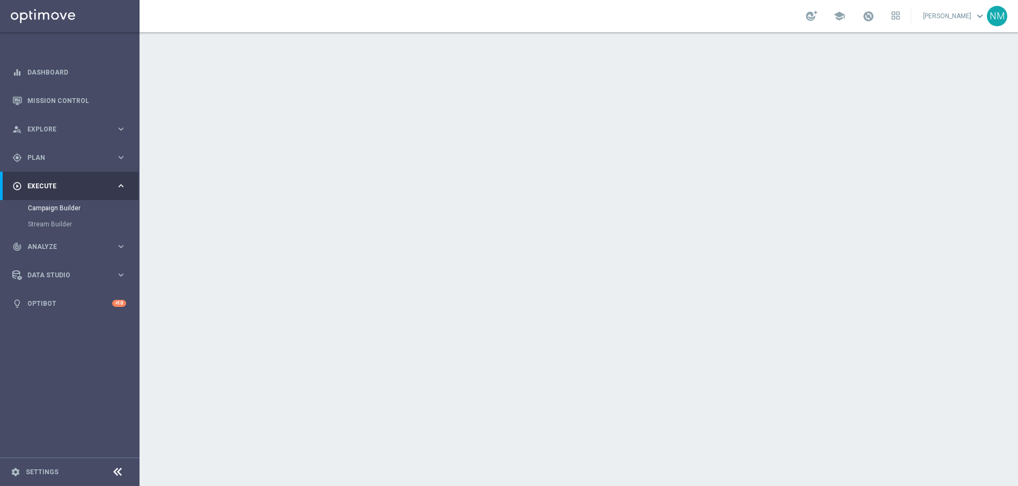
click at [465, 133] on div "group Target Group keyboard_arrow_down" at bounding box center [580, 117] width 625 height 42
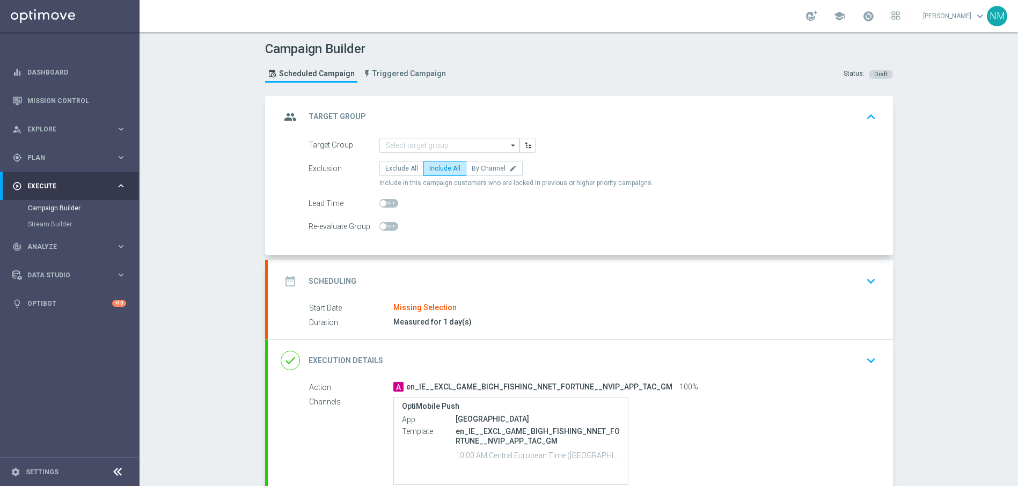
click at [508, 146] on icon "arrow_drop_down" at bounding box center [513, 145] width 11 height 14
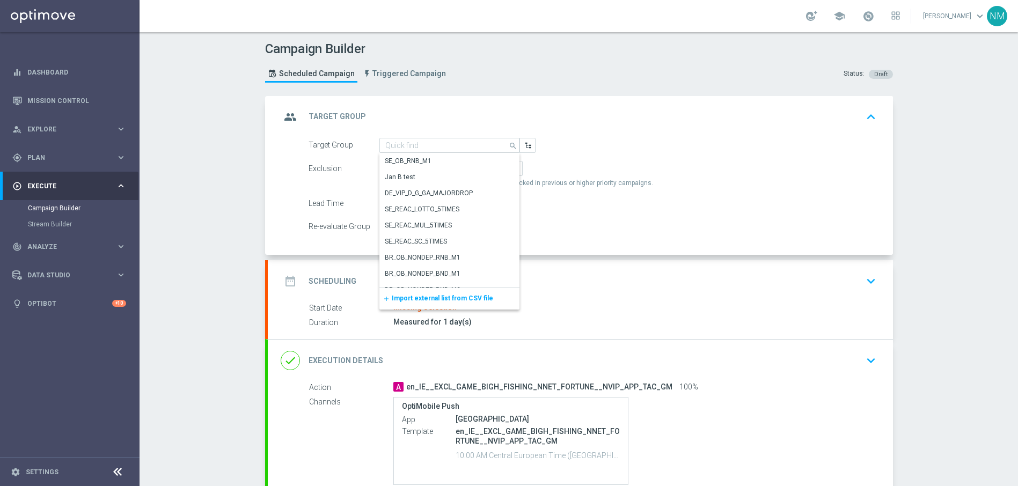
click at [417, 298] on span "Import external list from CSV file" at bounding box center [442, 298] width 101 height 8
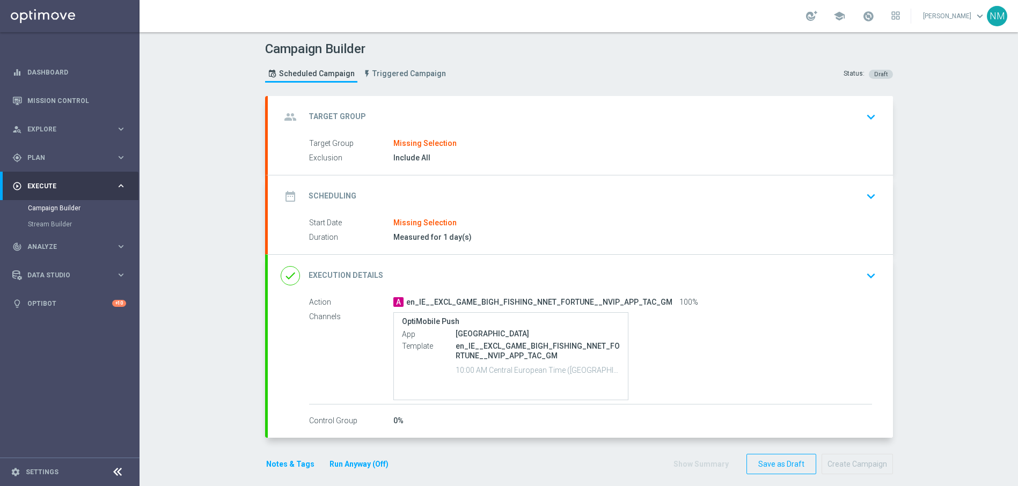
click at [453, 138] on div "Target Group Missing Selection" at bounding box center [590, 144] width 563 height 12
click at [437, 139] on div "Missing Selection" at bounding box center [424, 144] width 63 height 10
click at [851, 124] on div "group Target Group keyboard_arrow_down" at bounding box center [580, 117] width 599 height 20
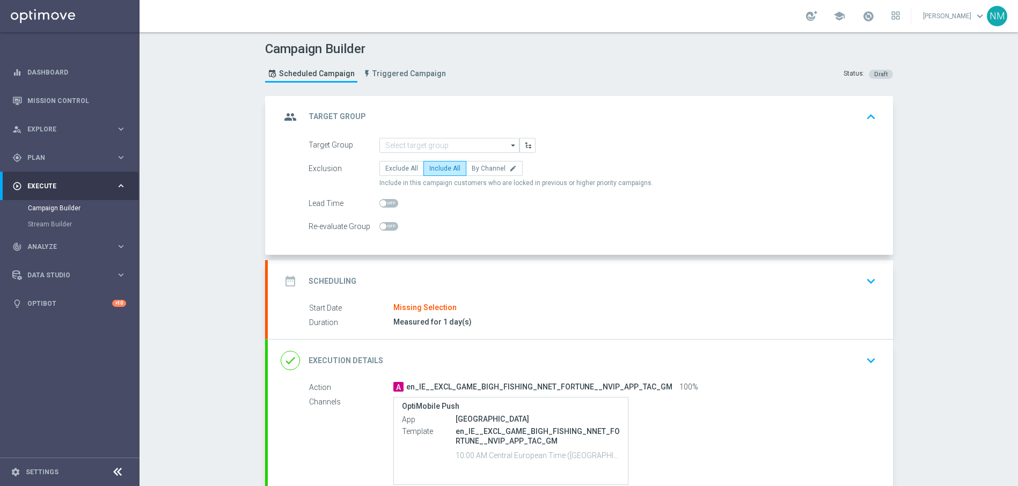
click at [508, 142] on icon "arrow_drop_down" at bounding box center [513, 145] width 11 height 14
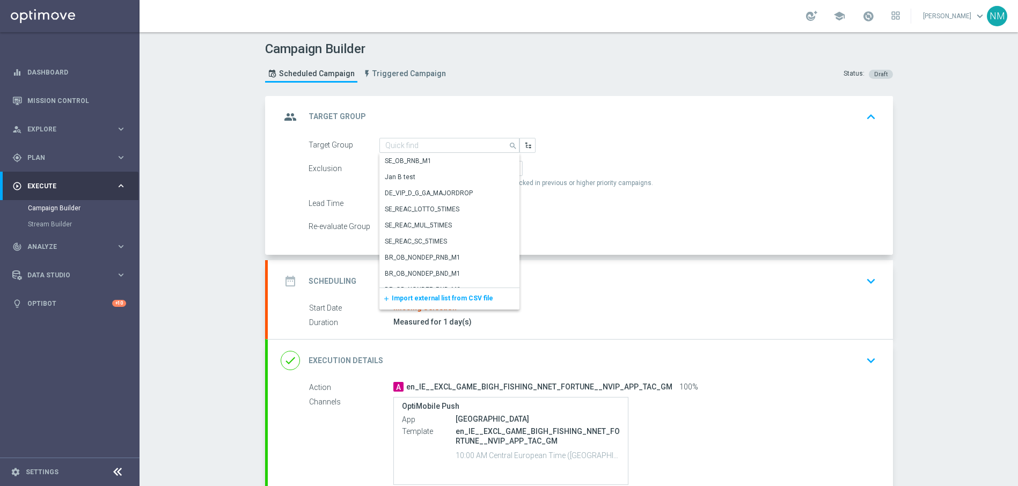
click at [440, 304] on div "add Import external list from CSV file" at bounding box center [449, 298] width 140 height 21
click at [433, 296] on span "Import external list from CSV file" at bounding box center [442, 298] width 101 height 8
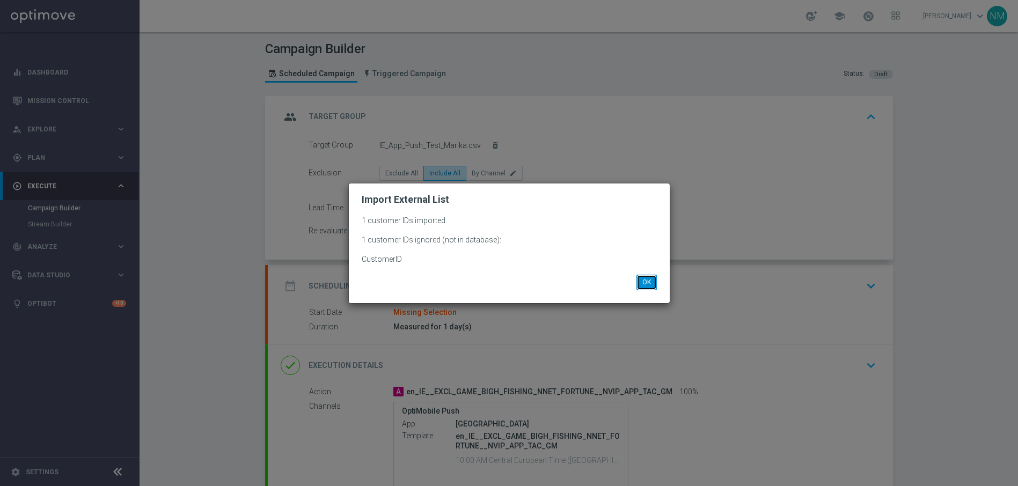
click at [648, 285] on button "OK" at bounding box center [646, 282] width 20 height 15
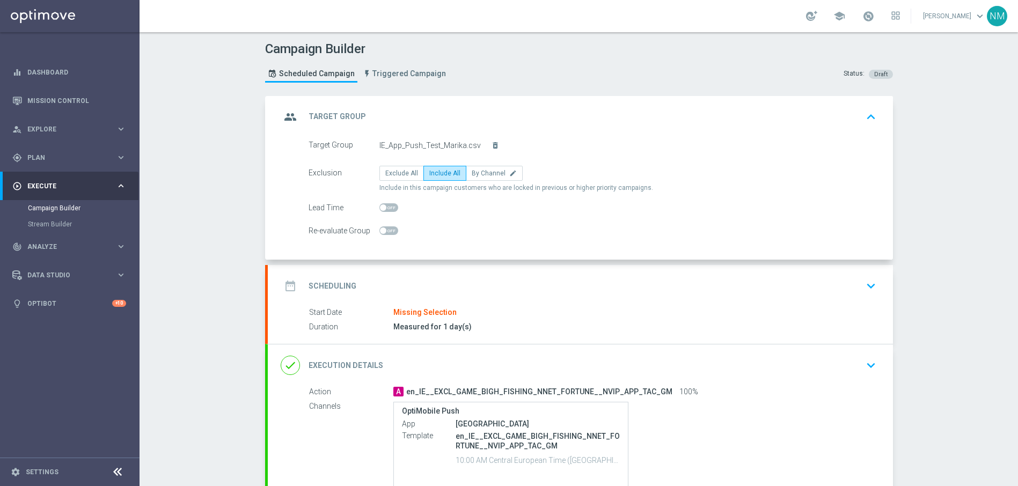
click at [445, 146] on div "IE_App_Push_Test_Marika.csv" at bounding box center [429, 144] width 101 height 11
click at [433, 142] on div "IE_App_Push_Test_Marika.csv" at bounding box center [429, 144] width 101 height 11
click at [491, 146] on icon "delete_forever" at bounding box center [495, 145] width 9 height 9
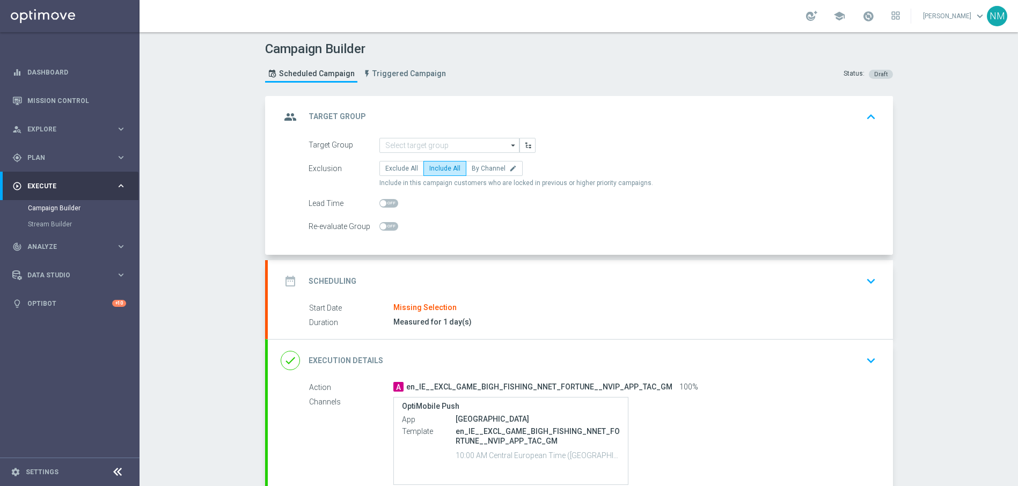
click at [508, 145] on icon "arrow_drop_down" at bounding box center [513, 145] width 11 height 14
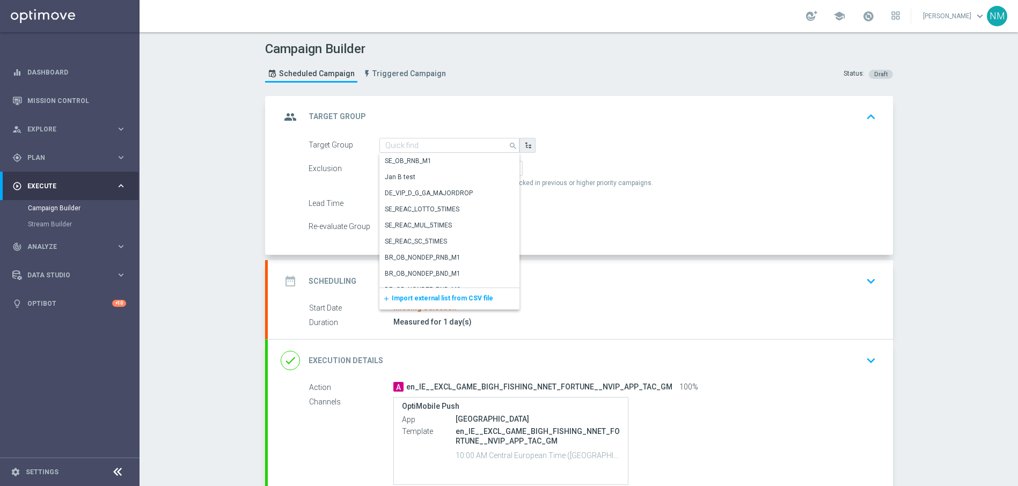
click at [526, 145] on icon "button" at bounding box center [528, 146] width 8 height 8
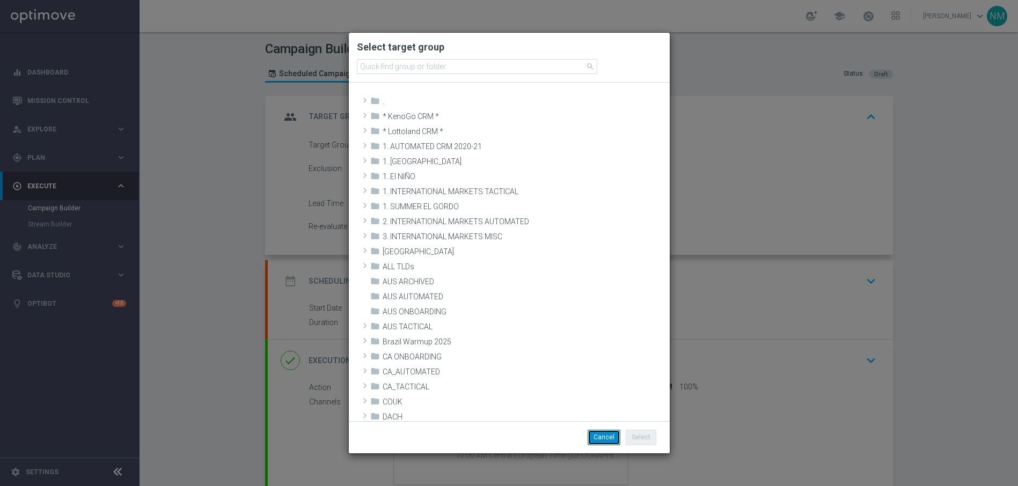
click at [610, 441] on button "Cancel" at bounding box center [603, 437] width 33 height 15
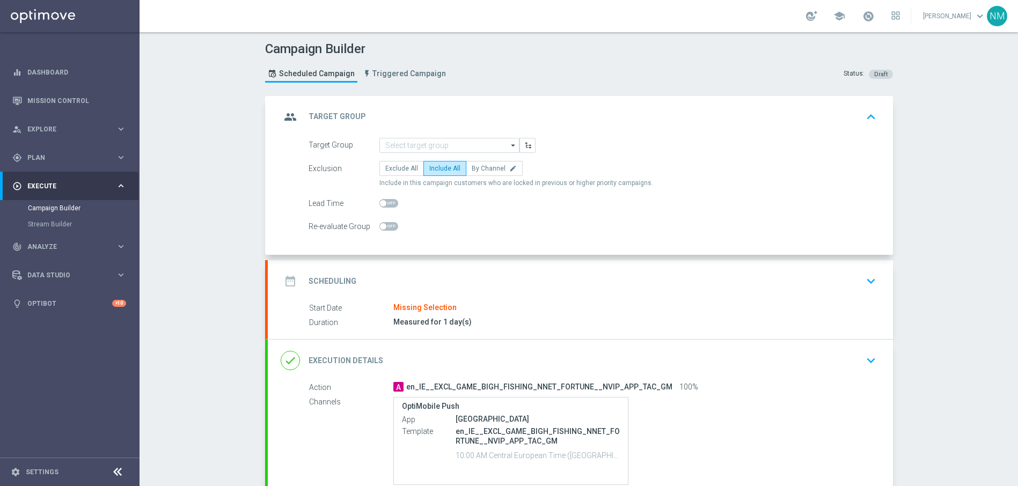
click at [510, 146] on icon "arrow_drop_down" at bounding box center [513, 145] width 11 height 14
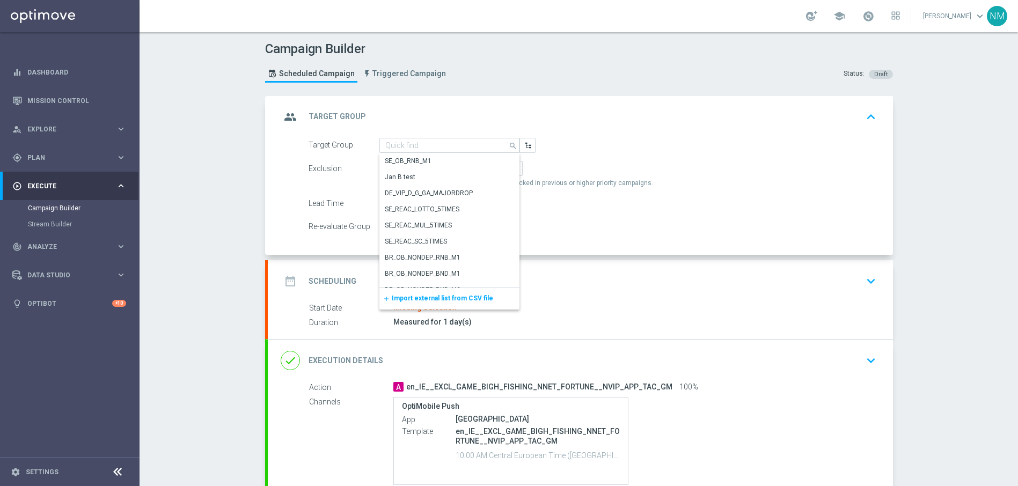
click at [456, 300] on span "Import external list from CSV file" at bounding box center [442, 298] width 101 height 8
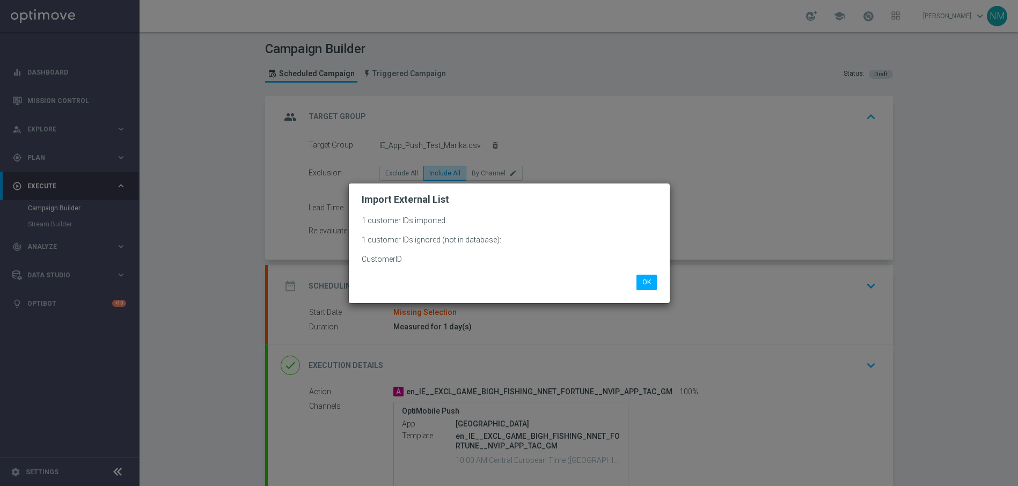
click at [645, 290] on div "1 customer IDs imported. 1 customer IDs ignored (not in database): CustomerID OK" at bounding box center [509, 254] width 321 height 98
click at [640, 279] on button "OK" at bounding box center [646, 282] width 20 height 15
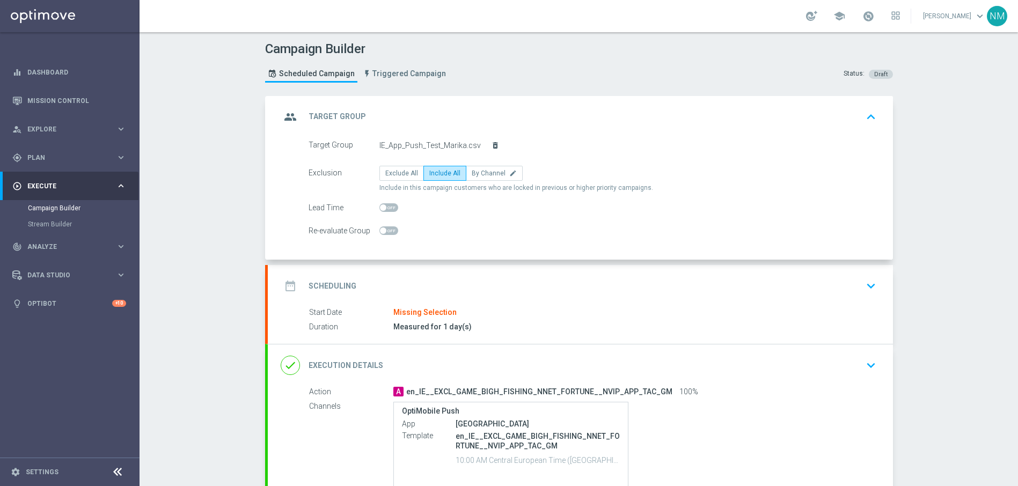
click at [491, 142] on icon "delete_forever" at bounding box center [495, 145] width 9 height 9
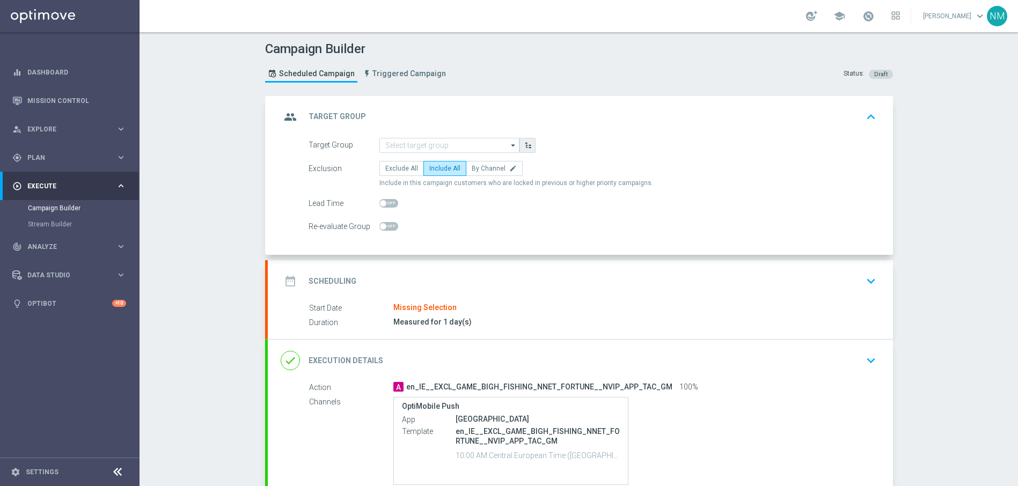
click at [524, 143] on icon "button" at bounding box center [528, 146] width 8 height 8
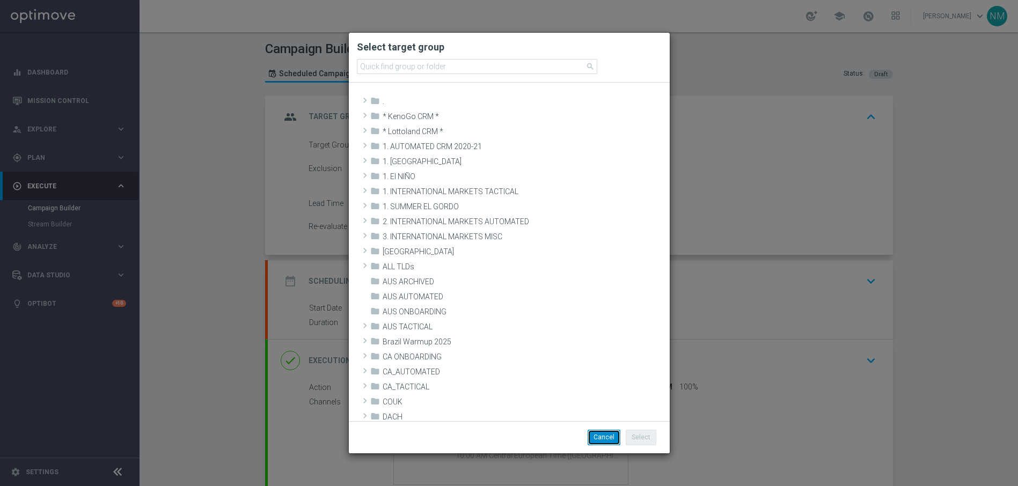
click at [610, 437] on button "Cancel" at bounding box center [603, 437] width 33 height 15
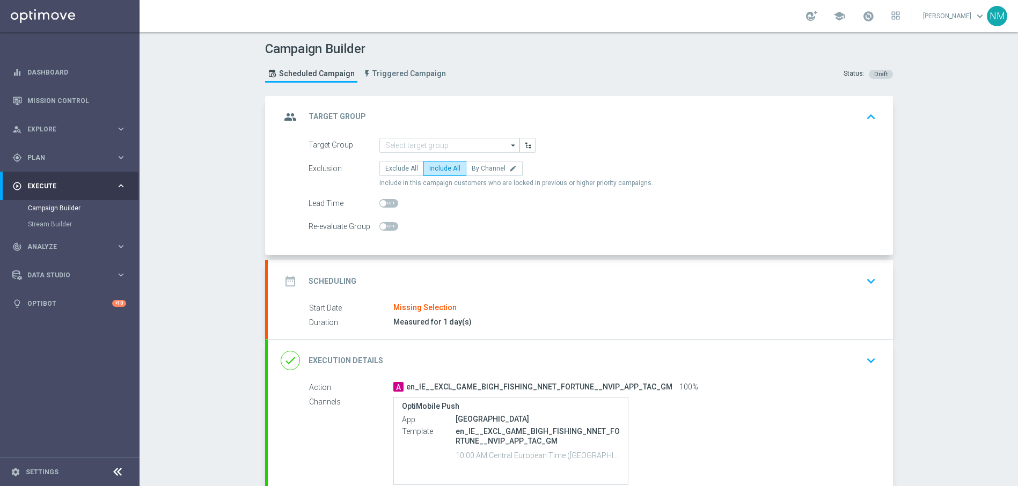
click at [508, 142] on icon "arrow_drop_down" at bounding box center [513, 145] width 11 height 14
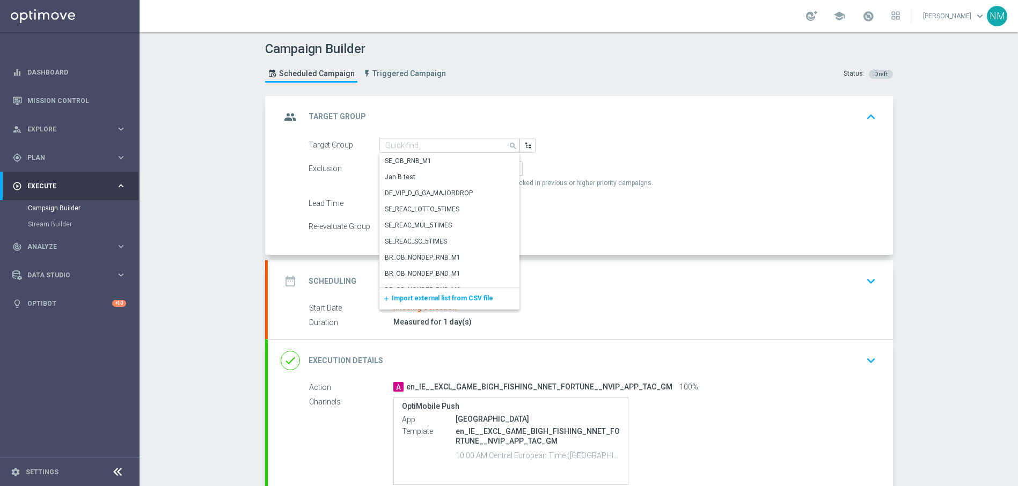
click at [469, 298] on span "Import external list from CSV file" at bounding box center [442, 298] width 101 height 8
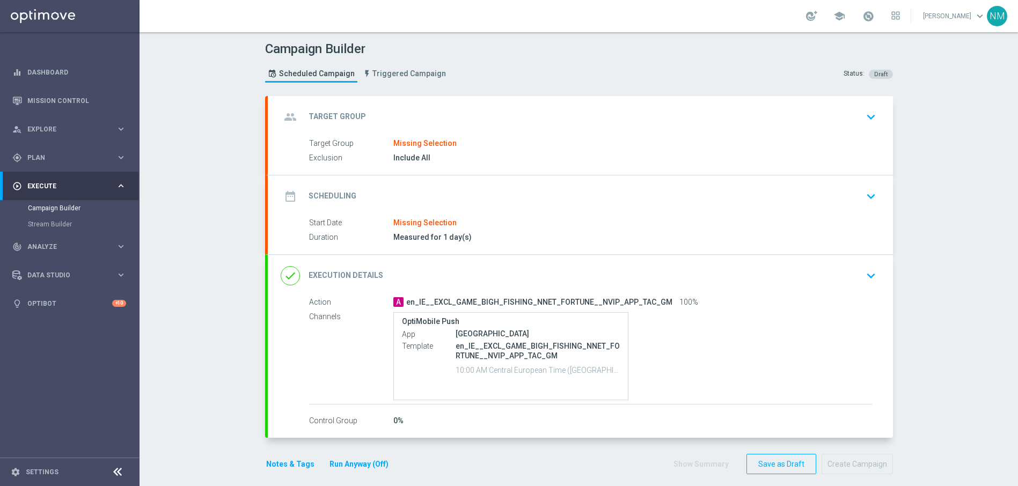
click at [451, 130] on div "group Target Group keyboard_arrow_down" at bounding box center [580, 117] width 625 height 42
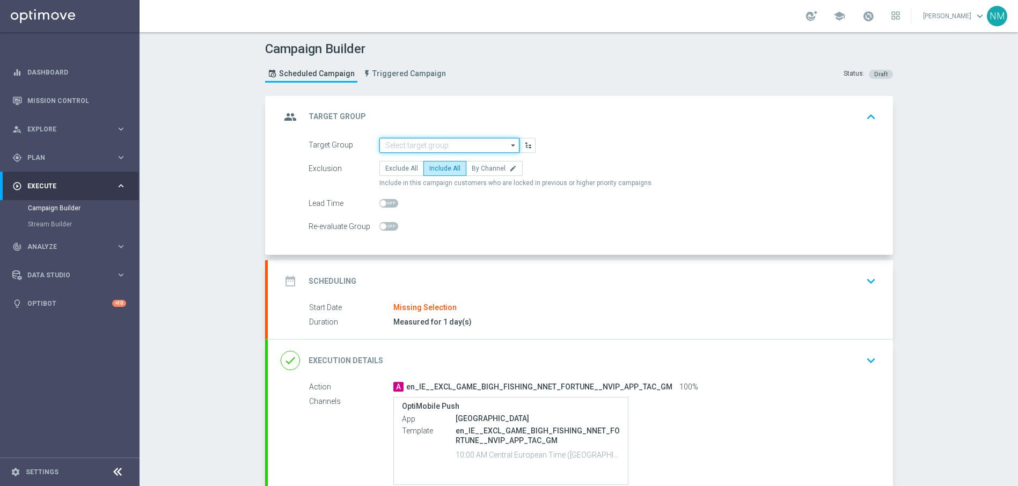
click at [455, 146] on input at bounding box center [449, 145] width 140 height 15
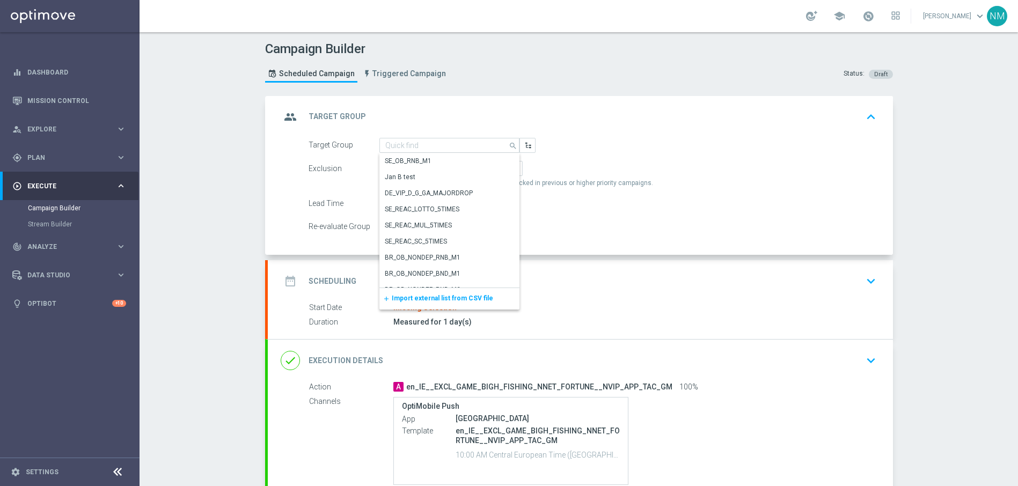
click at [456, 297] on span "Import external list from CSV file" at bounding box center [442, 298] width 101 height 8
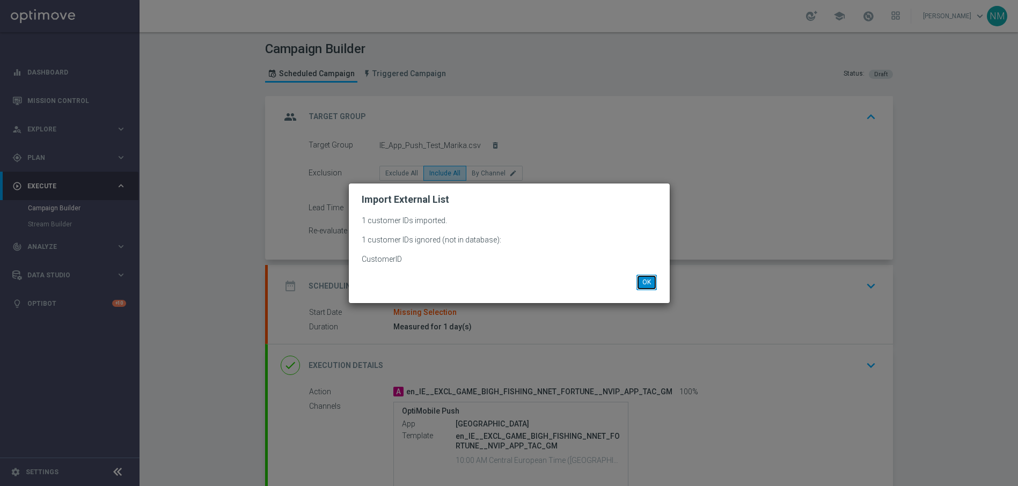
click at [639, 276] on button "OK" at bounding box center [646, 282] width 20 height 15
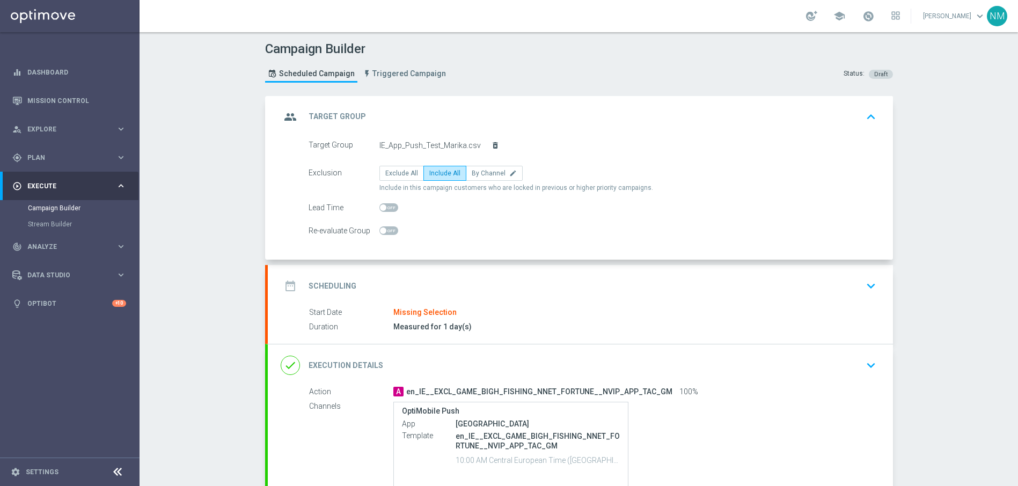
click at [491, 143] on icon "delete_forever" at bounding box center [495, 145] width 9 height 9
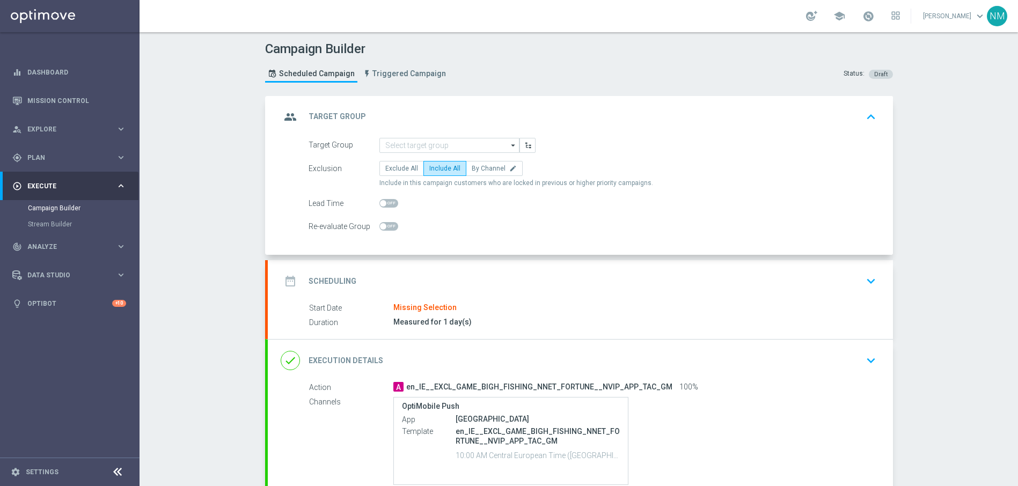
click at [511, 144] on icon "arrow_drop_down" at bounding box center [513, 145] width 11 height 14
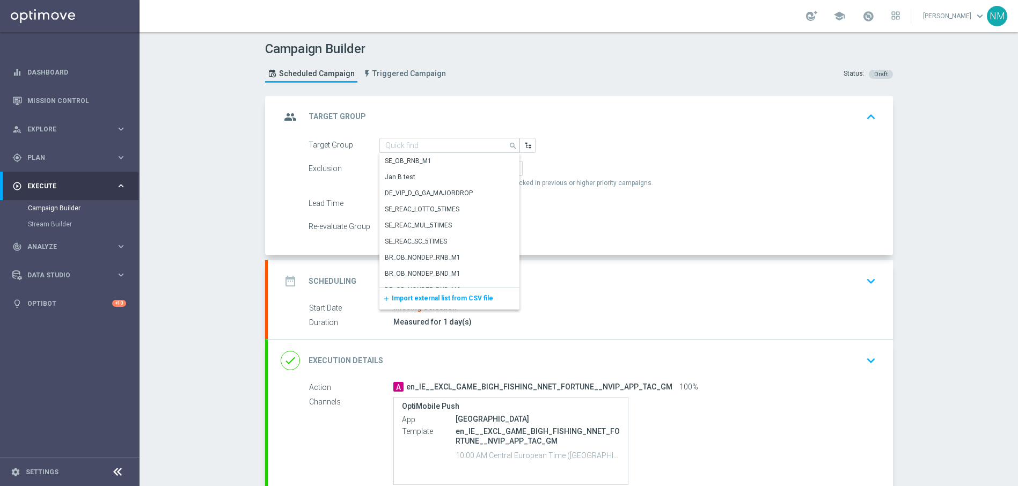
click at [446, 296] on span "Import external list from CSV file" at bounding box center [442, 298] width 101 height 8
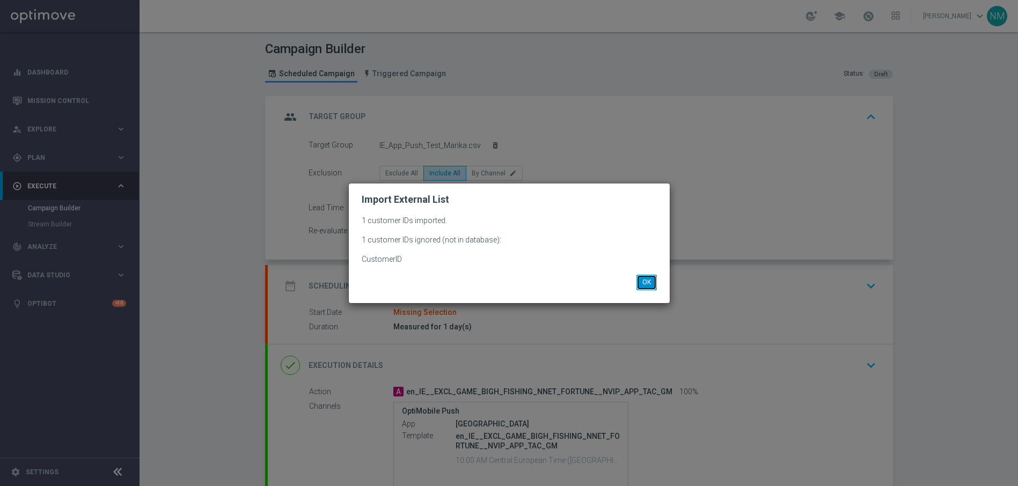
click at [638, 284] on button "OK" at bounding box center [646, 282] width 20 height 15
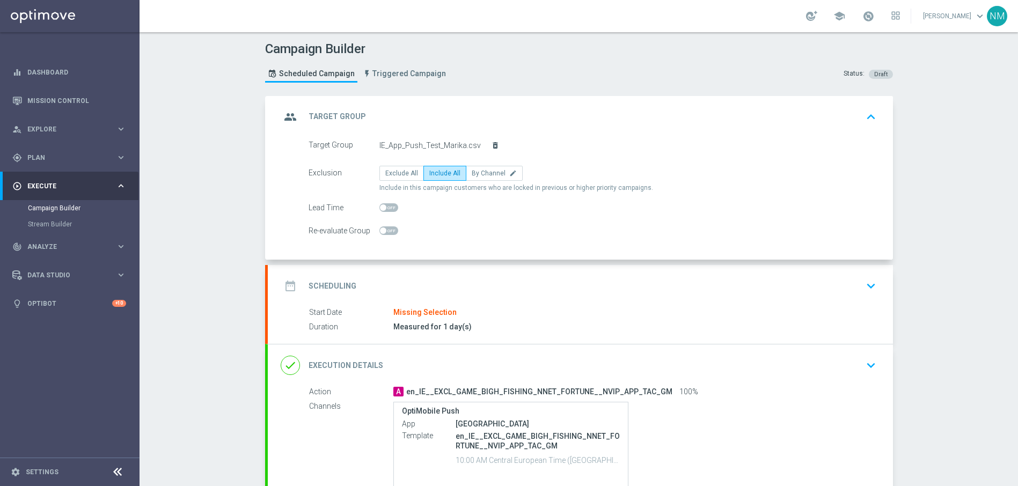
click at [491, 143] on icon "delete_forever" at bounding box center [495, 145] width 9 height 9
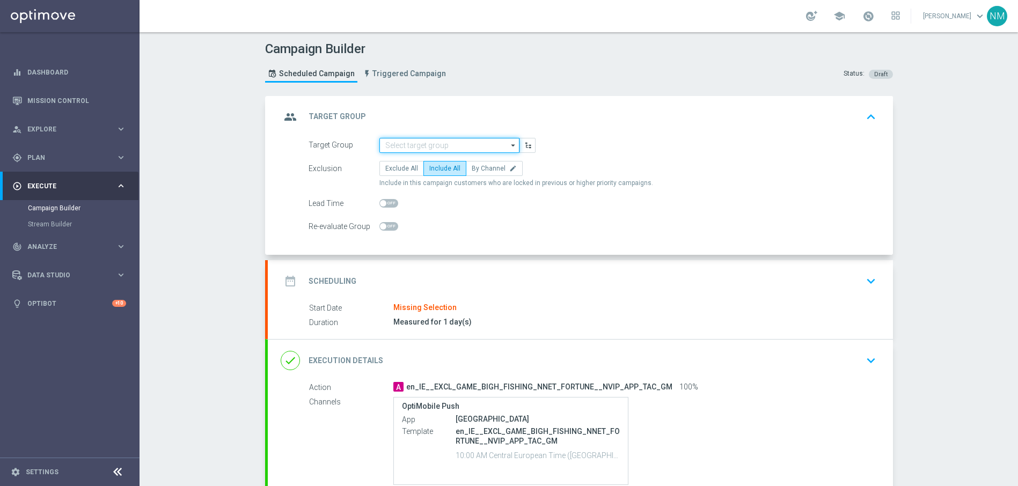
click at [485, 138] on input at bounding box center [449, 145] width 140 height 15
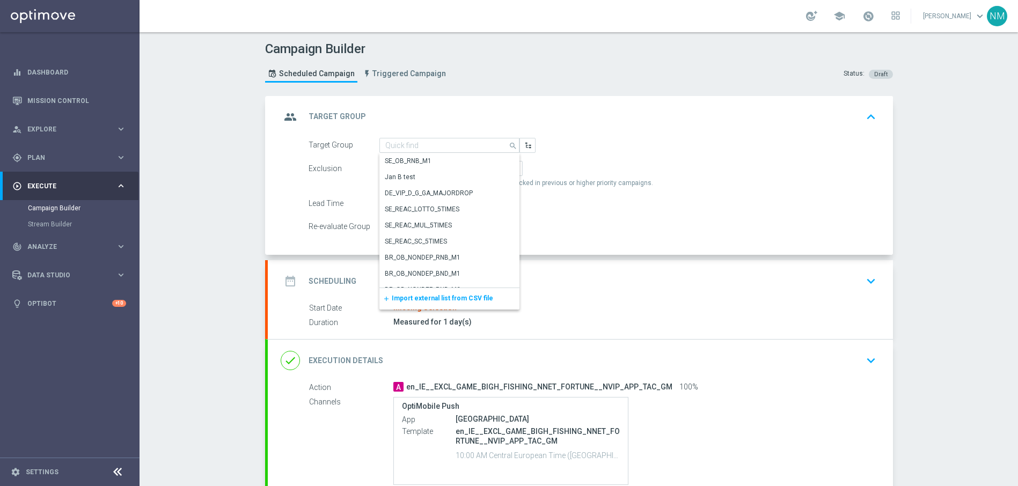
click at [422, 293] on div "add Import external list from CSV file" at bounding box center [449, 298] width 140 height 21
click at [420, 293] on div "add Import external list from CSV file" at bounding box center [449, 298] width 140 height 21
click at [419, 298] on span "Import external list from CSV file" at bounding box center [442, 298] width 101 height 8
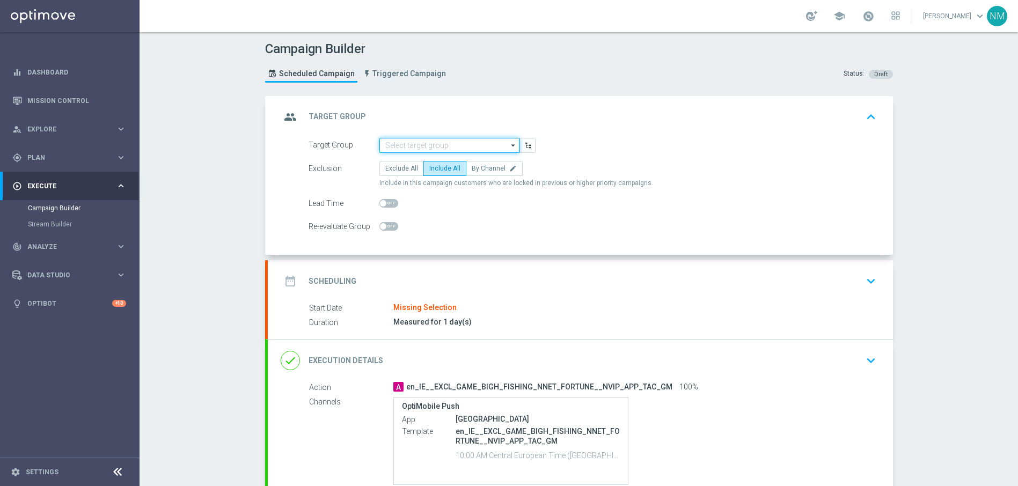
click at [475, 148] on input at bounding box center [449, 145] width 140 height 15
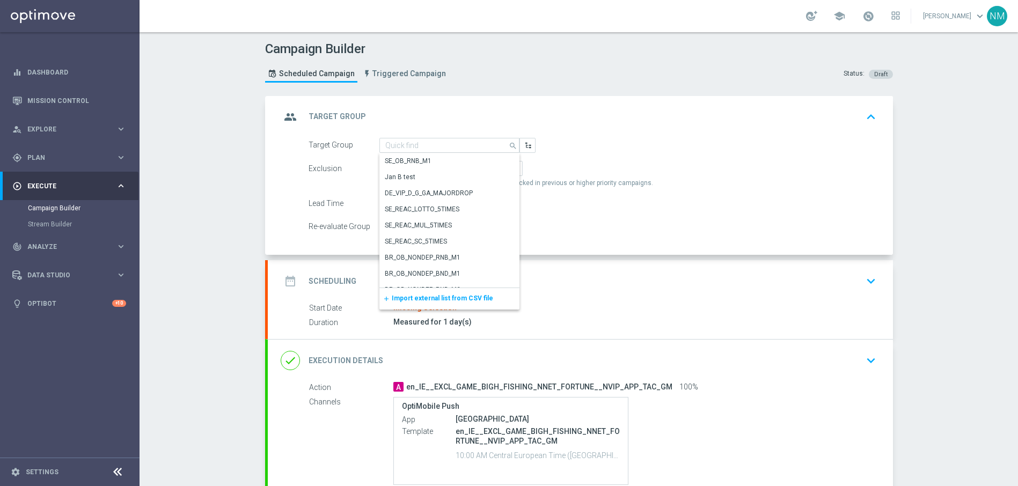
click at [458, 304] on div "add Import external list from CSV file" at bounding box center [449, 298] width 140 height 21
click at [455, 298] on span "Import external list from CSV file" at bounding box center [442, 298] width 101 height 8
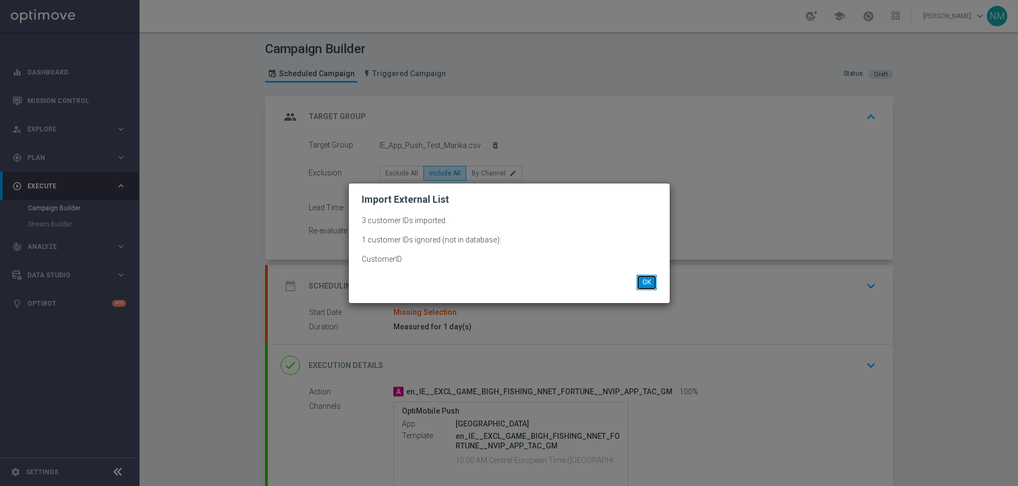
click at [651, 283] on button "OK" at bounding box center [646, 282] width 20 height 15
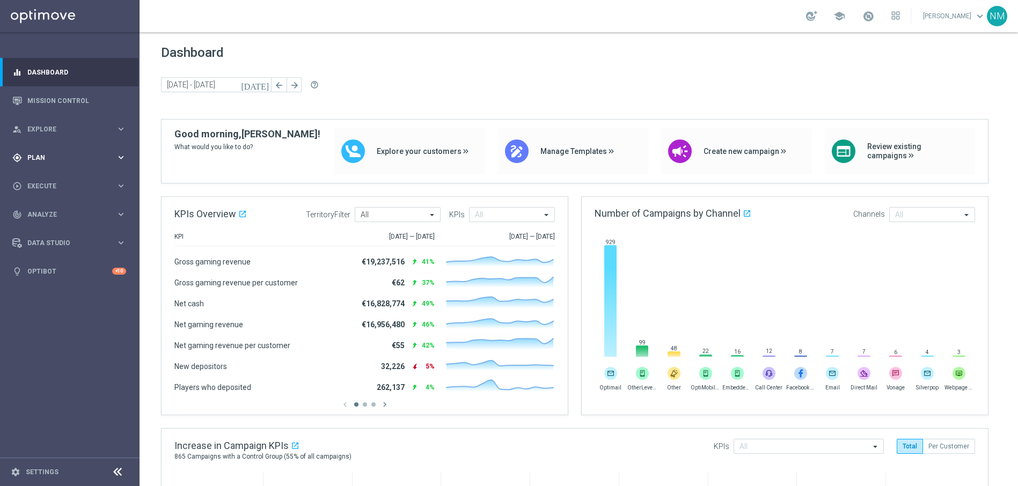
drag, startPoint x: 61, startPoint y: 154, endPoint x: 61, endPoint y: 163, distance: 8.6
click at [61, 154] on span "Plan" at bounding box center [71, 157] width 89 height 6
click at [60, 178] on link "Target Groups" at bounding box center [70, 179] width 84 height 9
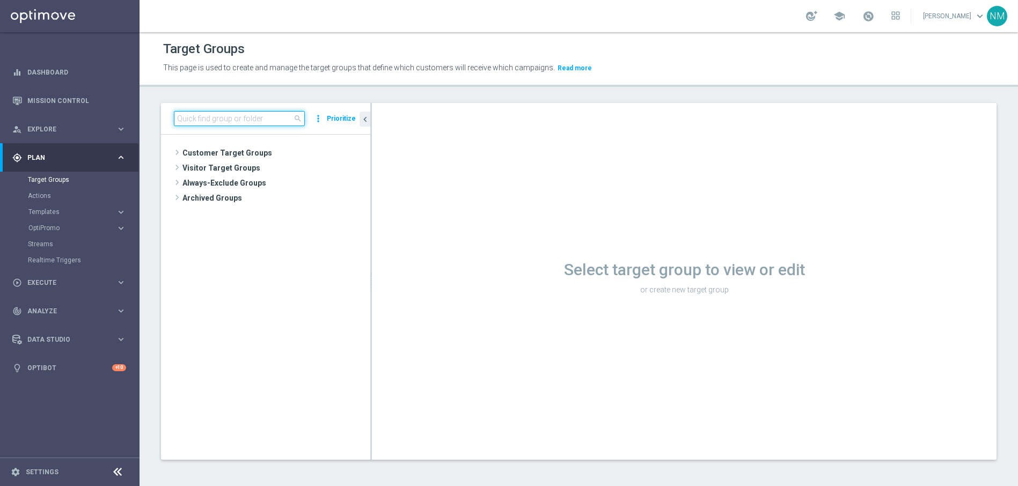
click at [250, 118] on input at bounding box center [239, 118] width 131 height 15
paste input "PUSH - IE_OPT | ALL"
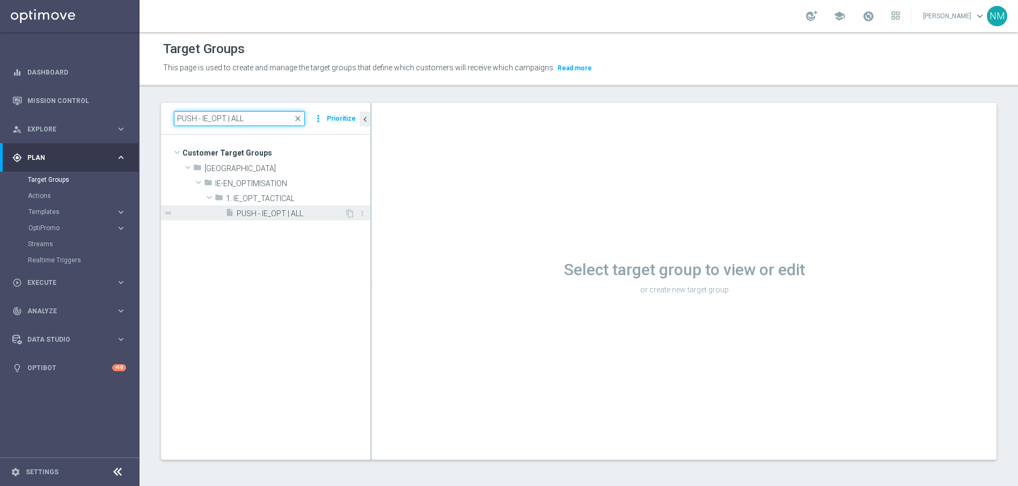
type input "PUSH - IE_OPT | ALL"
click at [272, 213] on span "PUSH - IE_OPT | ALL" at bounding box center [291, 213] width 108 height 9
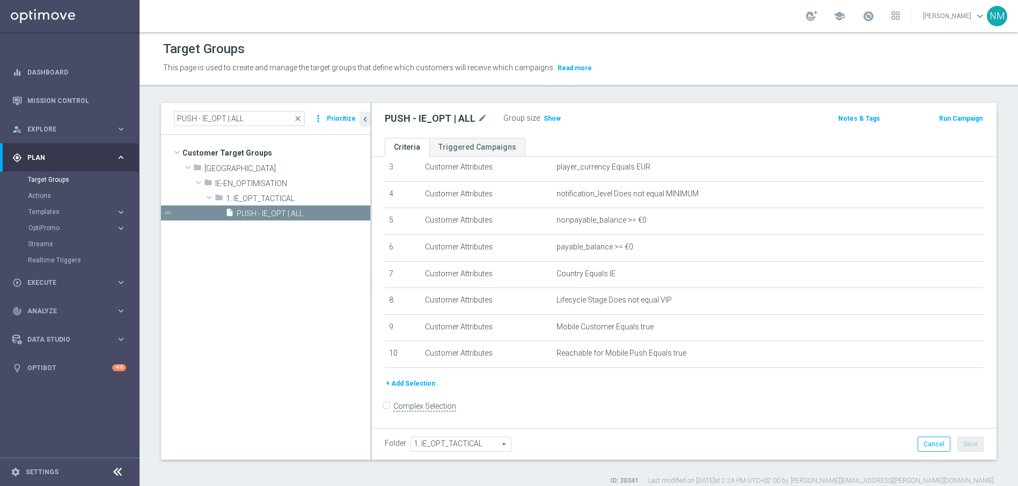
scroll to position [2, 0]
